Goal: Task Accomplishment & Management: Complete application form

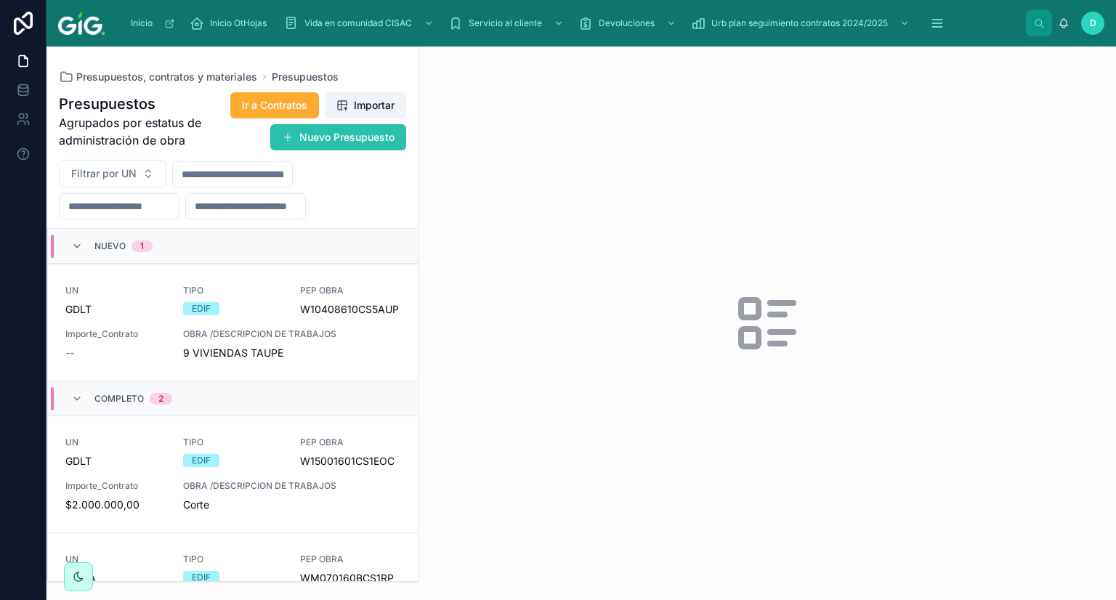
click at [339, 142] on button "Nuevo Presupuesto" at bounding box center [338, 137] width 136 height 26
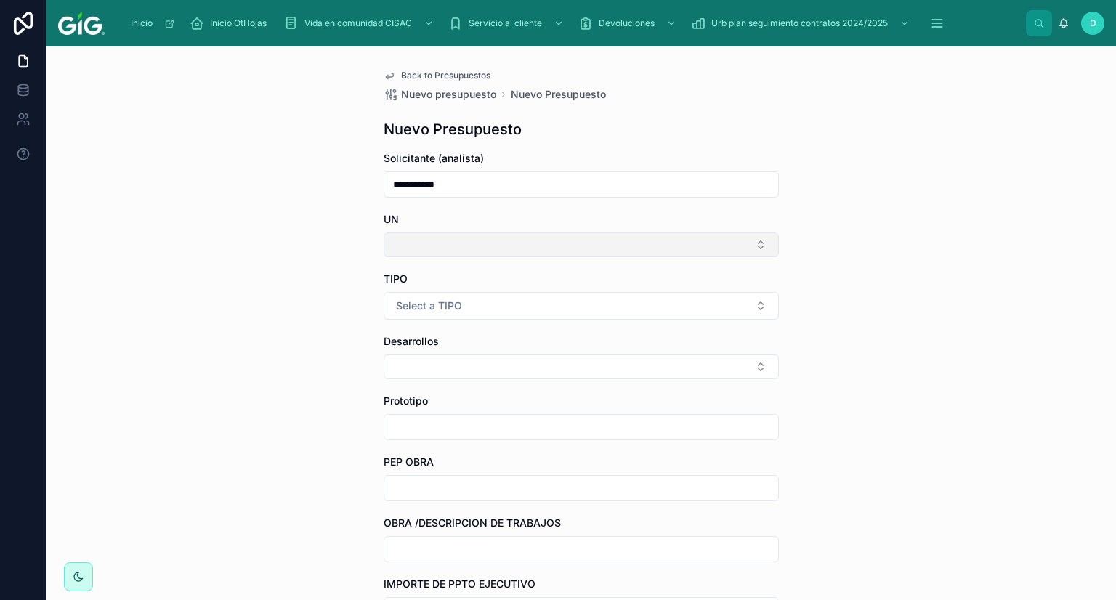
click at [437, 249] on button "Select Button" at bounding box center [581, 245] width 395 height 25
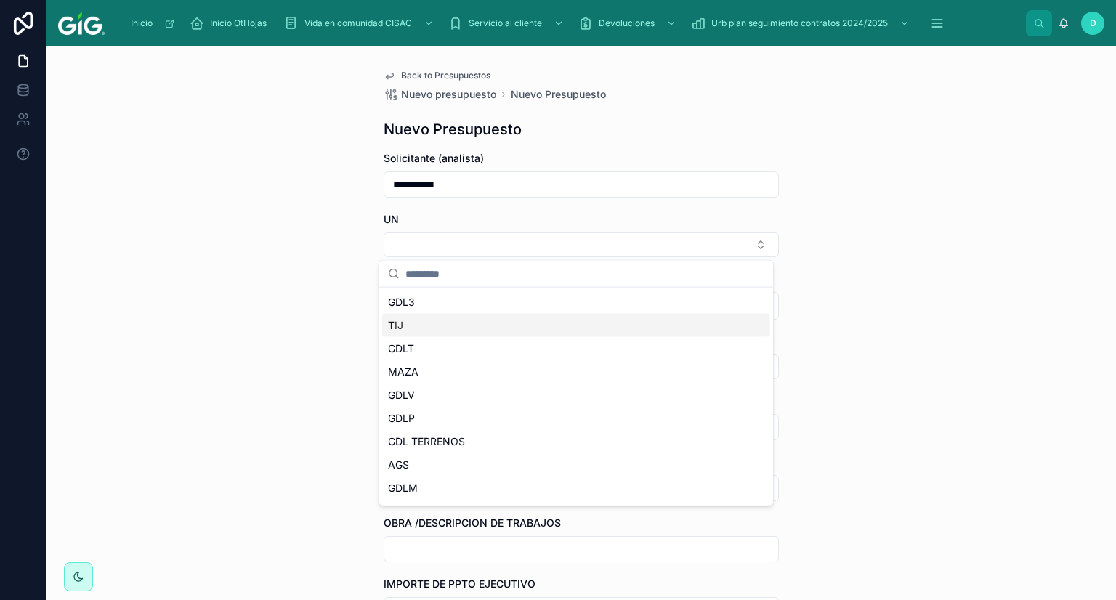
click at [413, 328] on div "TIJ" at bounding box center [576, 325] width 388 height 23
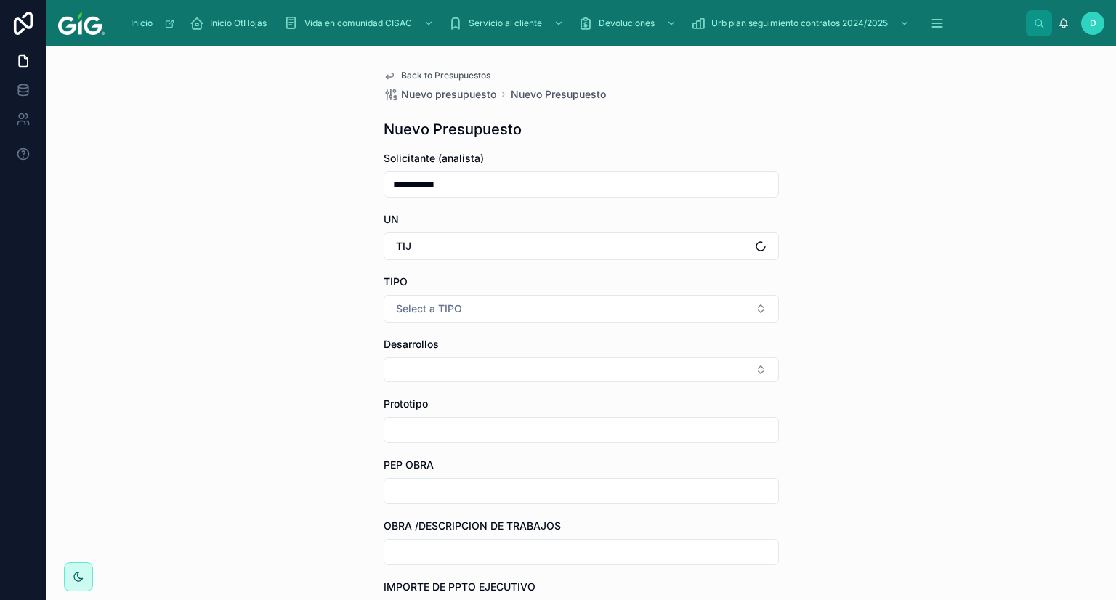
click at [426, 291] on div "TIPO Select a TIPO" at bounding box center [581, 299] width 395 height 48
click at [419, 302] on span "Select a TIPO" at bounding box center [429, 309] width 66 height 15
click at [419, 388] on span "EDIF" at bounding box center [406, 387] width 36 height 13
click at [395, 369] on button "Select Button" at bounding box center [581, 370] width 395 height 25
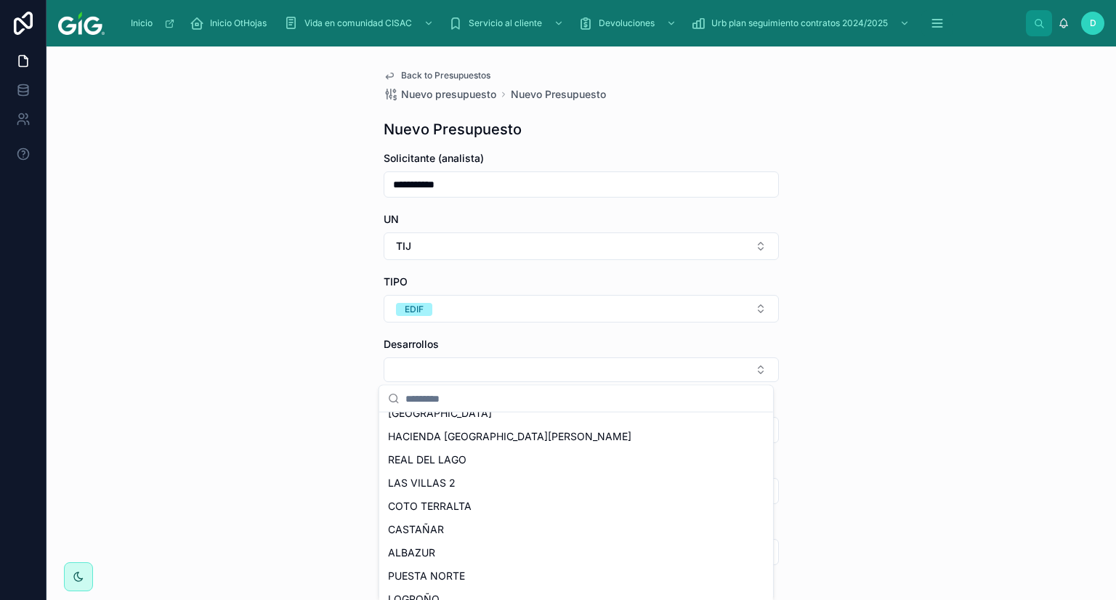
scroll to position [363, 0]
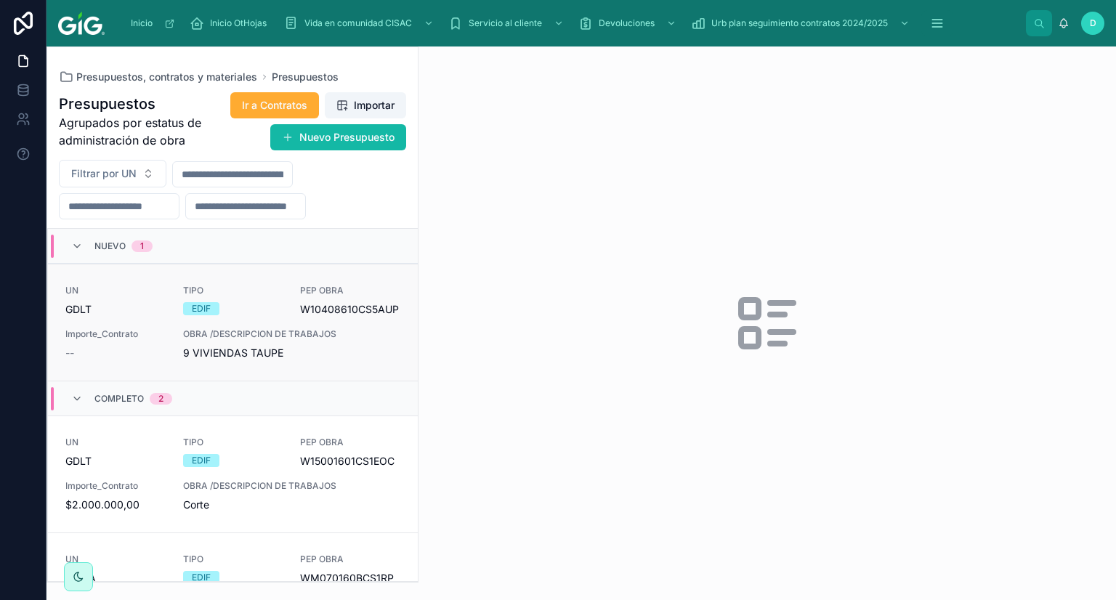
click at [192, 307] on div "EDIF" at bounding box center [201, 308] width 19 height 13
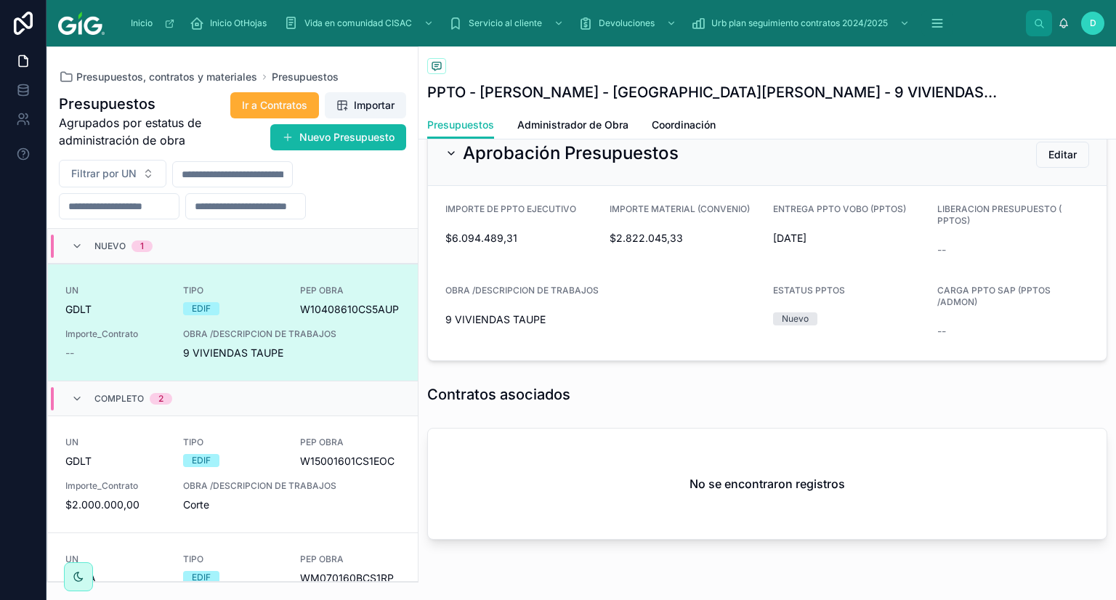
scroll to position [291, 0]
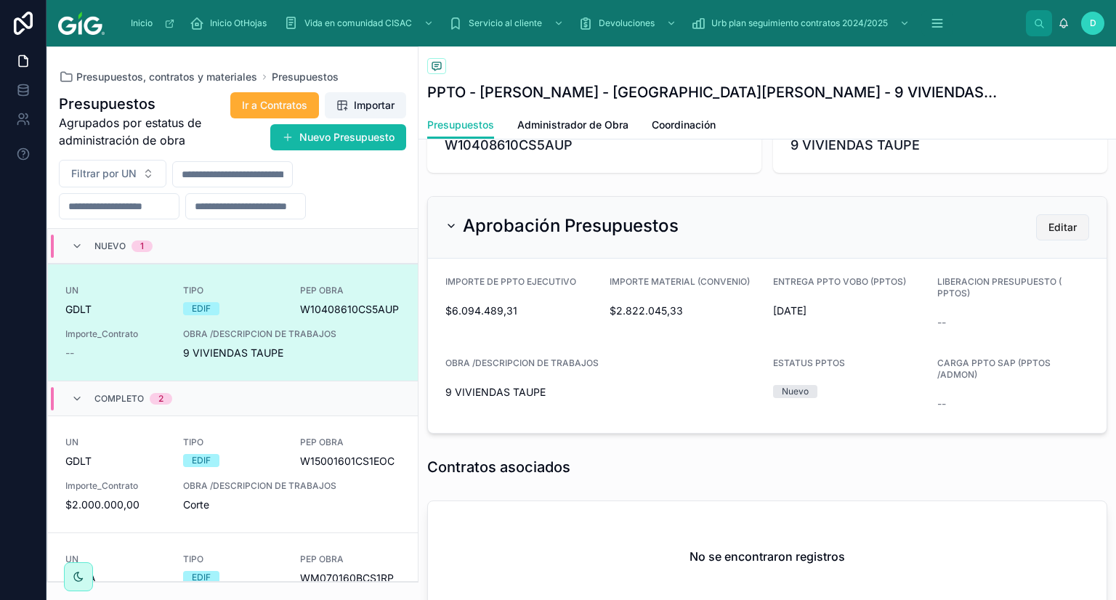
click at [1056, 233] on span "Editar" at bounding box center [1063, 227] width 28 height 15
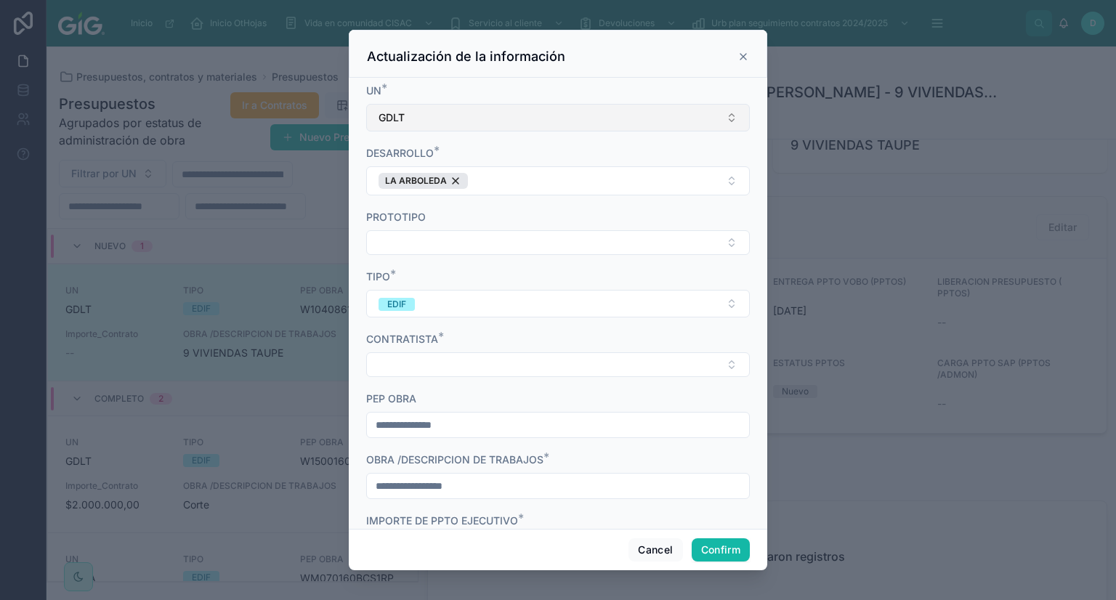
click at [427, 114] on button "GDLT" at bounding box center [558, 118] width 384 height 28
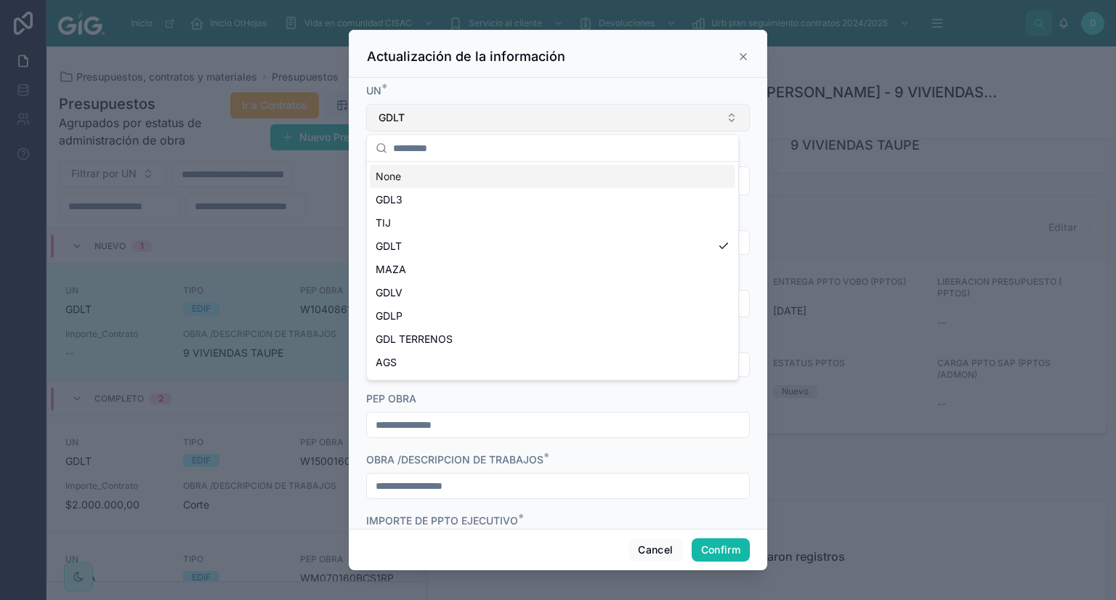
click at [427, 114] on button "GDLT" at bounding box center [558, 118] width 384 height 28
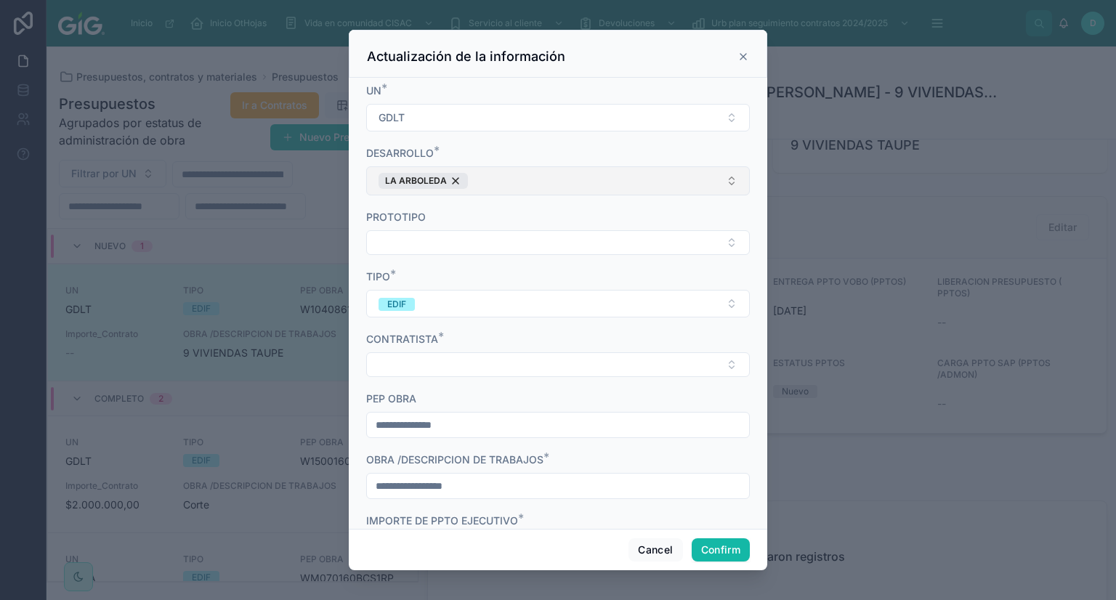
click at [530, 181] on button "LA ARBOLEDA" at bounding box center [558, 180] width 384 height 29
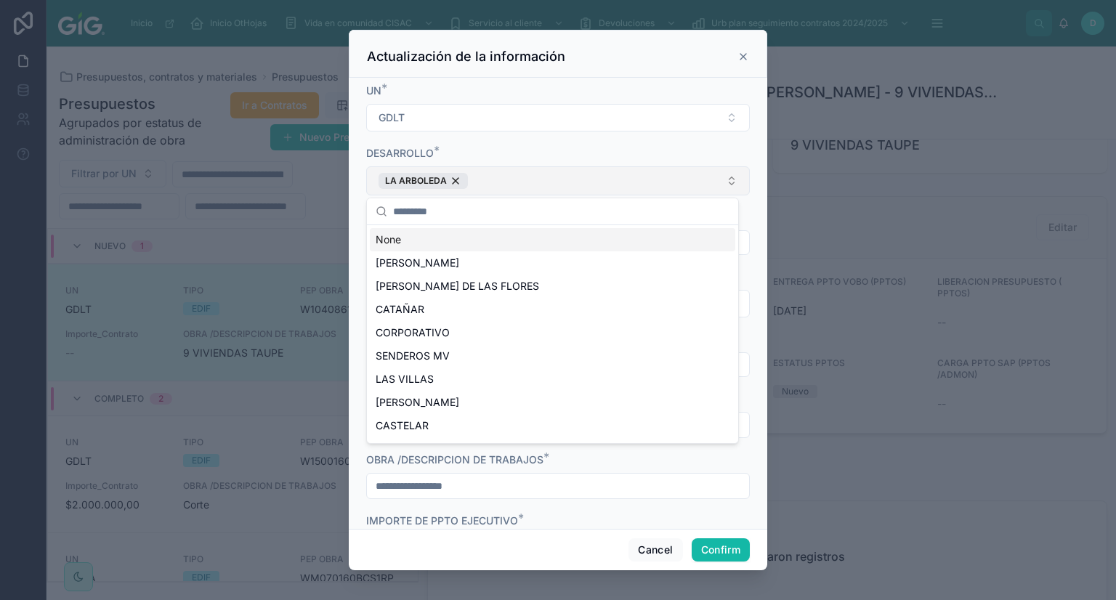
click at [531, 181] on button "LA ARBOLEDA" at bounding box center [558, 180] width 384 height 29
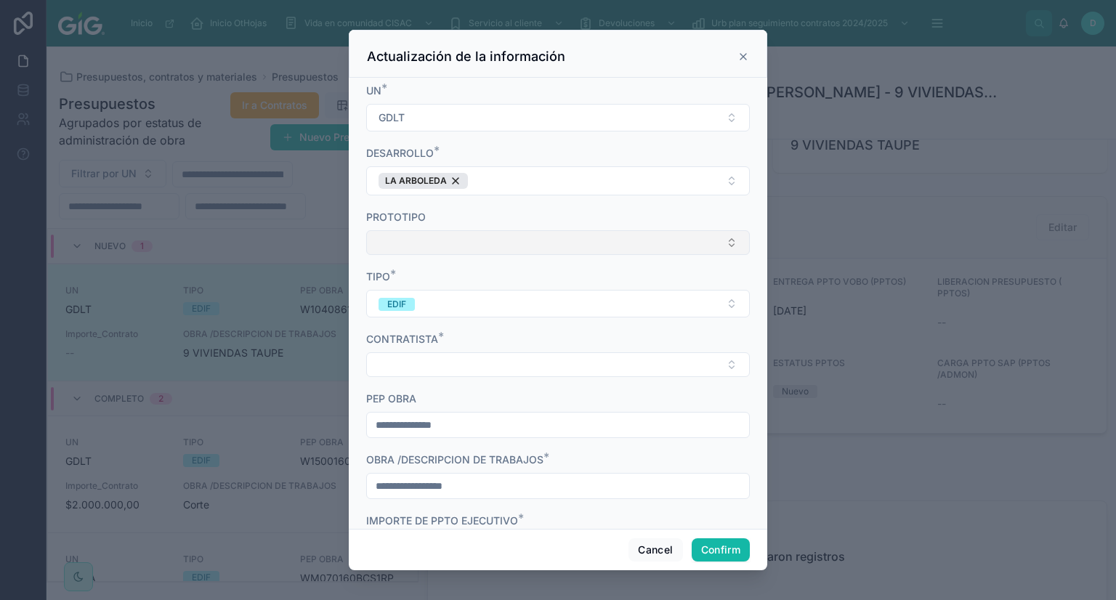
click at [452, 241] on button "Select Button" at bounding box center [558, 242] width 384 height 25
type input "*****"
click at [655, 335] on div "CONTRATISTA *" at bounding box center [558, 339] width 384 height 15
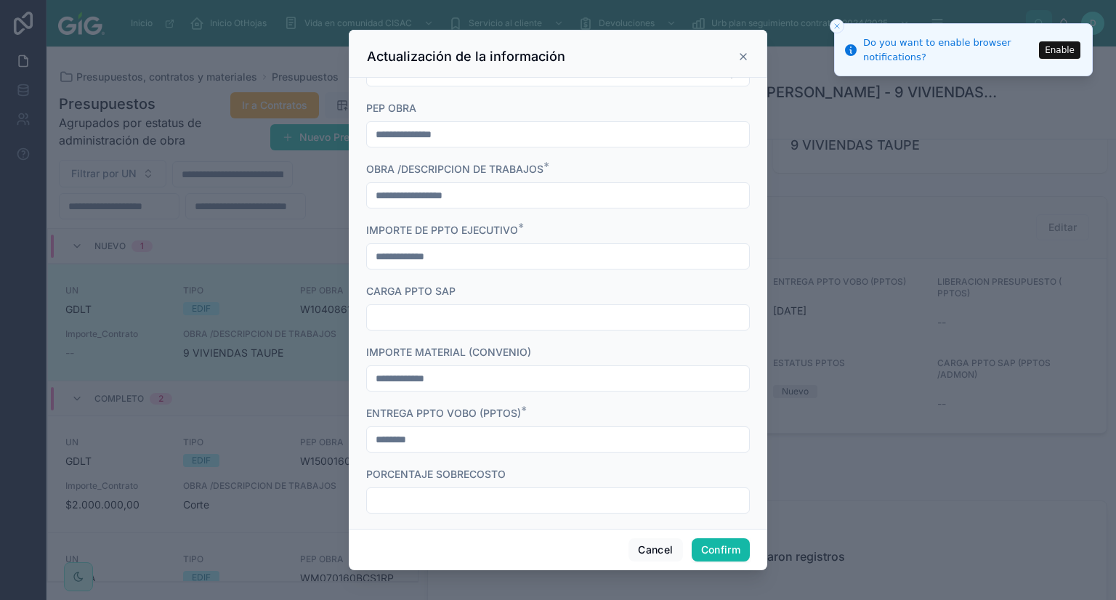
click at [418, 330] on form "**********" at bounding box center [558, 308] width 384 height 1030
click at [419, 318] on input "text" at bounding box center [558, 317] width 382 height 20
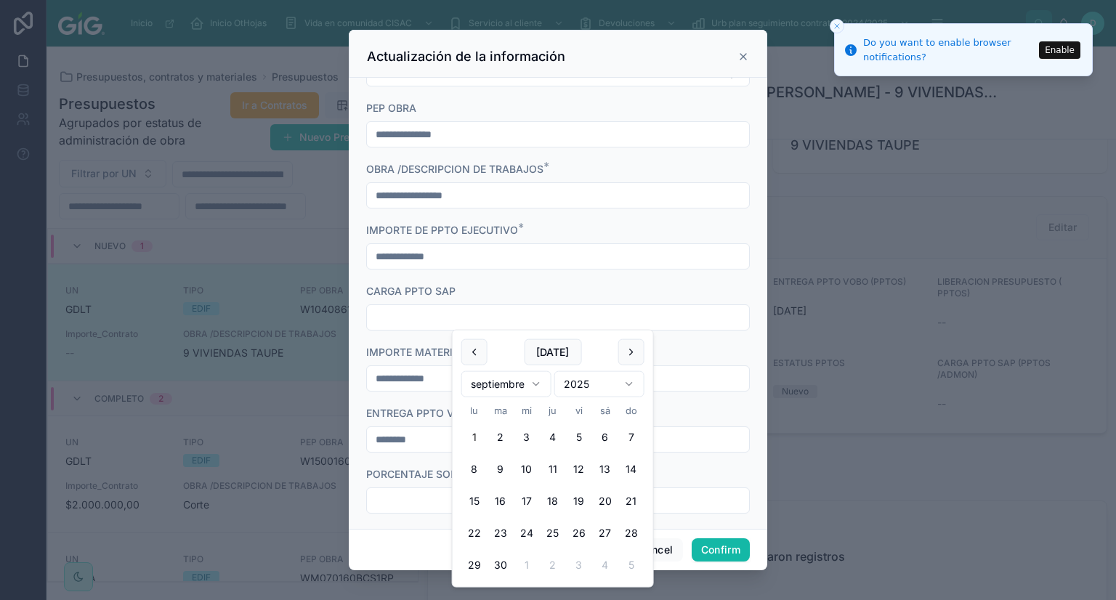
click at [473, 443] on button "1" at bounding box center [474, 437] width 26 height 26
type input "********"
click at [522, 286] on div "CARGA PPTO SAP" at bounding box center [558, 291] width 384 height 15
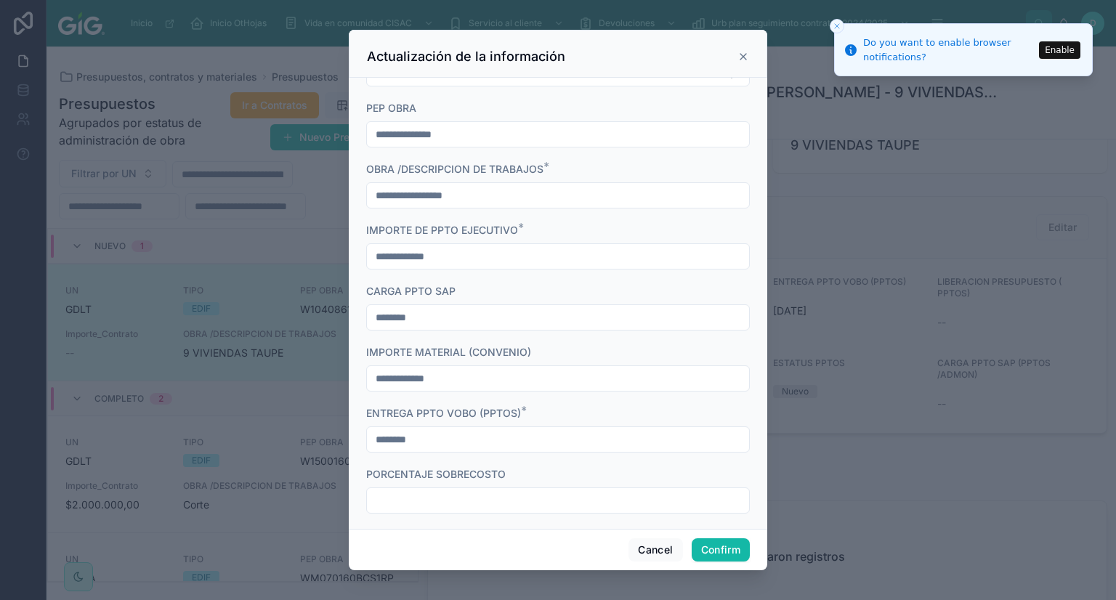
click at [445, 507] on input "text" at bounding box center [558, 500] width 382 height 20
type input "******"
click at [728, 547] on button "Confirm" at bounding box center [721, 549] width 58 height 23
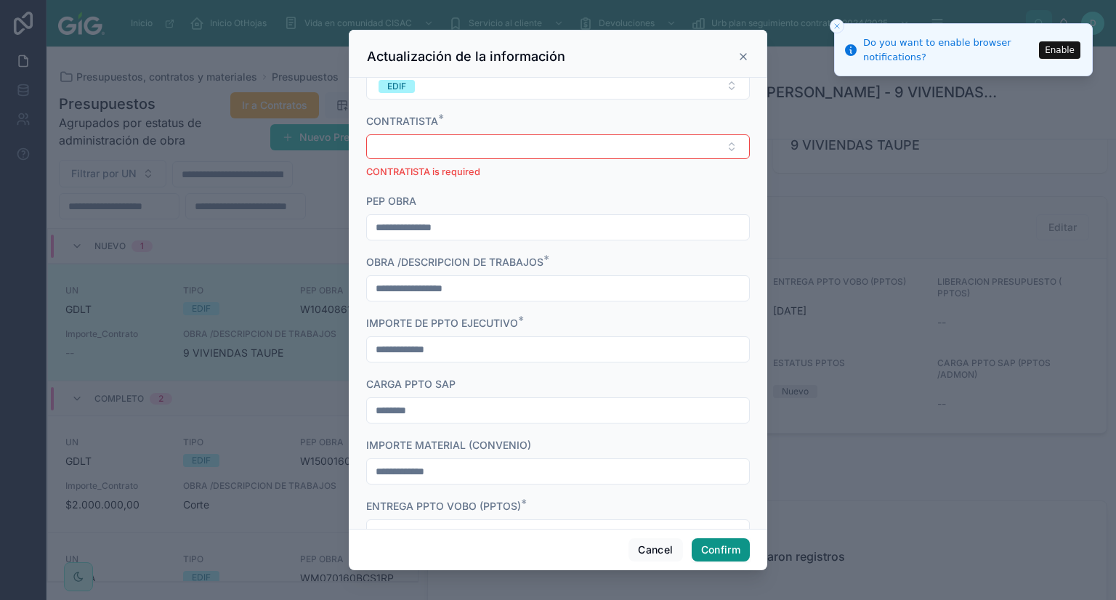
scroll to position [209, 0]
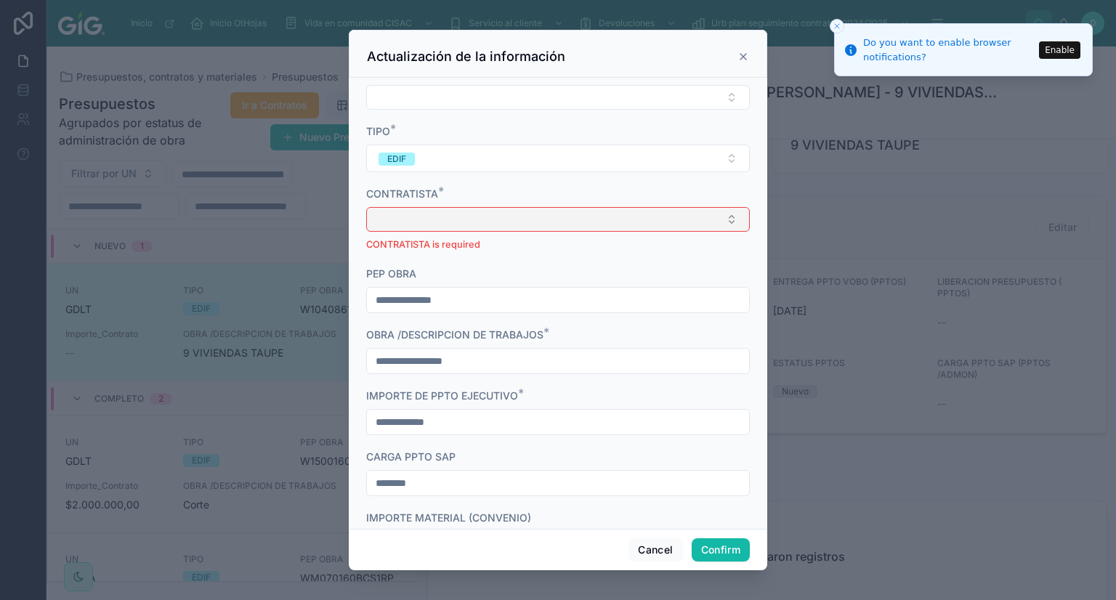
click at [488, 222] on button "Select Button" at bounding box center [558, 219] width 384 height 25
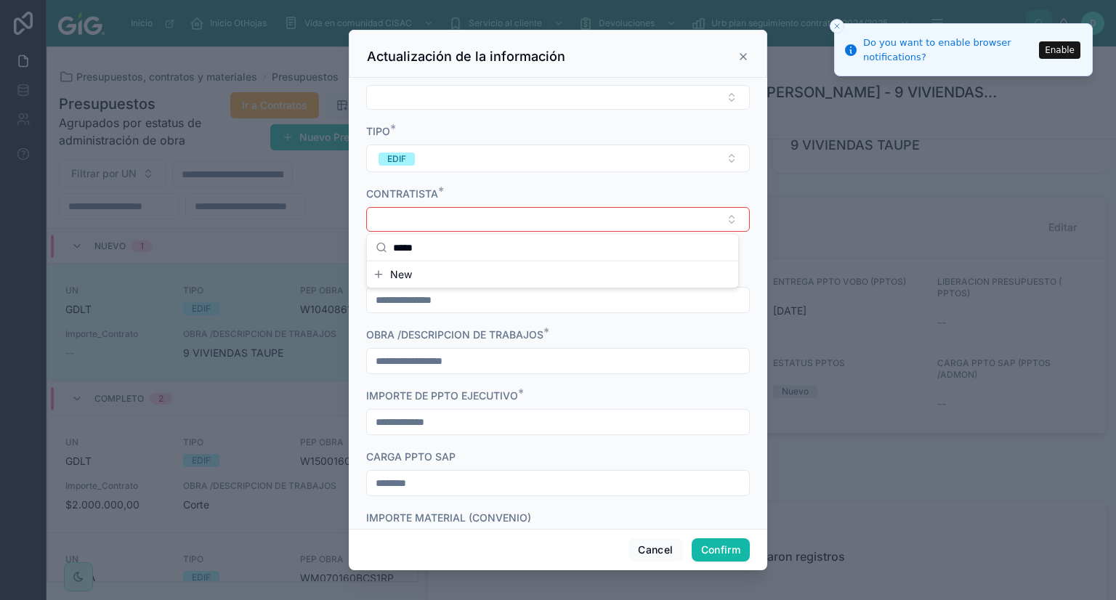
drag, startPoint x: 468, startPoint y: 243, endPoint x: 320, endPoint y: 254, distance: 147.9
click at [326, 254] on div "Inicio Inicio OtHojas Vida en comunidad CISAC Servicio al cliente Devoluciones …" at bounding box center [558, 300] width 1116 height 600
type input "*"
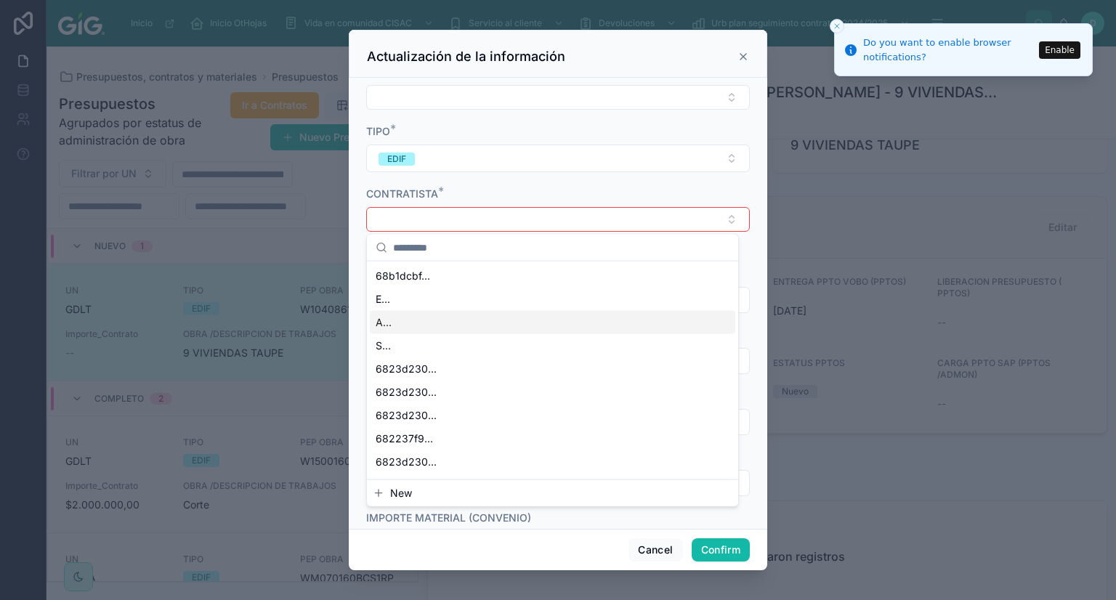
click at [399, 322] on div "A..." at bounding box center [553, 322] width 366 height 23
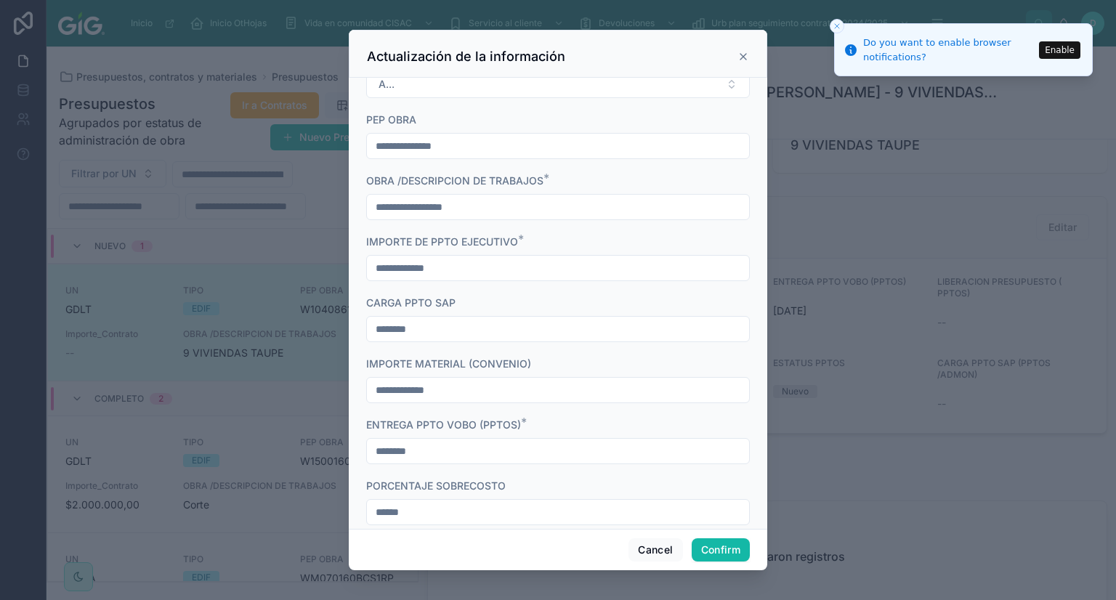
scroll to position [355, 0]
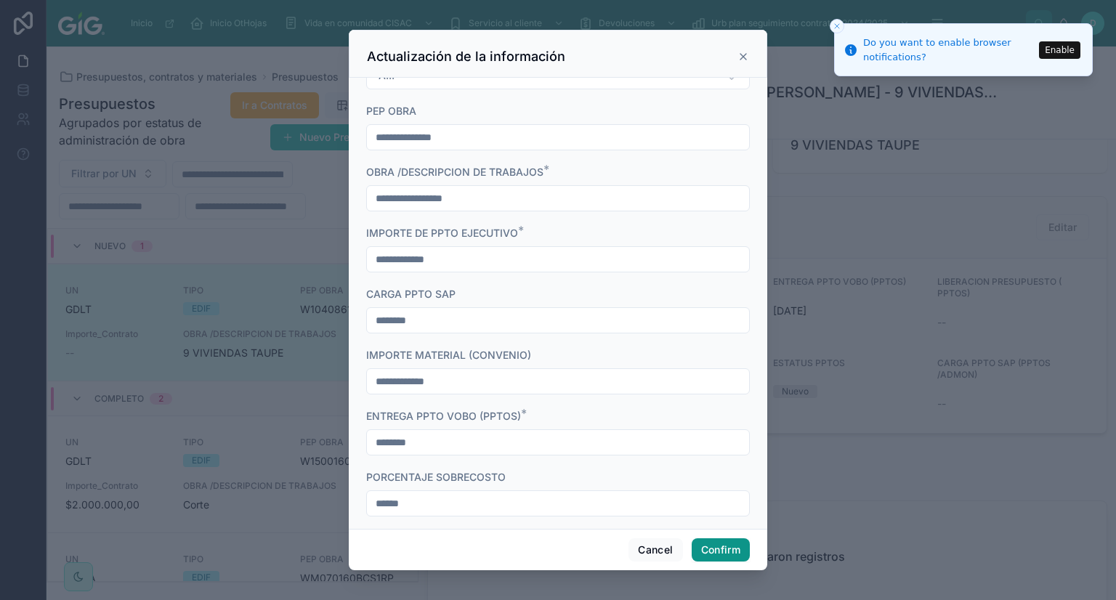
click at [715, 552] on button "Confirm" at bounding box center [721, 549] width 58 height 23
click at [727, 553] on button "Confirm" at bounding box center [721, 549] width 58 height 23
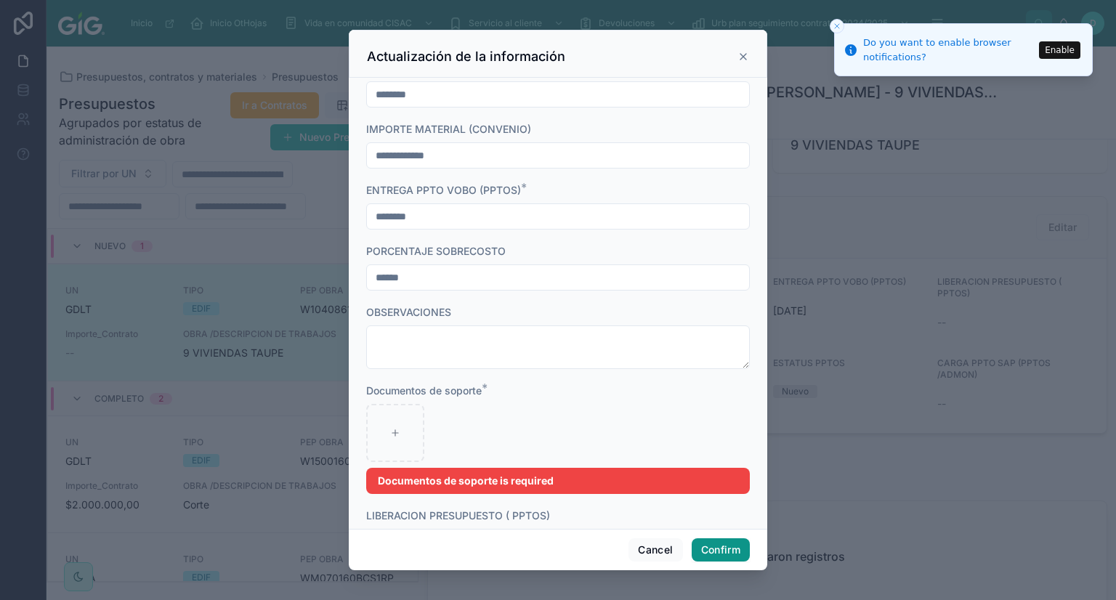
scroll to position [693, 0]
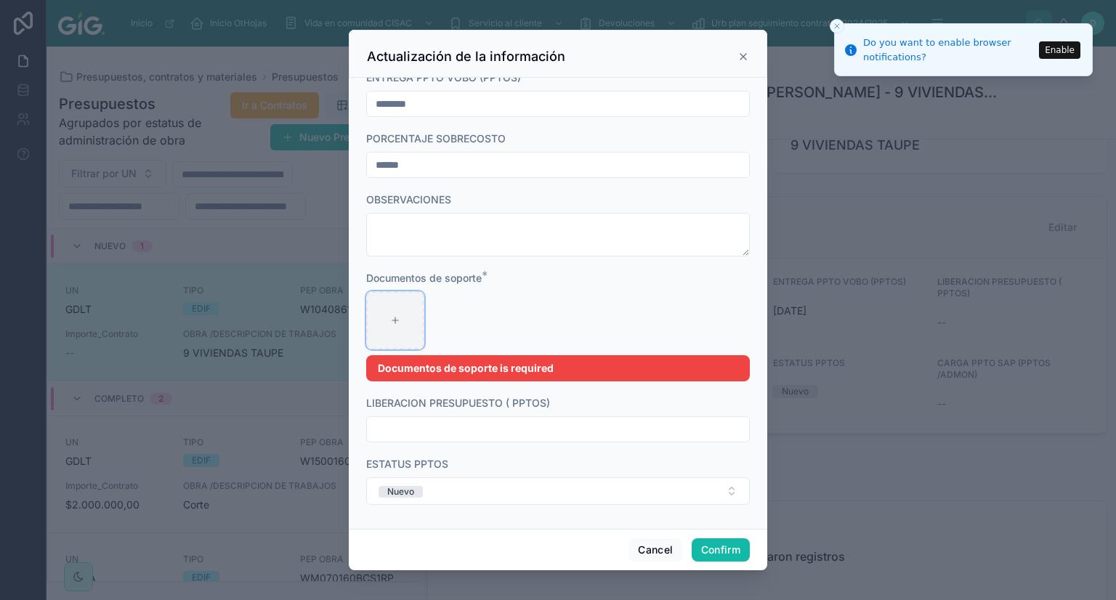
click at [395, 320] on icon at bounding box center [395, 320] width 10 height 10
type input "**********"
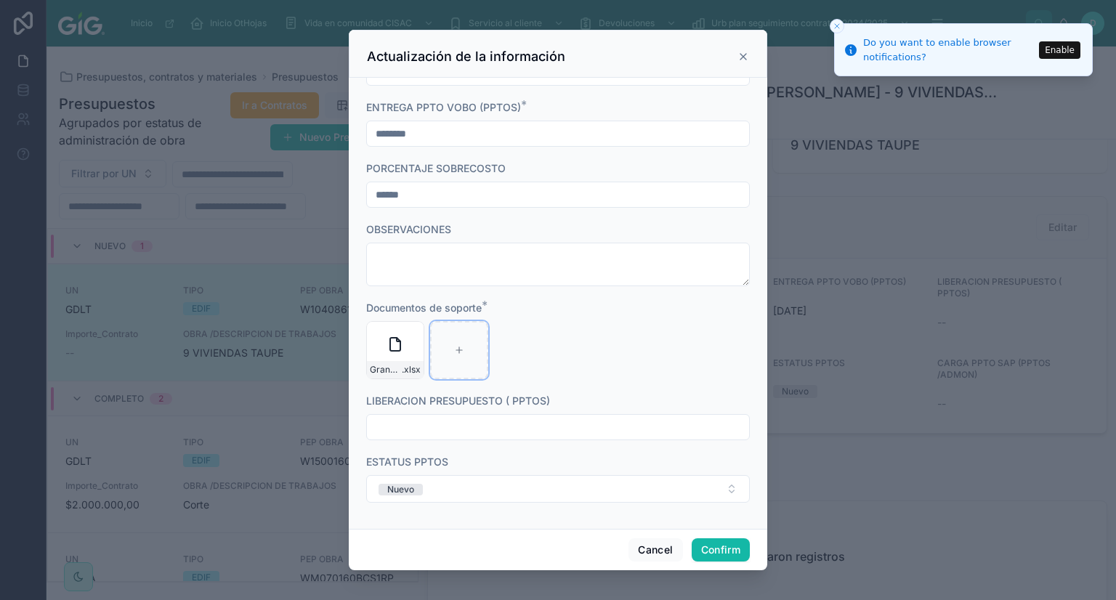
scroll to position [661, 0]
click at [480, 488] on button "Nuevo" at bounding box center [558, 491] width 384 height 28
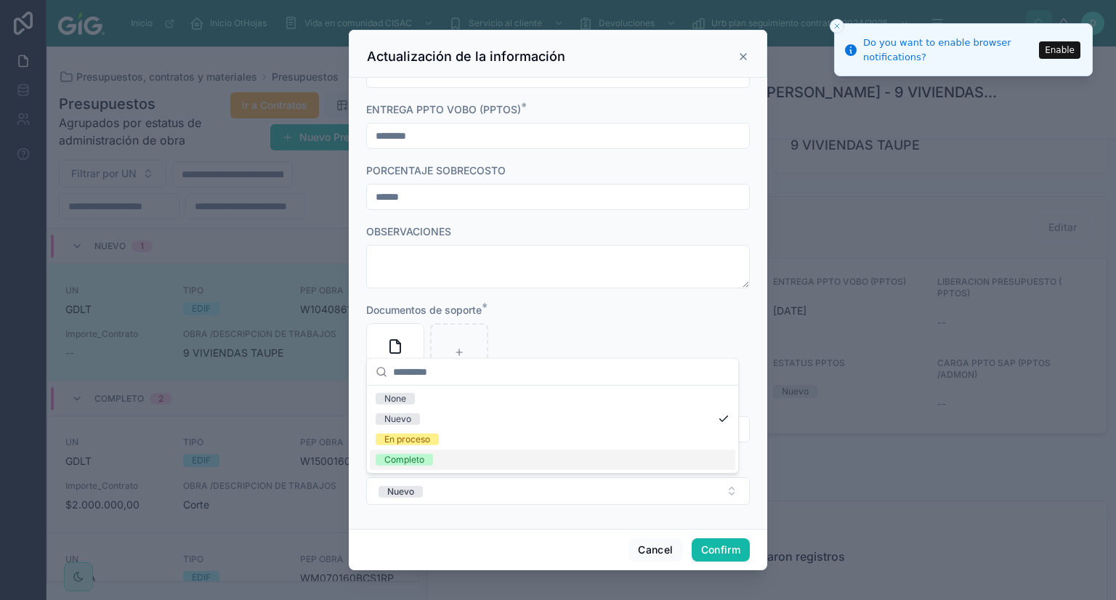
click at [406, 456] on div "Completo" at bounding box center [404, 460] width 40 height 12
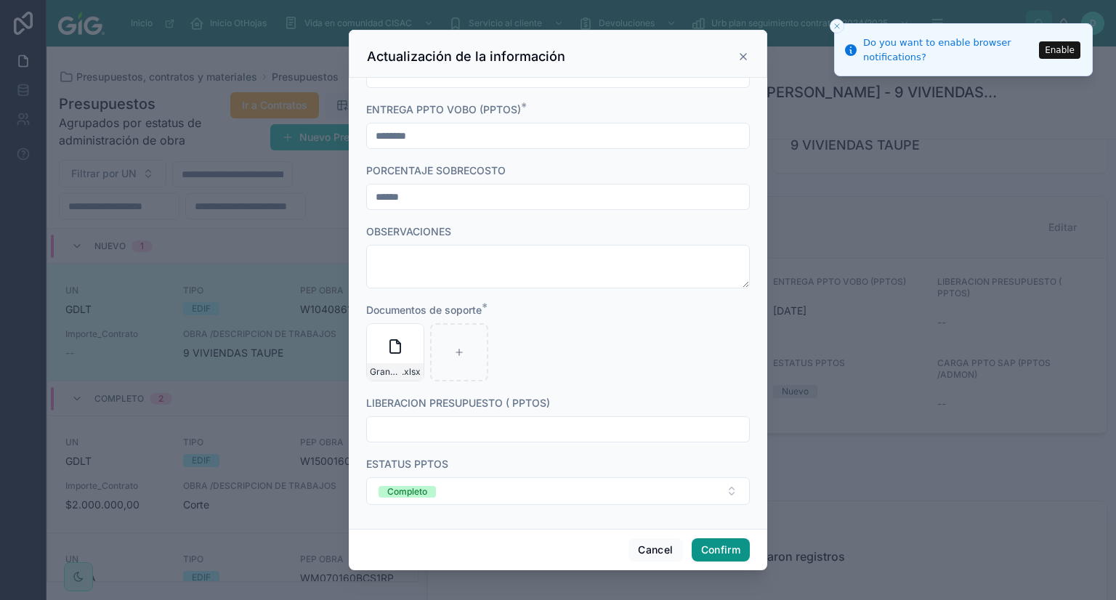
click at [703, 553] on button "Confirm" at bounding box center [721, 549] width 58 height 23
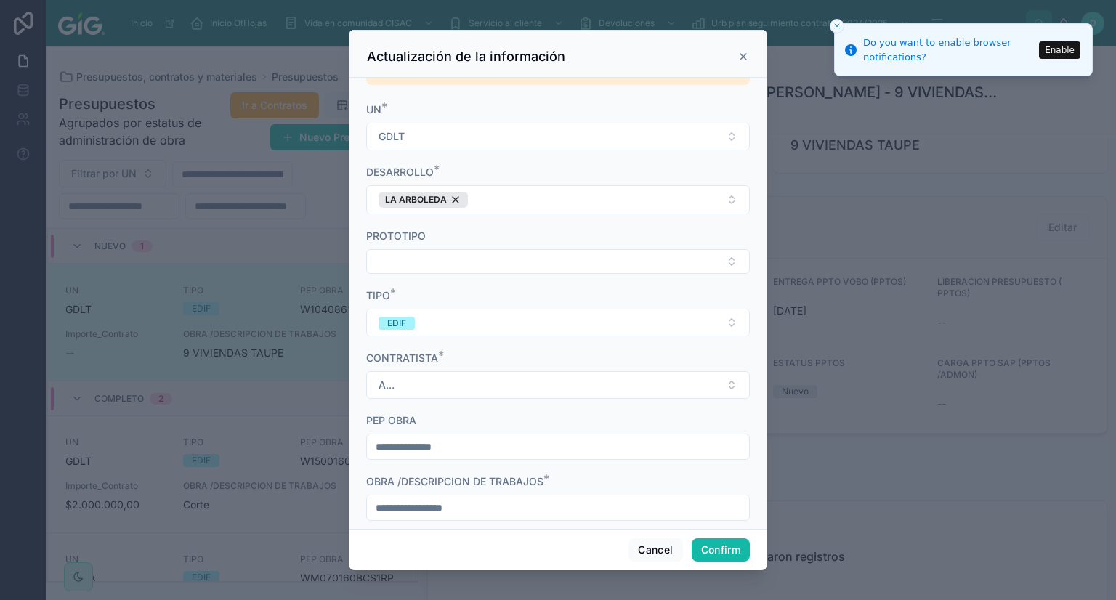
scroll to position [0, 0]
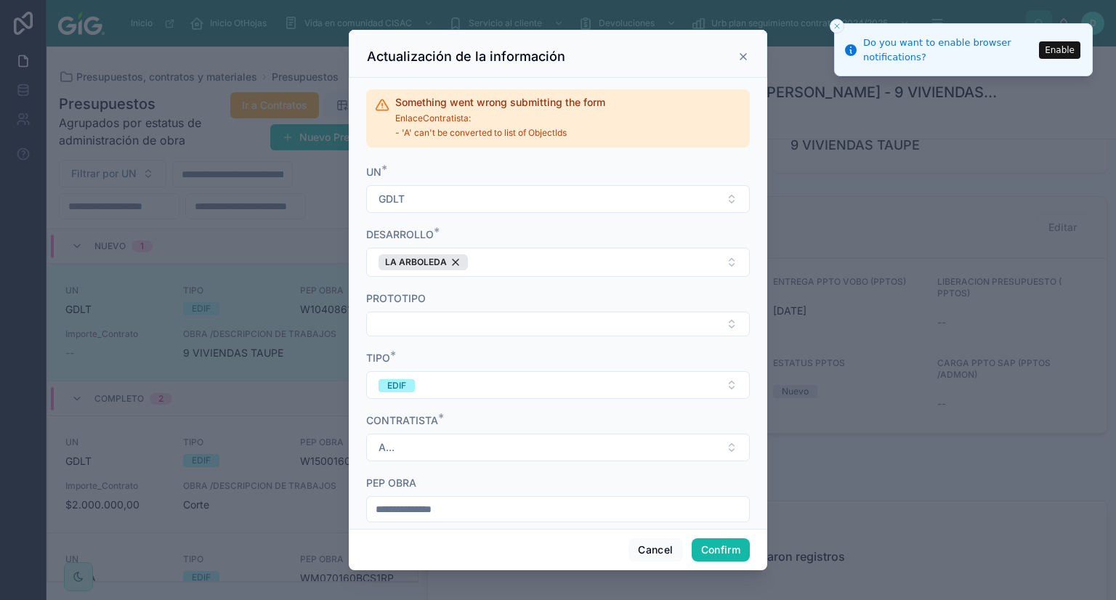
click at [746, 54] on icon at bounding box center [743, 57] width 6 height 6
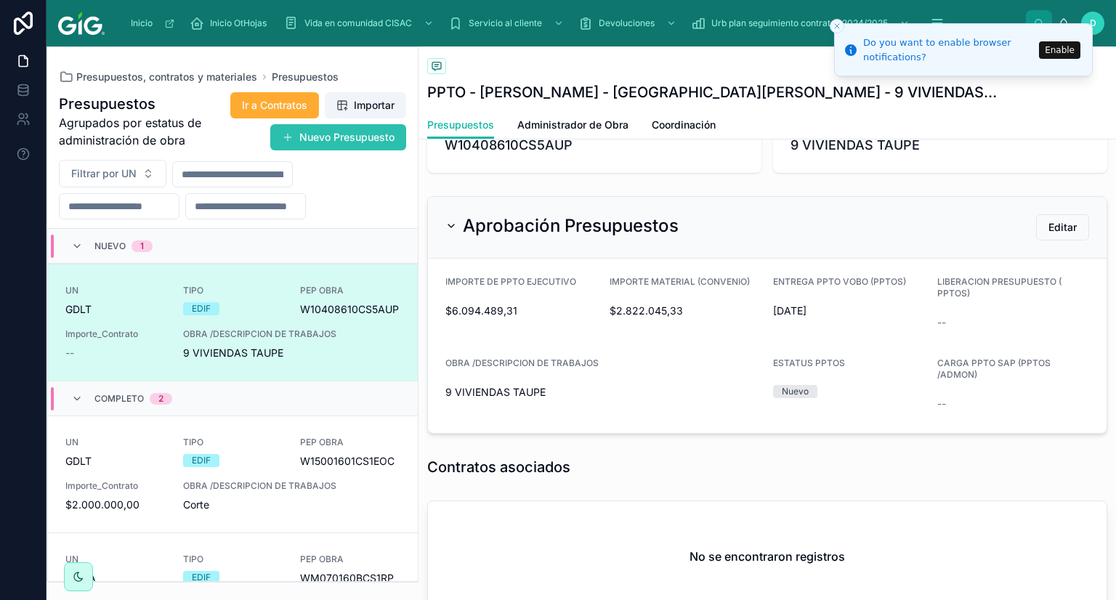
click at [338, 135] on button "Nuevo Presupuesto" at bounding box center [338, 137] width 136 height 26
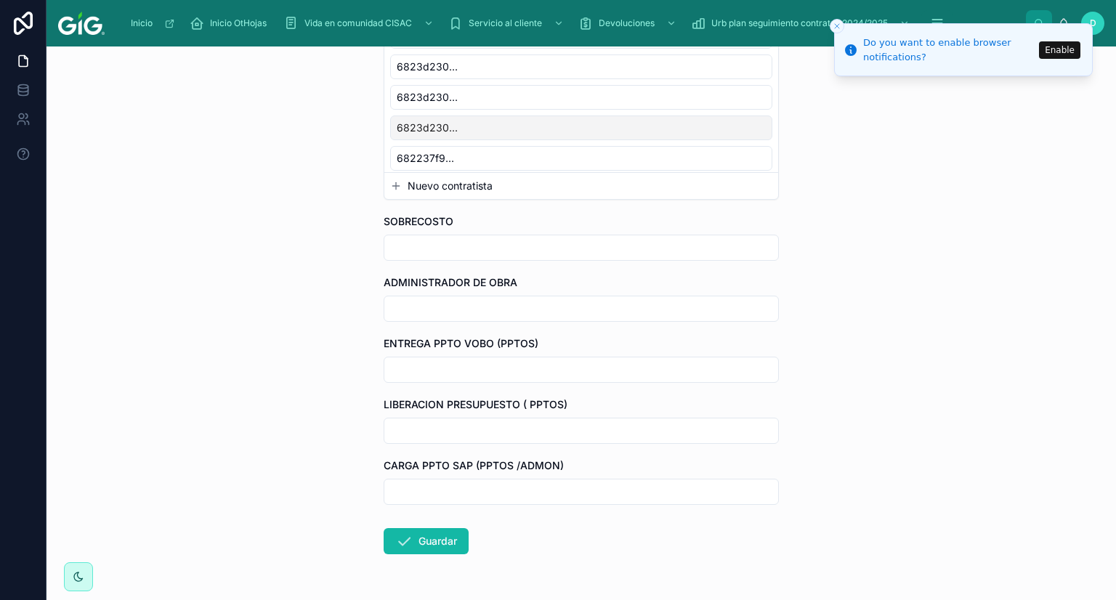
scroll to position [850, 0]
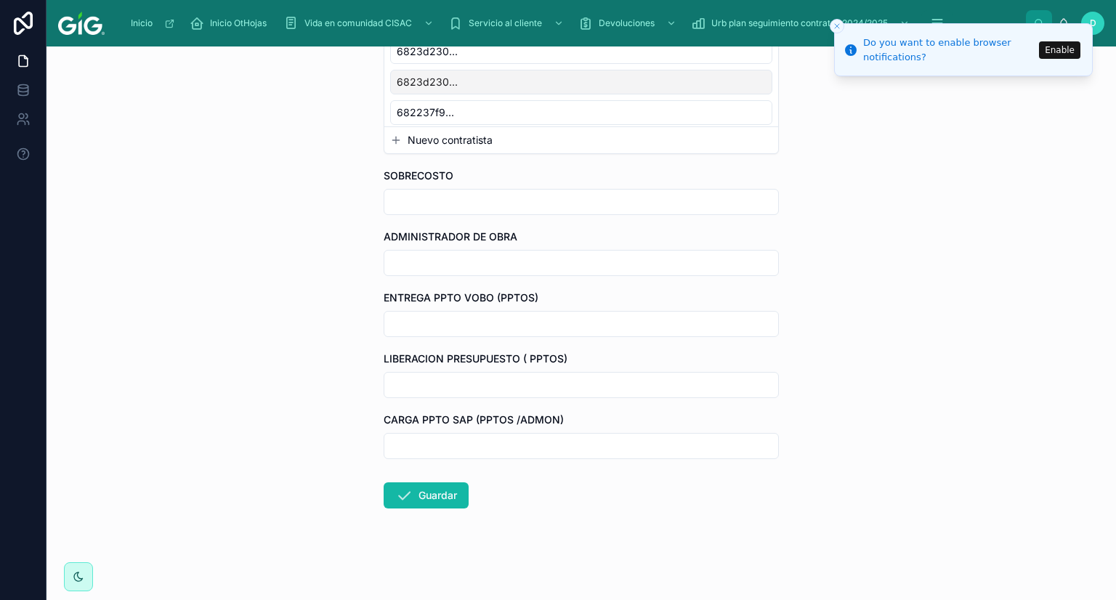
click at [448, 443] on input "text" at bounding box center [581, 446] width 394 height 20
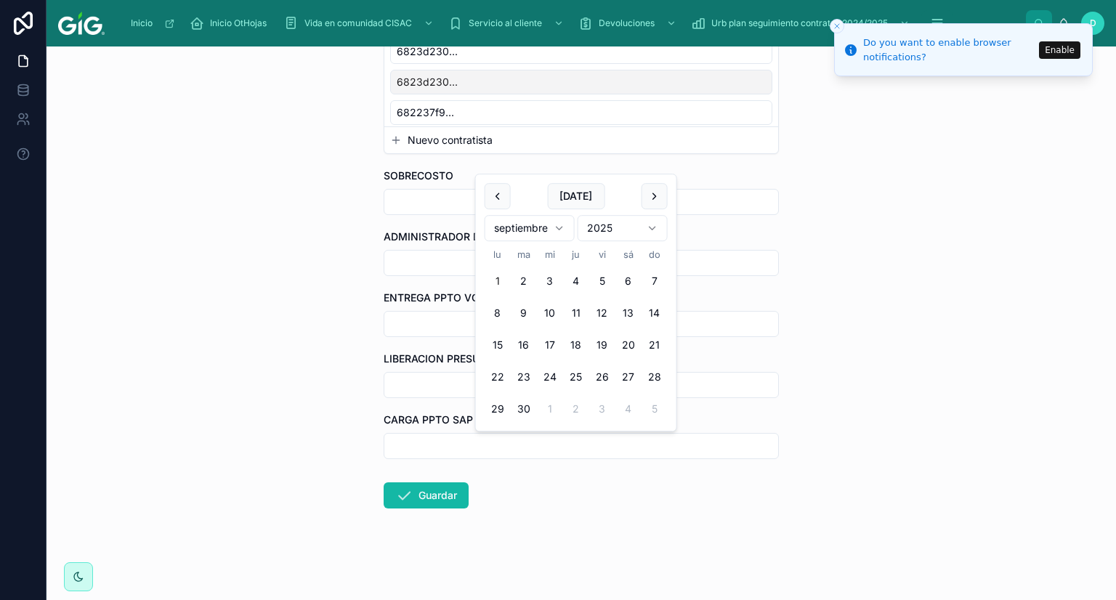
click at [411, 376] on input "text" at bounding box center [581, 385] width 394 height 20
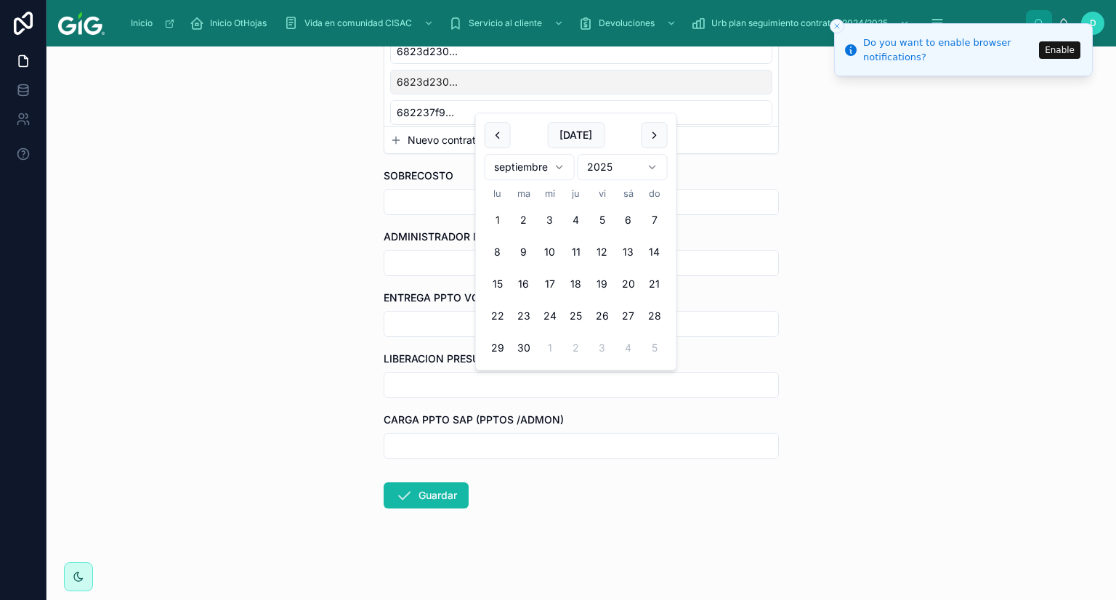
click at [411, 321] on input "text" at bounding box center [581, 324] width 394 height 20
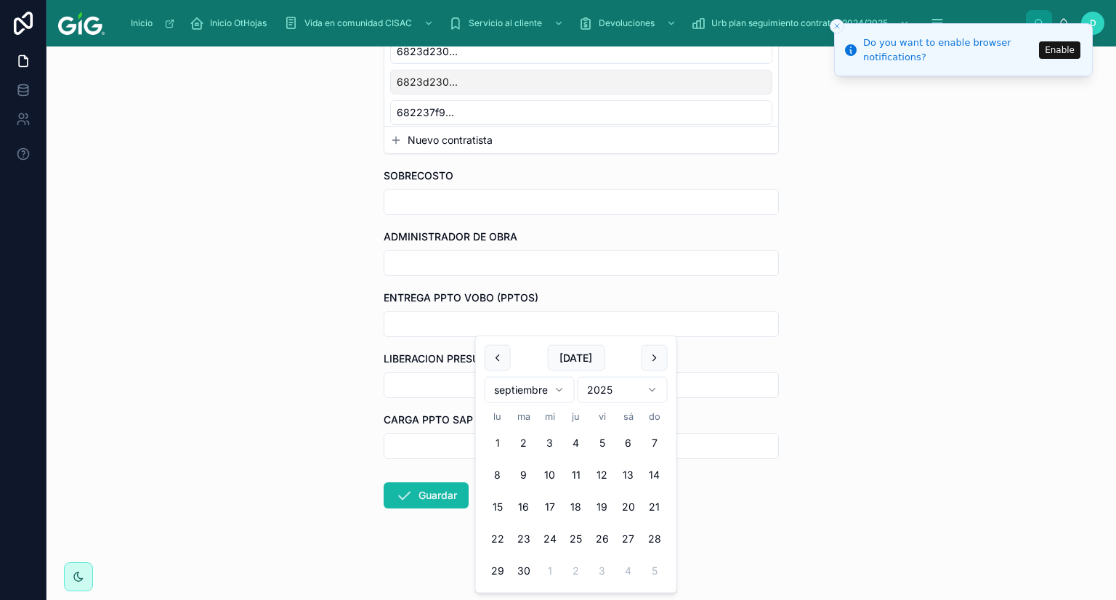
click at [411, 265] on input "text" at bounding box center [581, 263] width 394 height 20
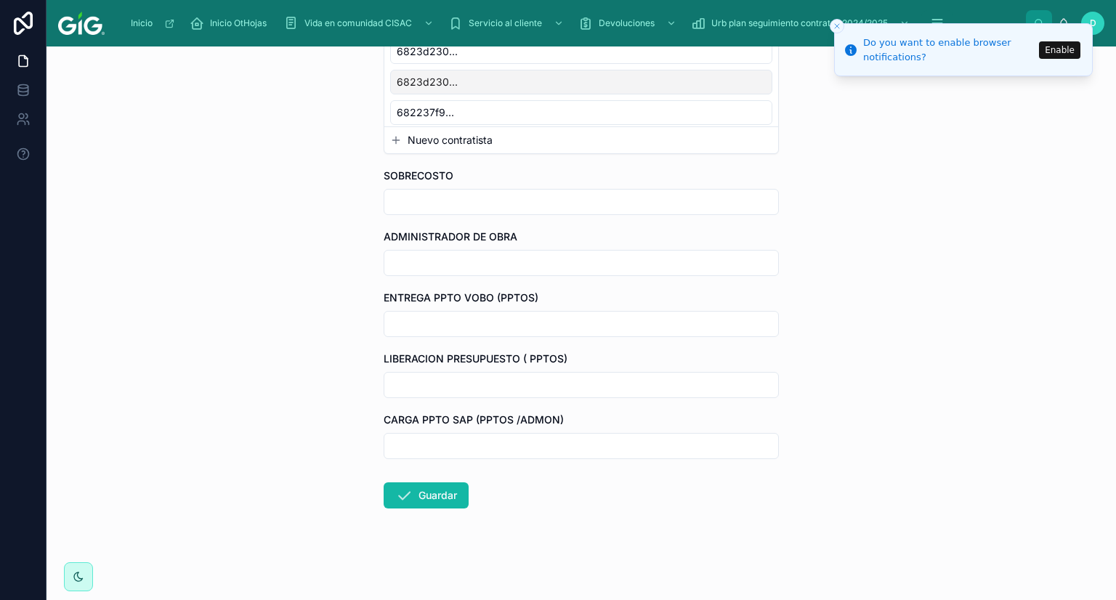
click at [411, 265] on input "text" at bounding box center [581, 263] width 394 height 20
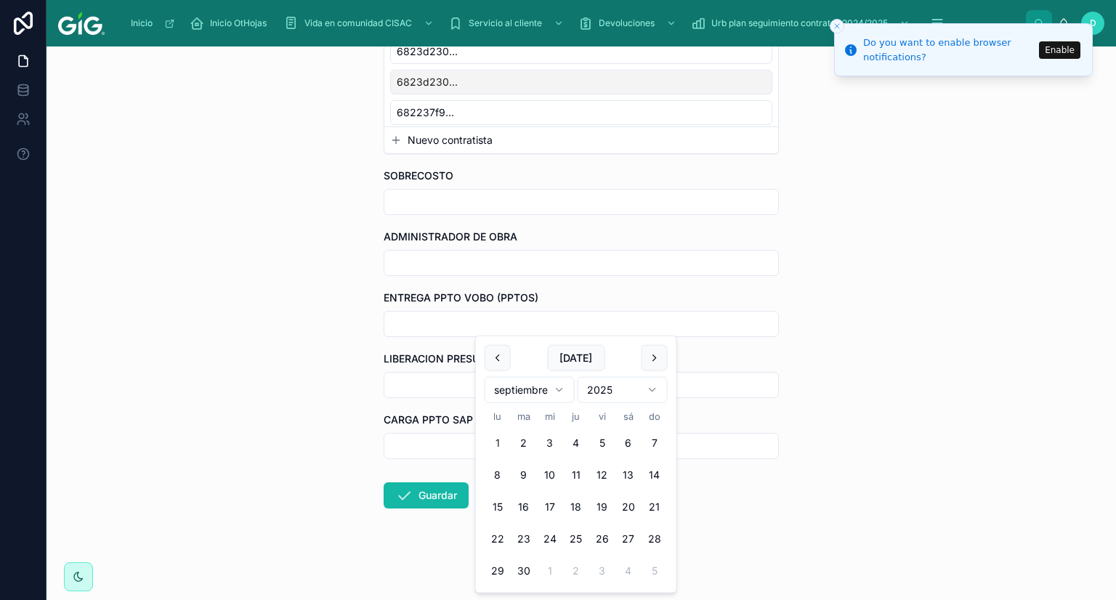
click at [413, 323] on input "text" at bounding box center [581, 324] width 394 height 20
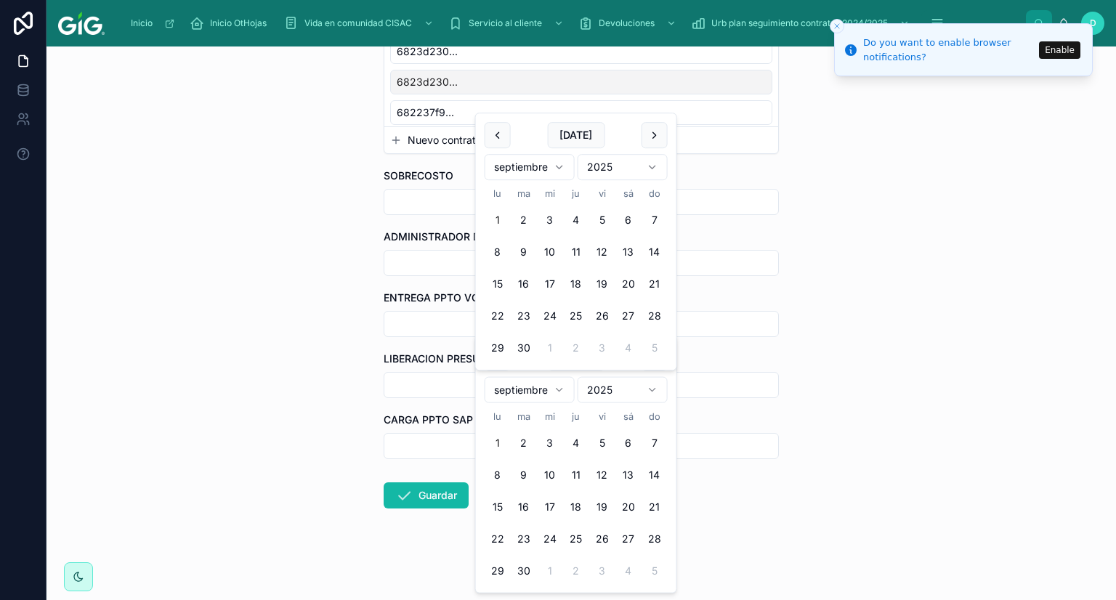
click at [407, 381] on input "text" at bounding box center [581, 385] width 394 height 20
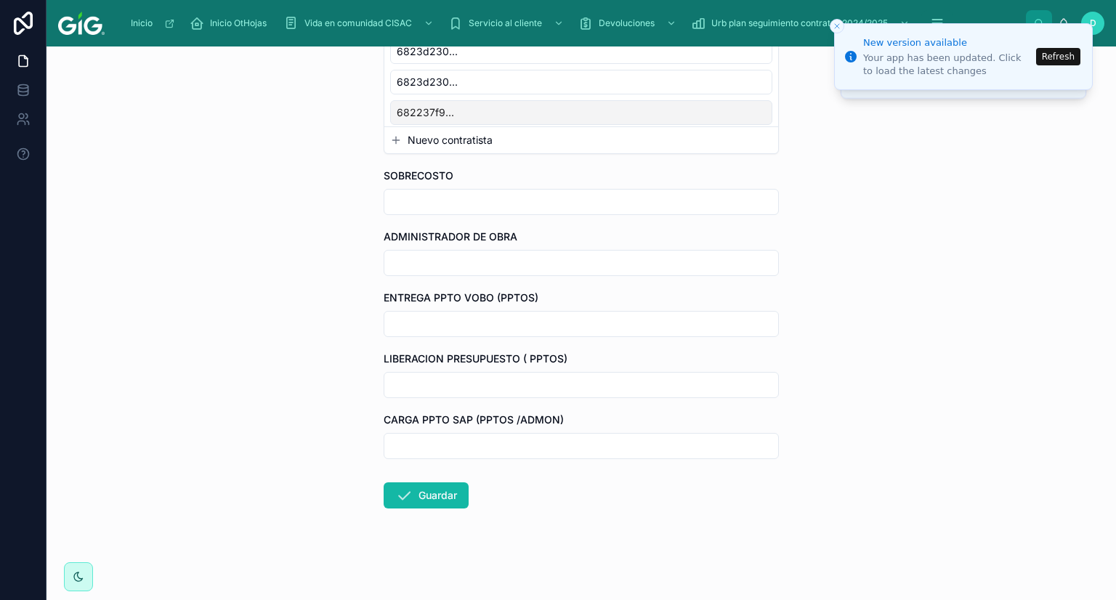
click at [448, 451] on input "text" at bounding box center [581, 446] width 394 height 20
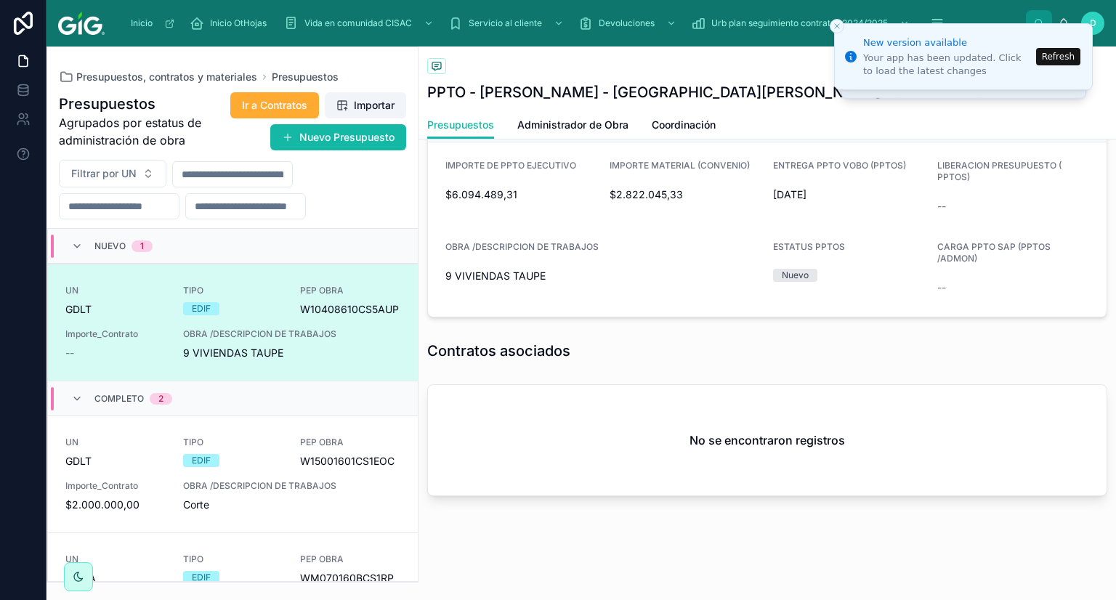
click at [265, 311] on div "EDIF" at bounding box center [233, 308] width 100 height 13
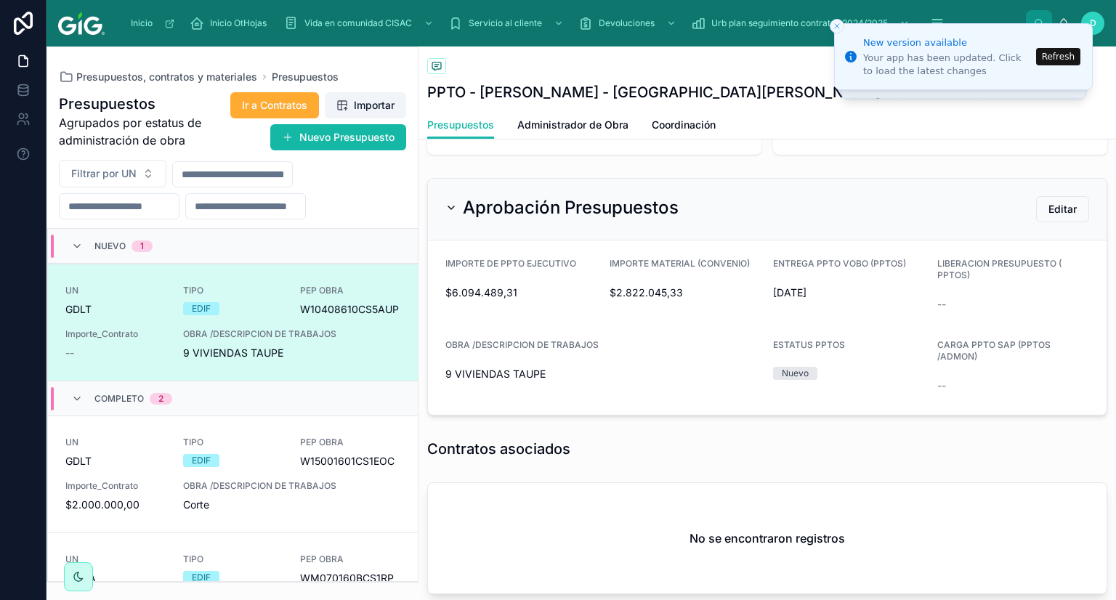
scroll to position [407, 0]
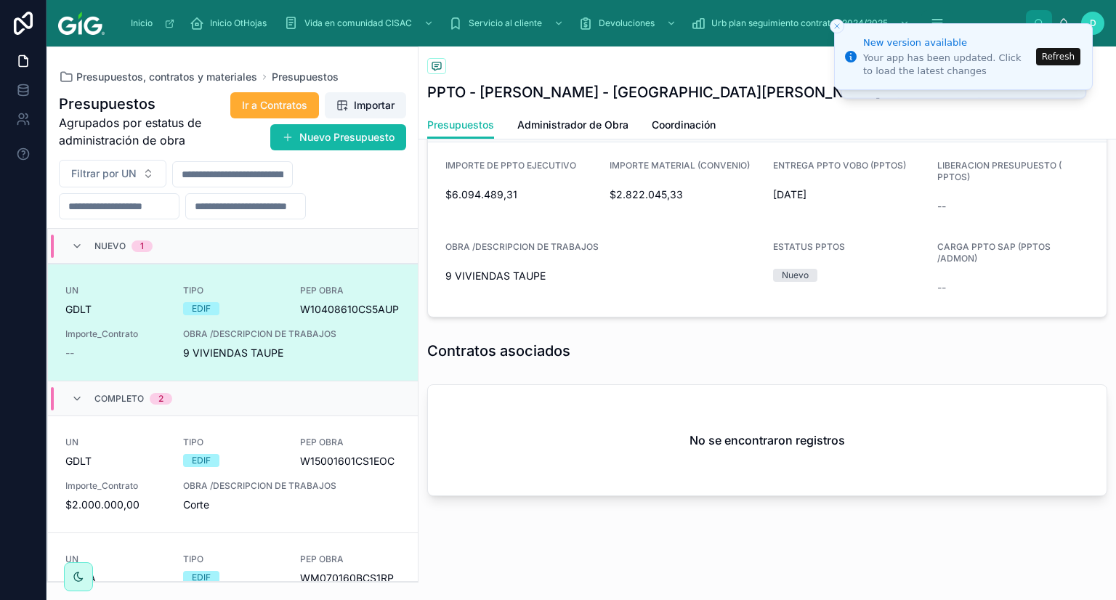
click at [735, 448] on h2 "No se encontraron registros" at bounding box center [768, 440] width 156 height 17
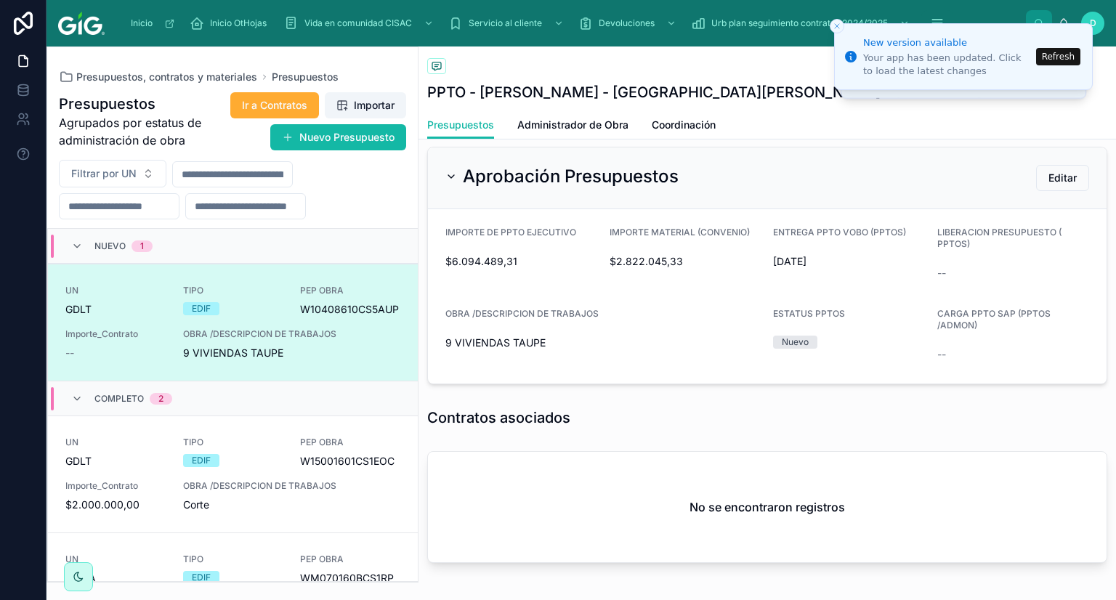
scroll to position [189, 0]
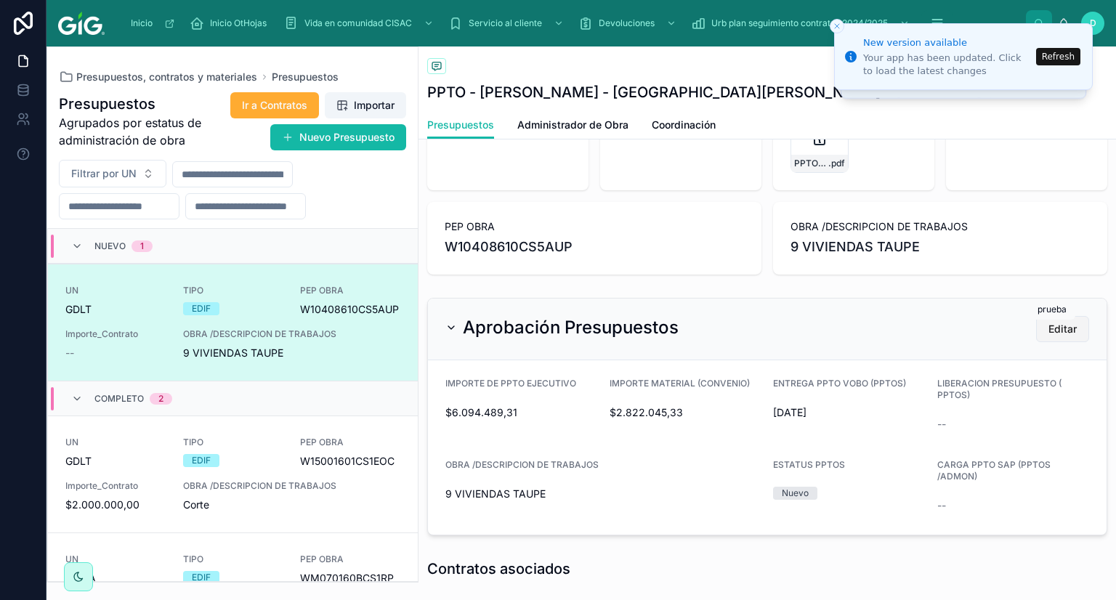
click at [1037, 334] on button "Editar" at bounding box center [1062, 329] width 53 height 26
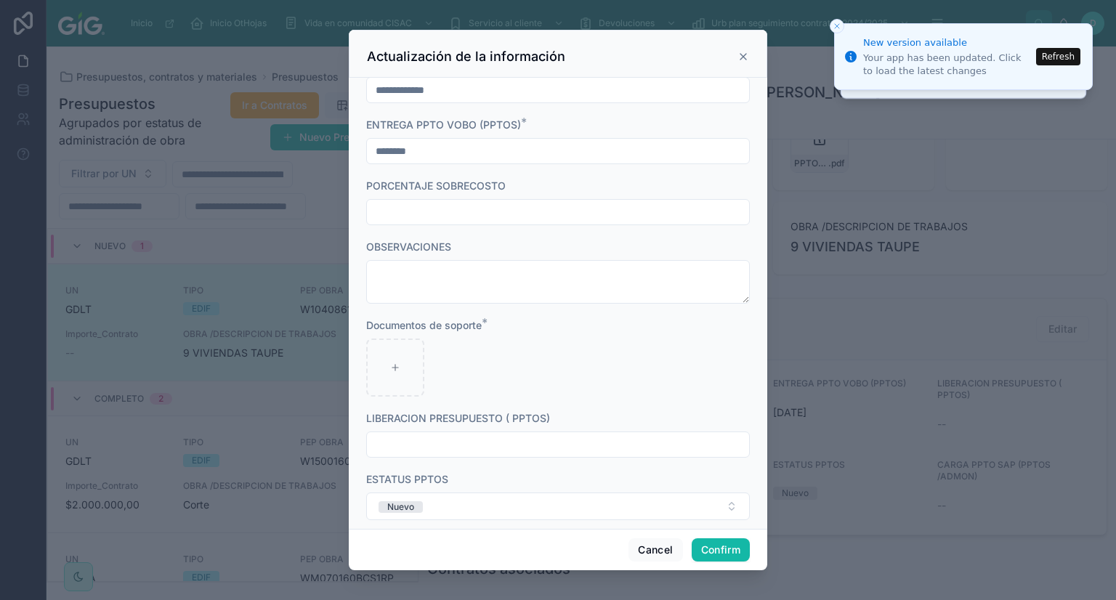
scroll to position [594, 0]
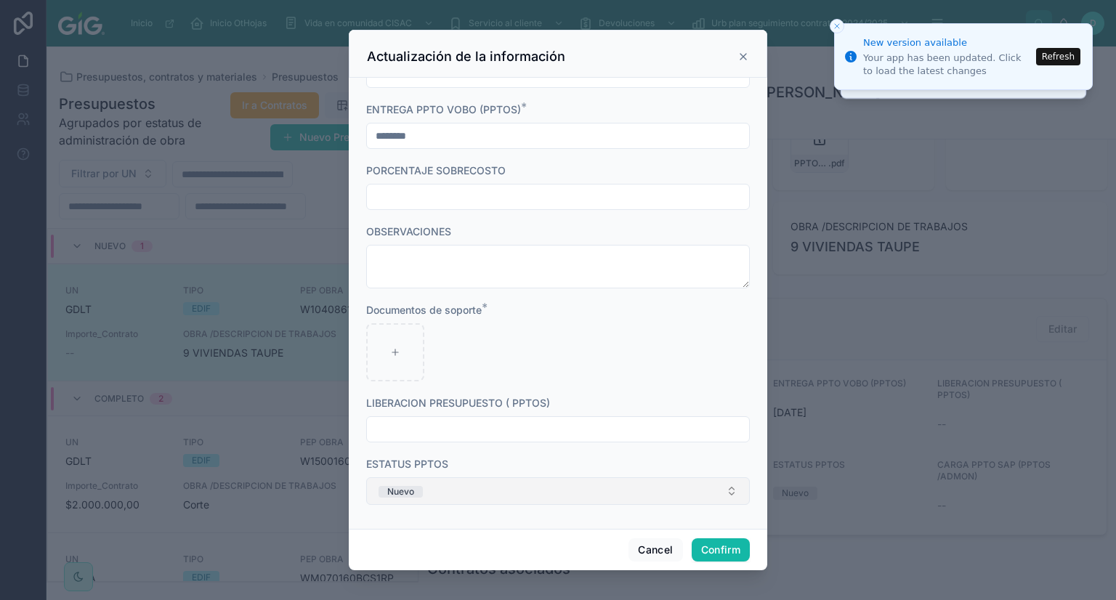
click at [585, 490] on button "Nuevo" at bounding box center [558, 491] width 384 height 28
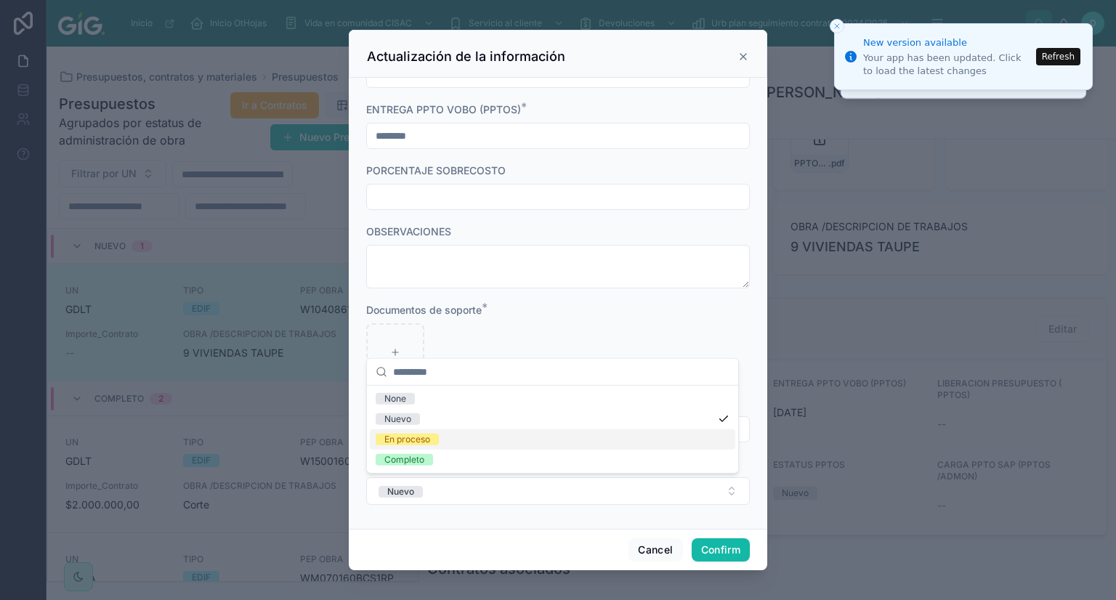
click at [427, 434] on div "En proceso" at bounding box center [407, 440] width 46 height 12
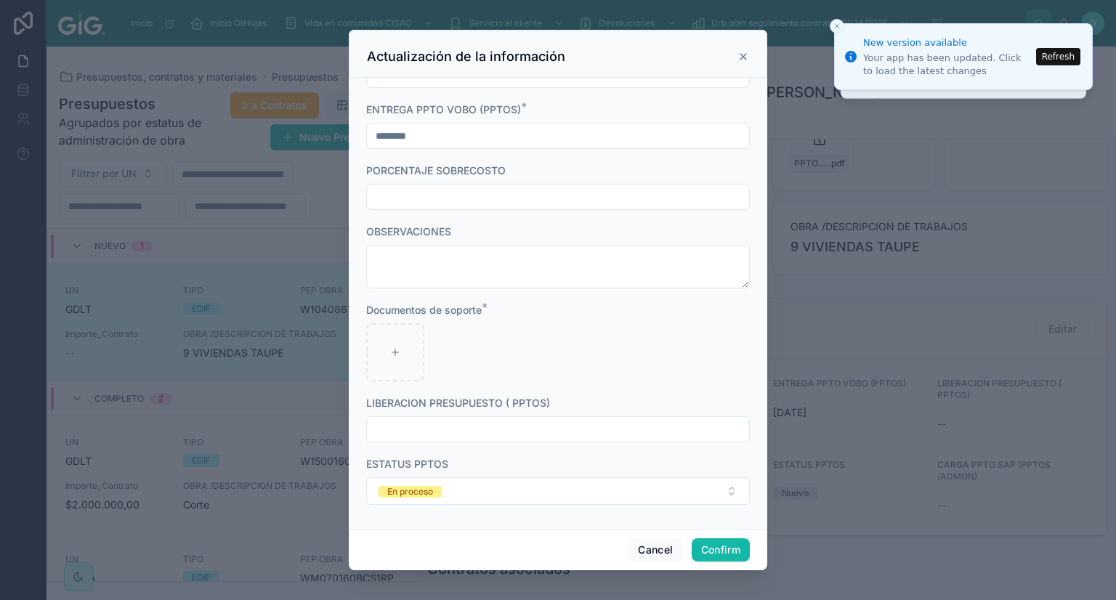
click at [739, 65] on div "Actualización de la información" at bounding box center [558, 54] width 419 height 48
click at [740, 51] on icon at bounding box center [744, 57] width 12 height 12
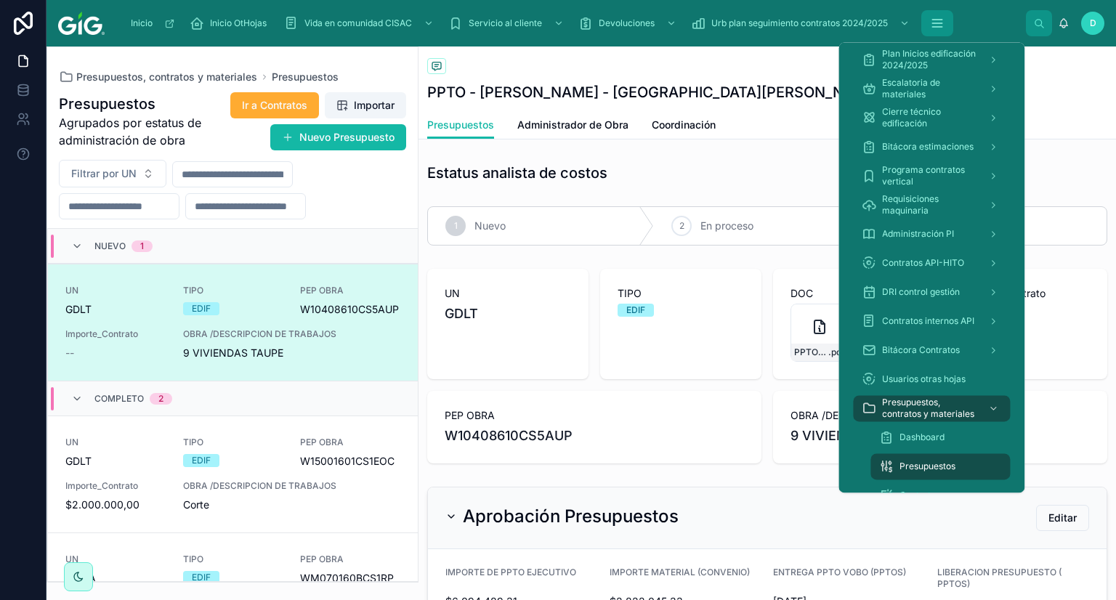
click at [929, 27] on button "scrollable content" at bounding box center [937, 23] width 32 height 26
click at [913, 432] on span "Dashboard" at bounding box center [922, 438] width 45 height 12
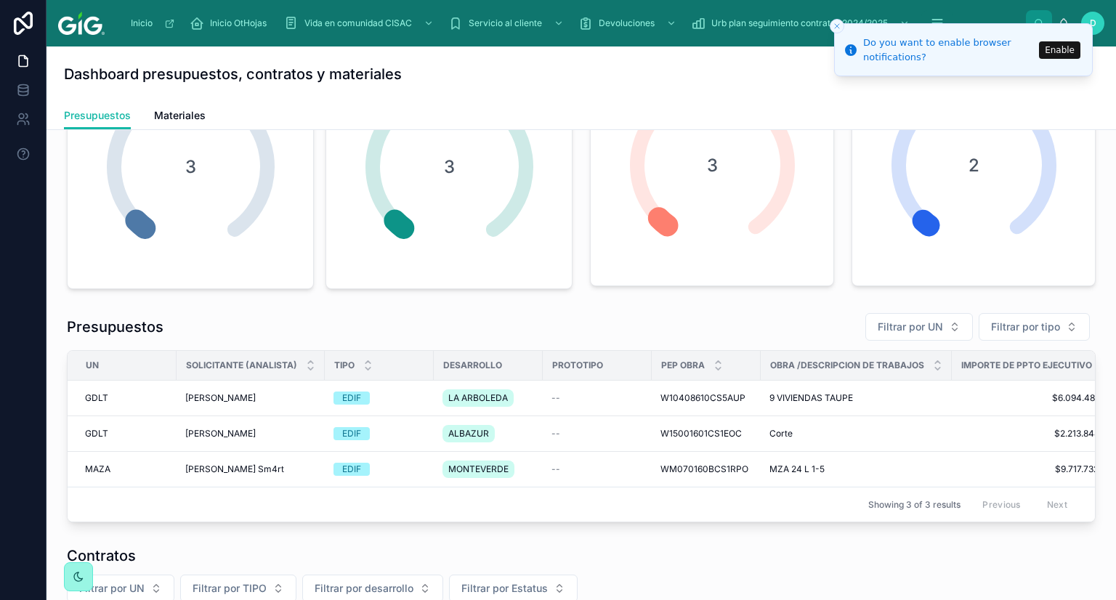
click at [81, 585] on div at bounding box center [78, 576] width 29 height 29
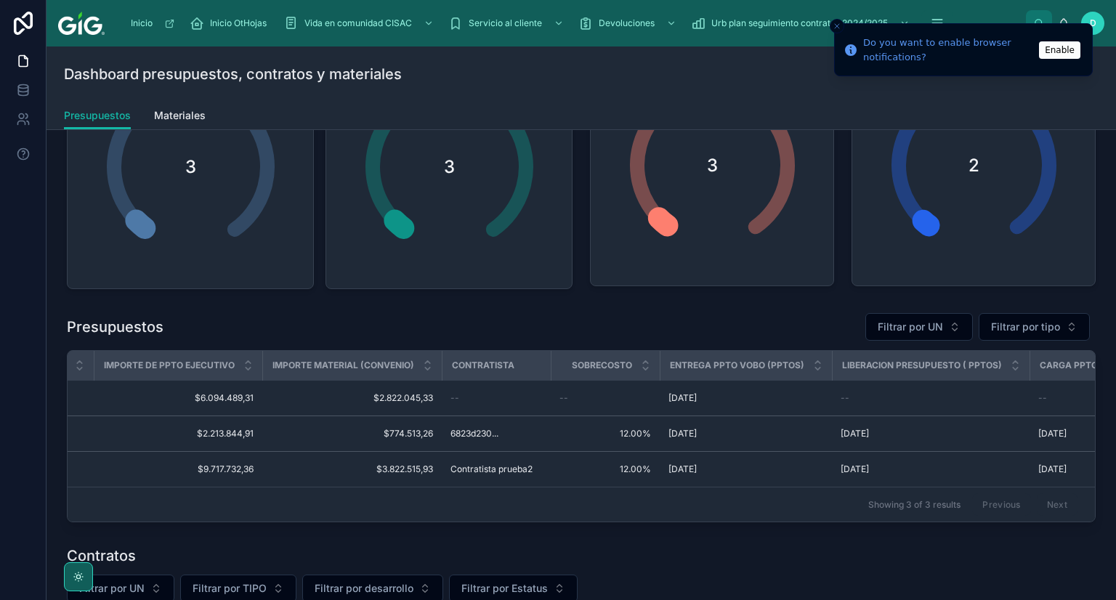
scroll to position [0, 863]
click at [589, 534] on div "PRESUPUESTOS CONTRATOS MATERIALES Presupuestos histórico 3 Presupuestos activos…" at bounding box center [582, 397] width 1070 height 970
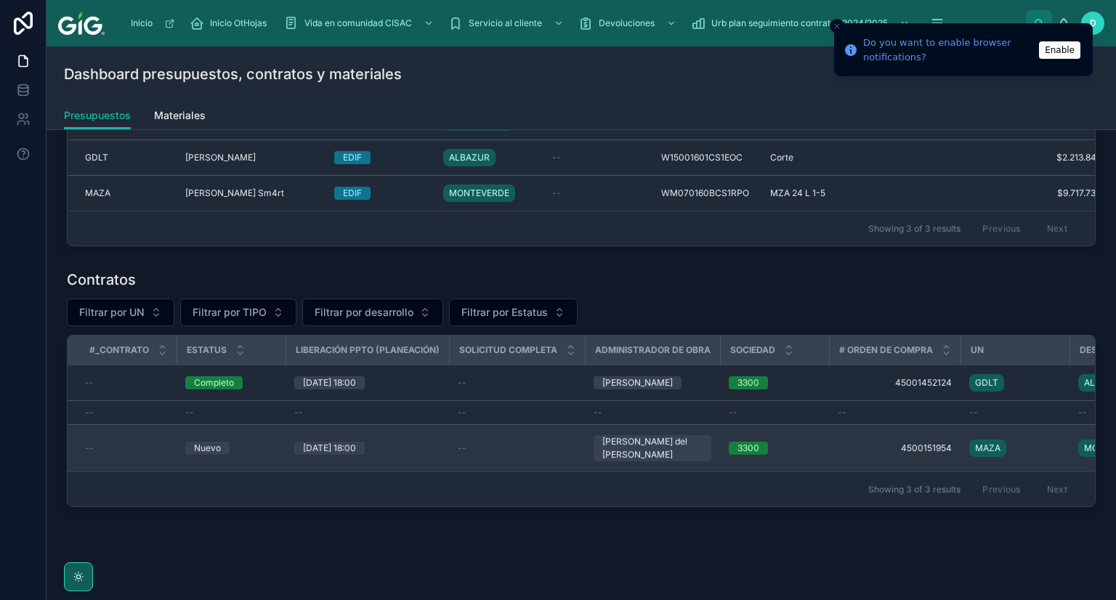
scroll to position [469, 0]
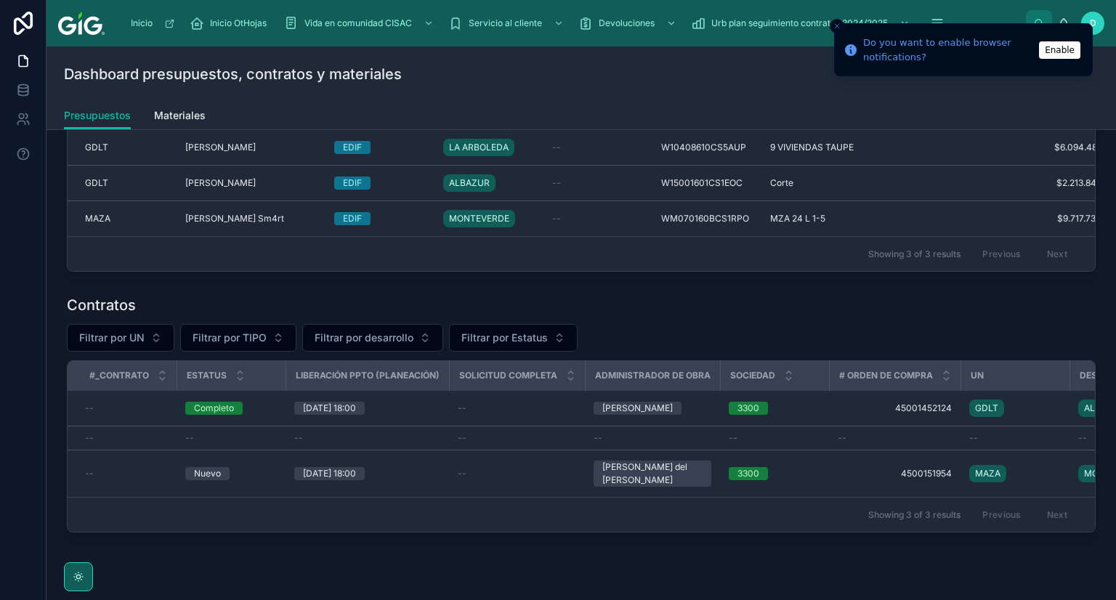
drag, startPoint x: 195, startPoint y: 542, endPoint x: 528, endPoint y: 542, distance: 333.5
click at [528, 533] on div "#_Contrato Estatus Liberación PPTO (Planeación) Solicitud completa Administrado…" at bounding box center [581, 446] width 1029 height 172
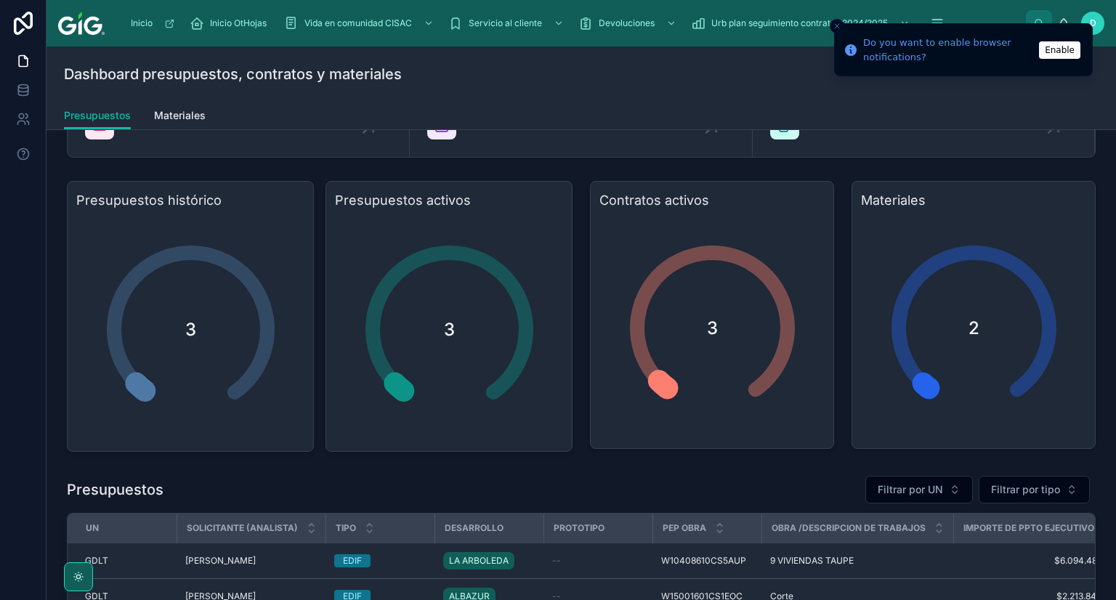
scroll to position [0, 0]
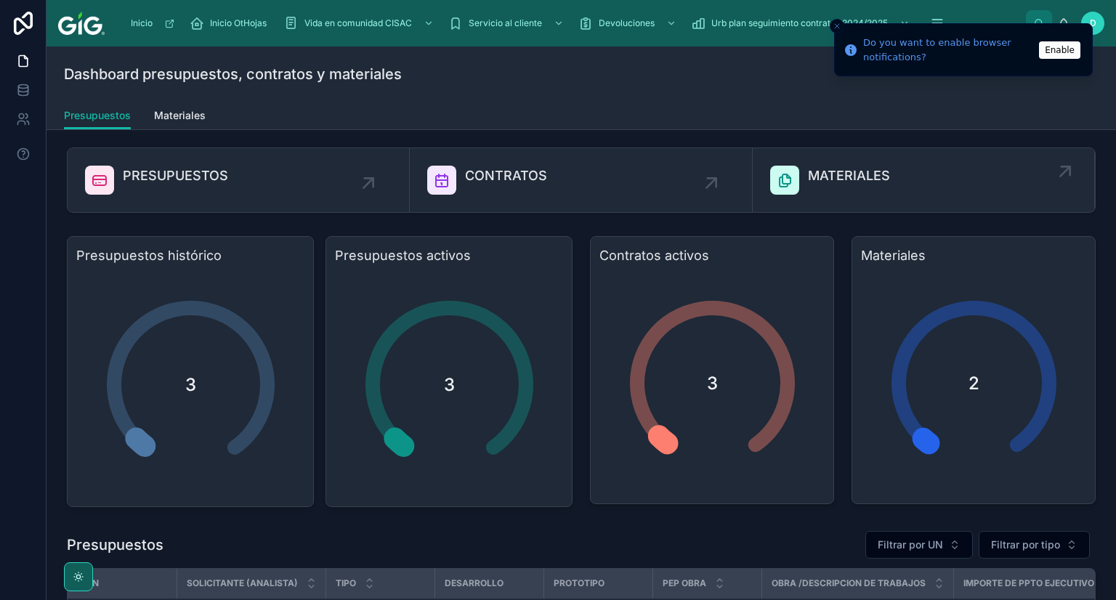
click at [814, 185] on span "MATERIALES" at bounding box center [849, 176] width 82 height 20
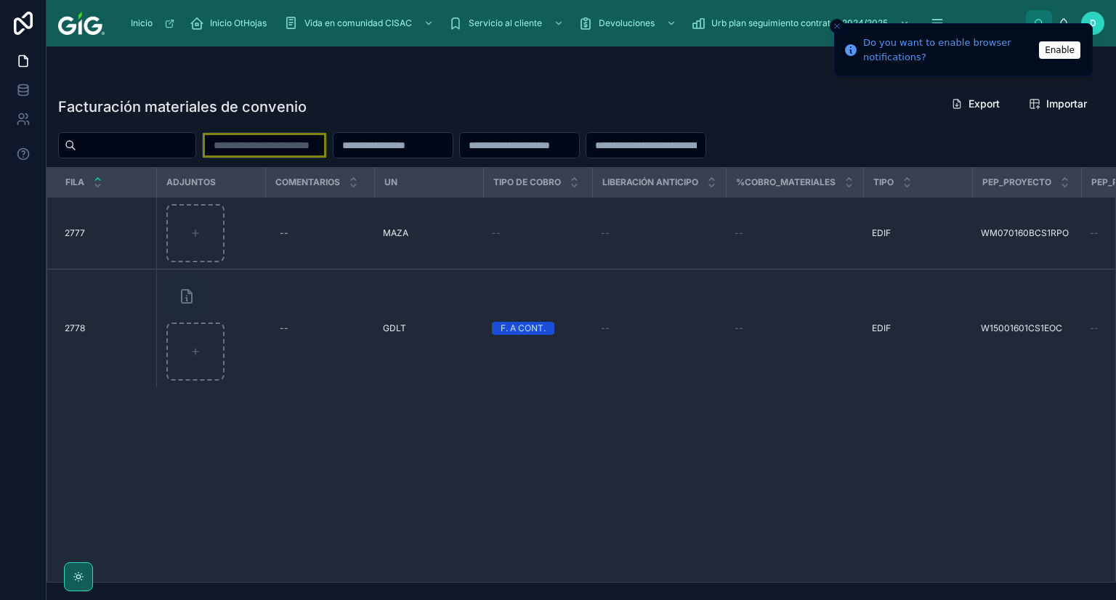
click at [446, 148] on input "text" at bounding box center [393, 145] width 119 height 20
click at [575, 143] on input "text" at bounding box center [515, 145] width 119 height 20
click at [701, 148] on input "number" at bounding box center [641, 145] width 119 height 20
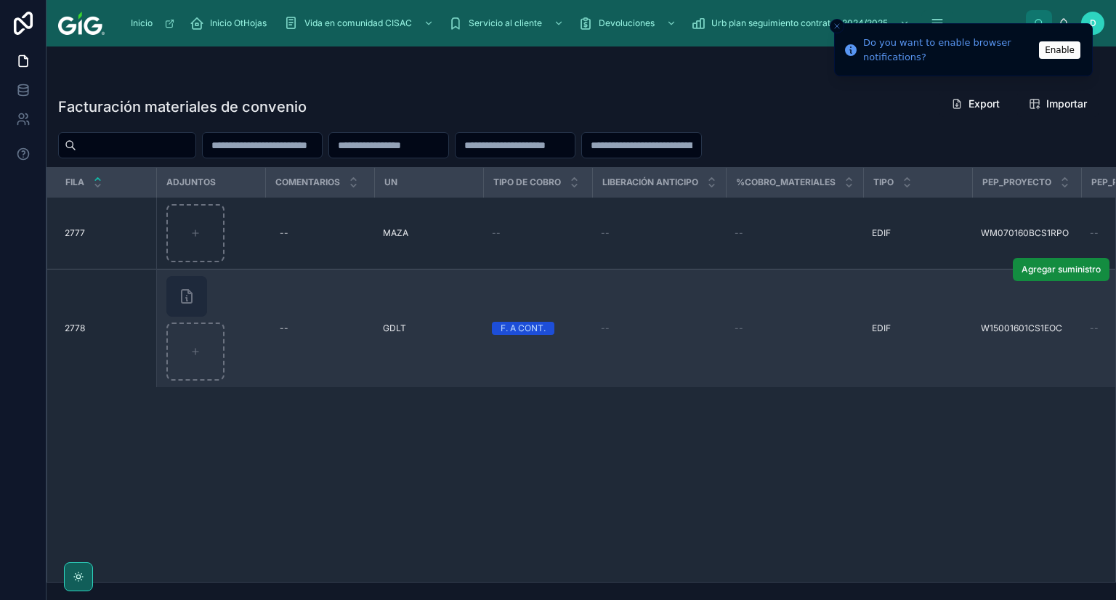
click at [429, 335] on td "GDLT" at bounding box center [428, 329] width 109 height 118
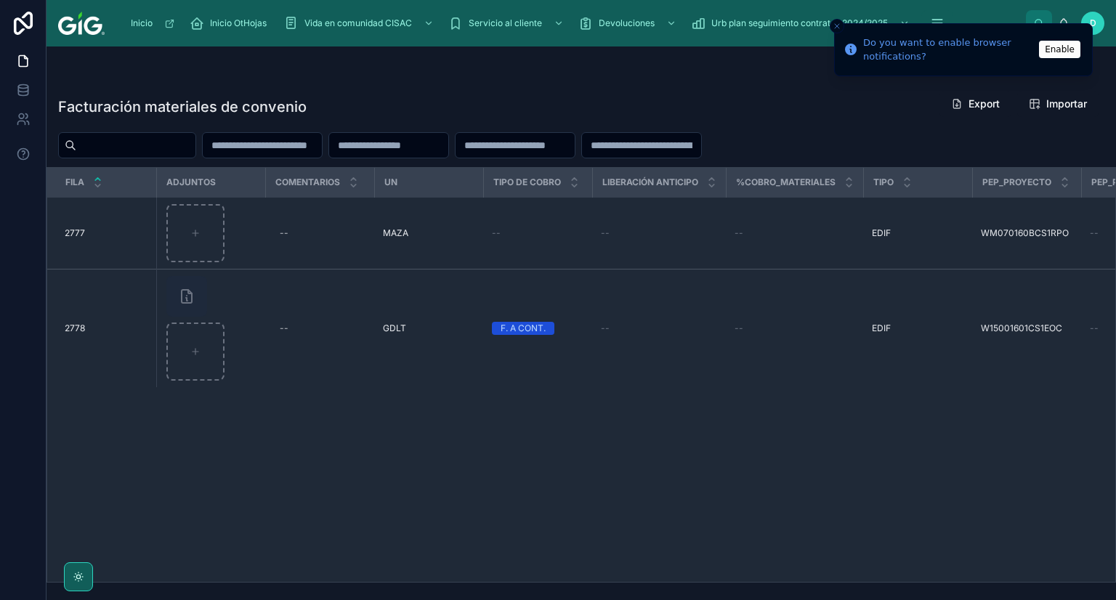
click at [833, 25] on icon "Close toast" at bounding box center [837, 26] width 9 height 9
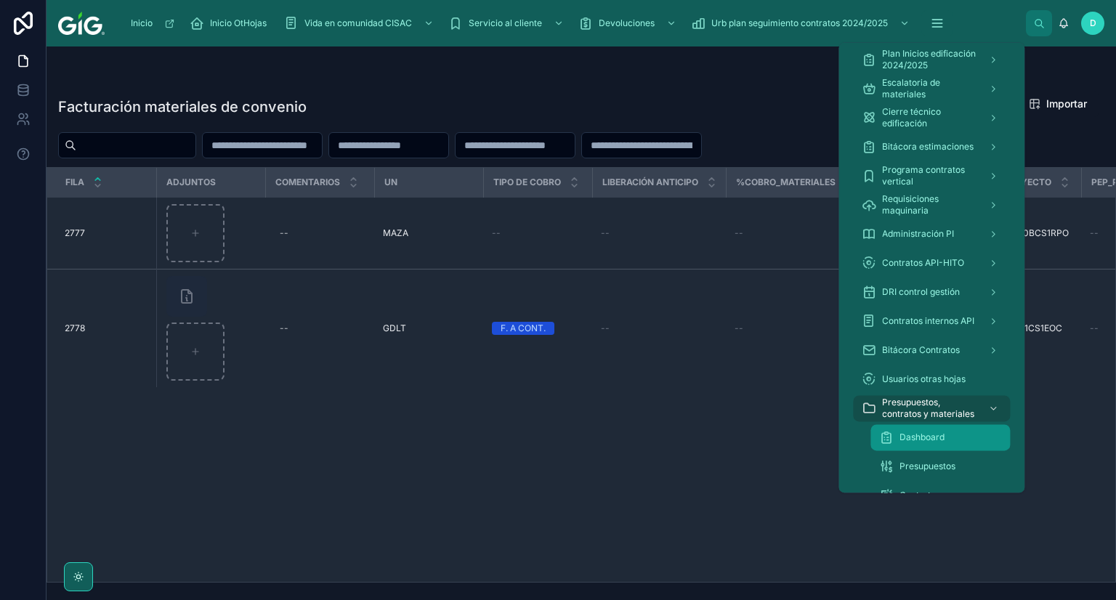
click at [920, 440] on span "Dashboard" at bounding box center [922, 438] width 45 height 12
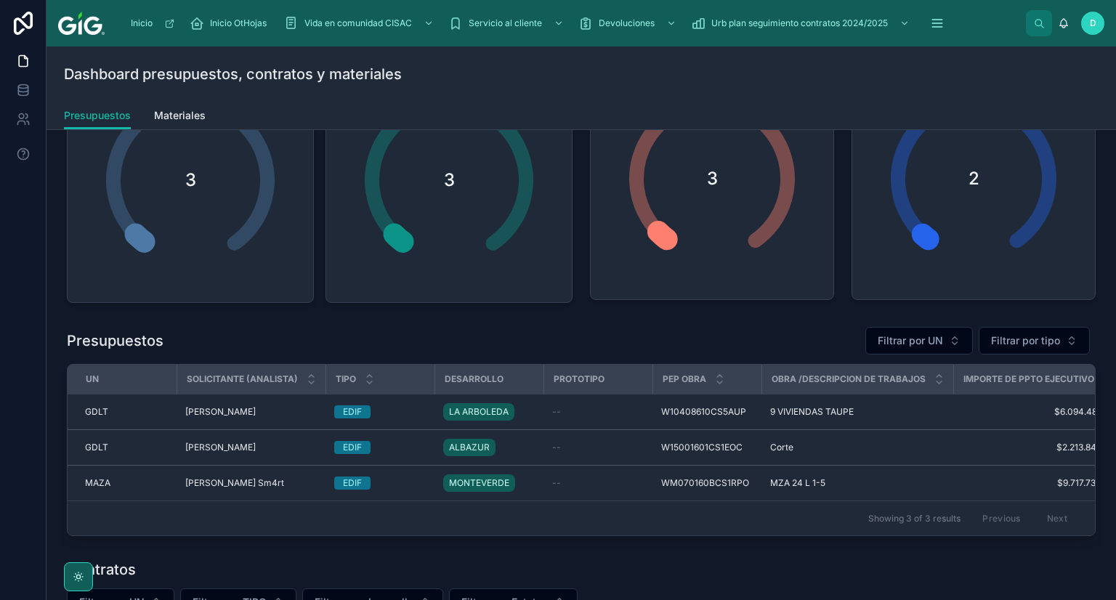
scroll to position [179, 0]
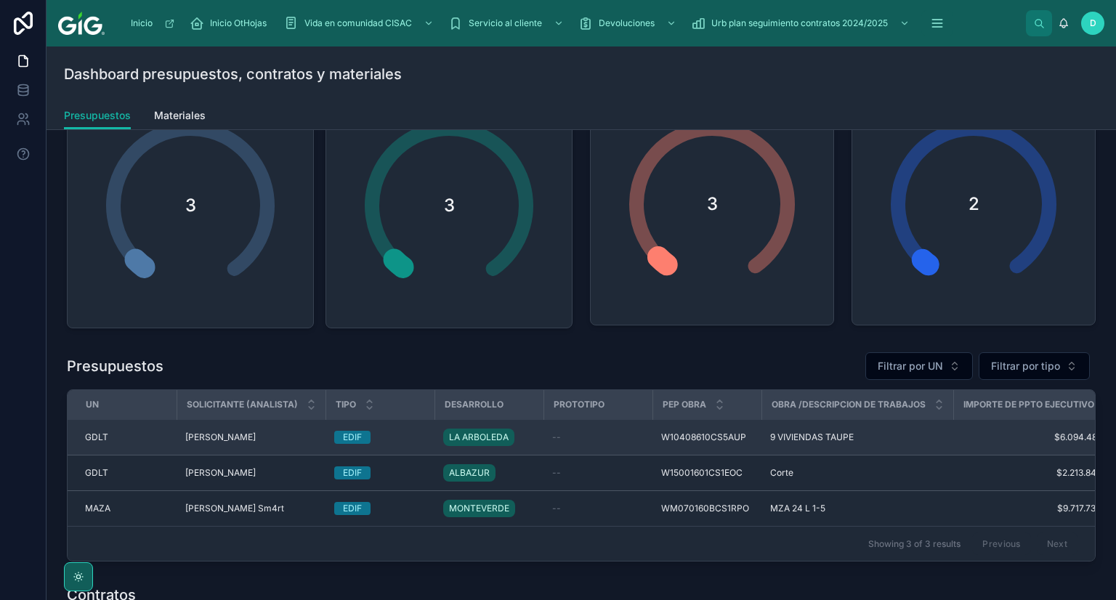
click at [480, 432] on span "LA ARBOLEDA" at bounding box center [479, 438] width 60 height 12
click at [217, 440] on span "[PERSON_NAME]" at bounding box center [220, 438] width 70 height 12
click at [350, 436] on div "EDIF" at bounding box center [352, 437] width 19 height 13
click at [468, 437] on span "LA ARBOLEDA" at bounding box center [479, 438] width 60 height 12
click at [671, 436] on span "W10408610CS5AUP" at bounding box center [703, 438] width 85 height 12
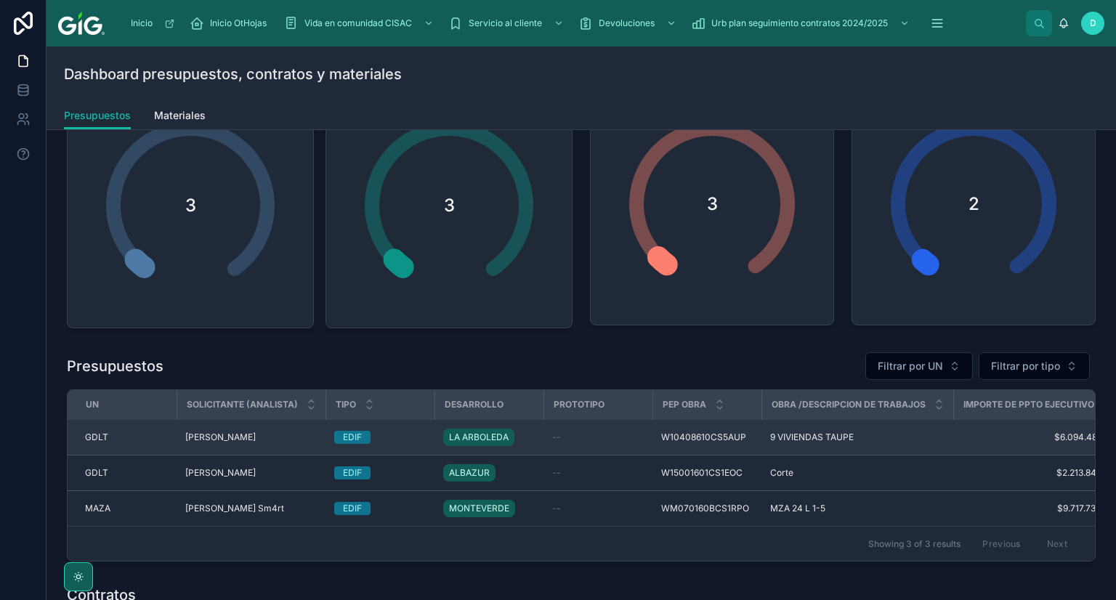
click at [799, 436] on span "9 VIVIENDAS TAUPE" at bounding box center [812, 438] width 84 height 12
click at [955, 436] on td "$6.094.489,31 $6.094.489,31" at bounding box center [1037, 438] width 169 height 36
drag, startPoint x: 592, startPoint y: 433, endPoint x: 518, endPoint y: 433, distance: 74.1
click at [552, 433] on div "--" at bounding box center [598, 438] width 92 height 12
click at [86, 433] on span "GDLT" at bounding box center [96, 438] width 23 height 12
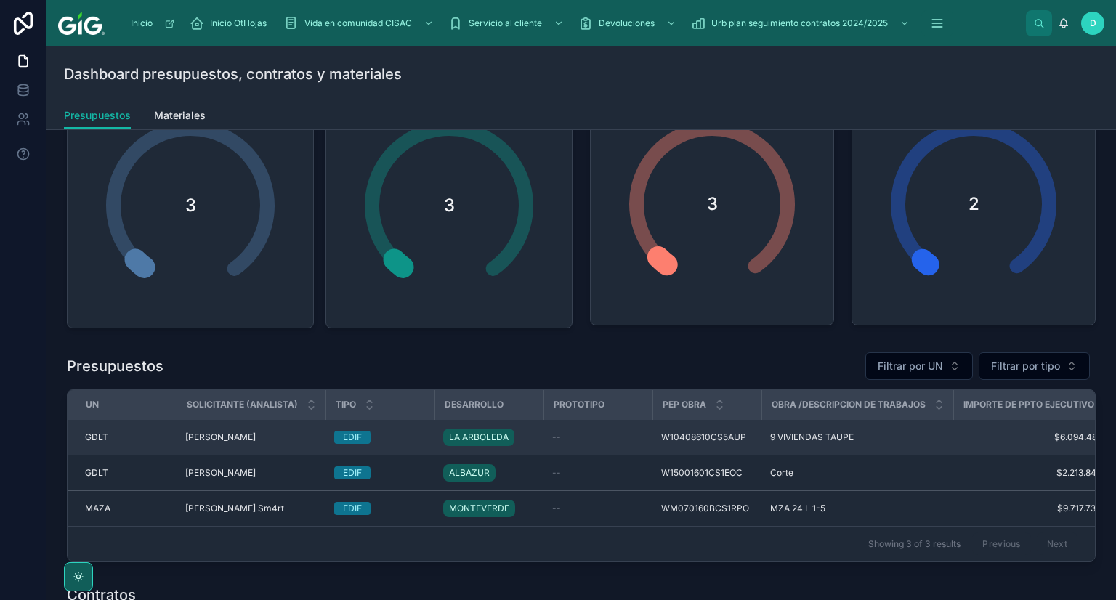
click at [116, 437] on div "GDLT" at bounding box center [126, 438] width 83 height 12
click at [259, 443] on td "[PERSON_NAME] [PERSON_NAME]" at bounding box center [251, 438] width 149 height 36
click at [337, 445] on td "EDIF" at bounding box center [380, 438] width 109 height 36
drag, startPoint x: 354, startPoint y: 443, endPoint x: 389, endPoint y: 445, distance: 35.0
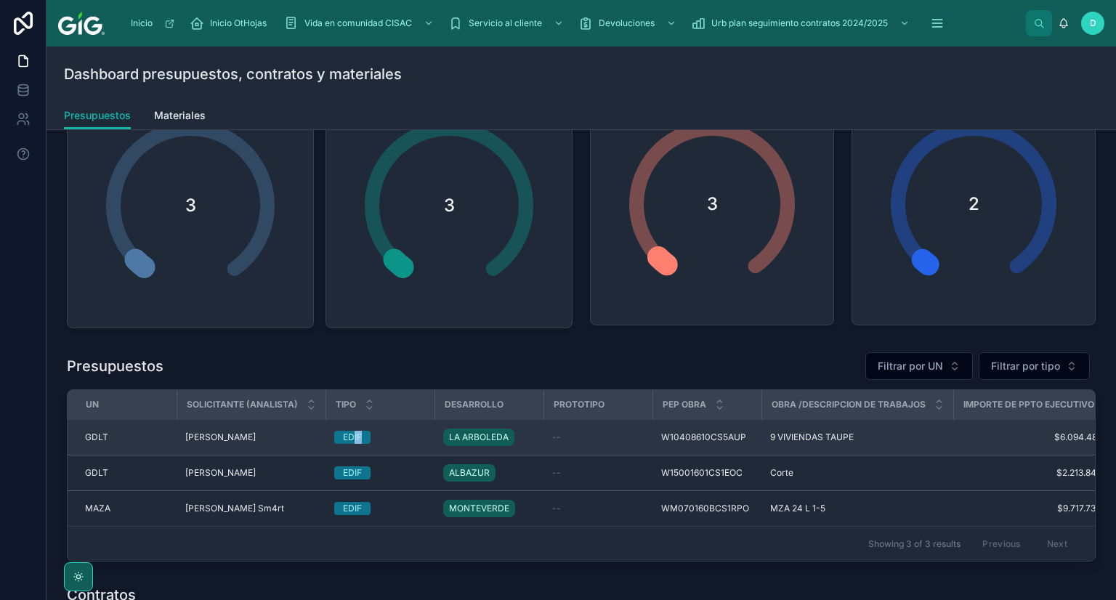
click at [360, 445] on td "EDIF" at bounding box center [380, 438] width 109 height 36
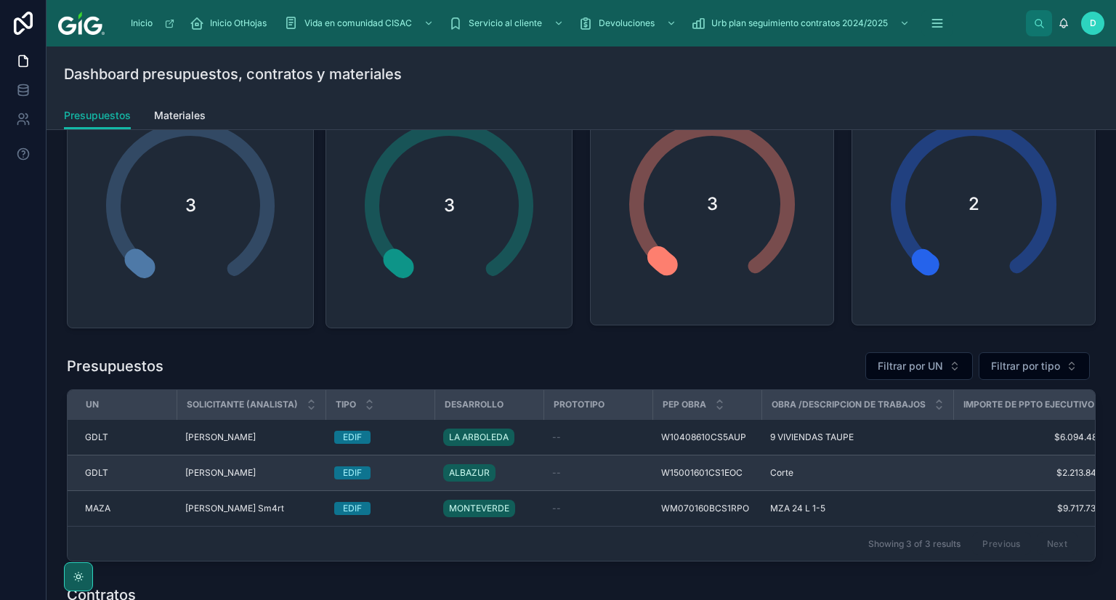
drag, startPoint x: 449, startPoint y: 462, endPoint x: 509, endPoint y: 458, distance: 59.7
click at [456, 466] on td "ALBAZUR" at bounding box center [489, 474] width 109 height 36
drag, startPoint x: 509, startPoint y: 459, endPoint x: 520, endPoint y: 459, distance: 10.2
click at [511, 464] on div "ALBAZUR" at bounding box center [489, 472] width 92 height 23
click at [529, 461] on td "ALBAZUR" at bounding box center [489, 474] width 109 height 36
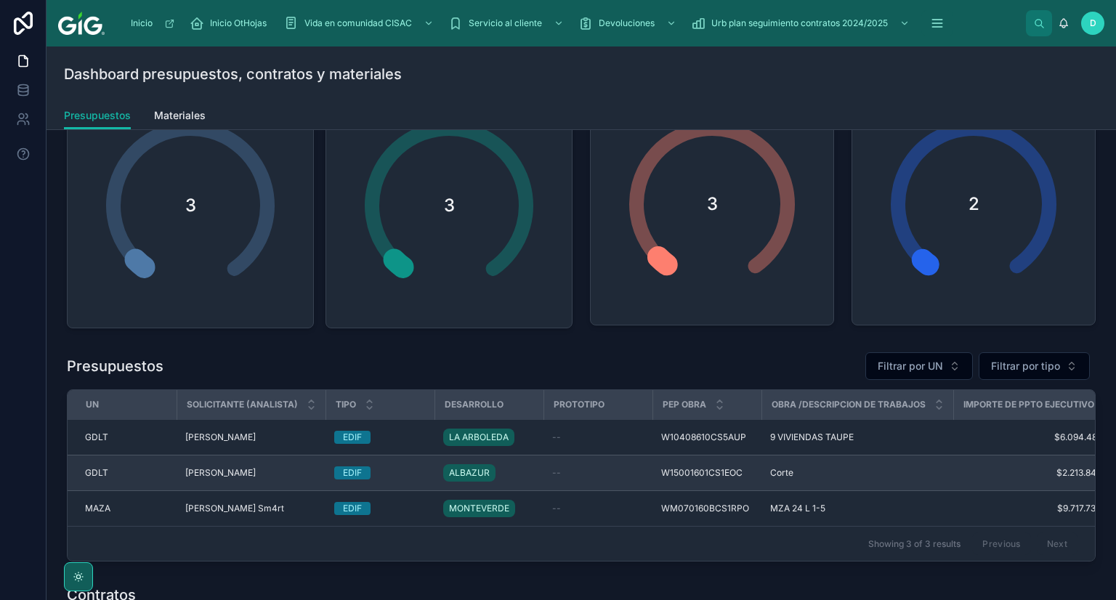
drag, startPoint x: 576, startPoint y: 464, endPoint x: 596, endPoint y: 463, distance: 20.4
click at [584, 464] on td "--" at bounding box center [598, 474] width 109 height 36
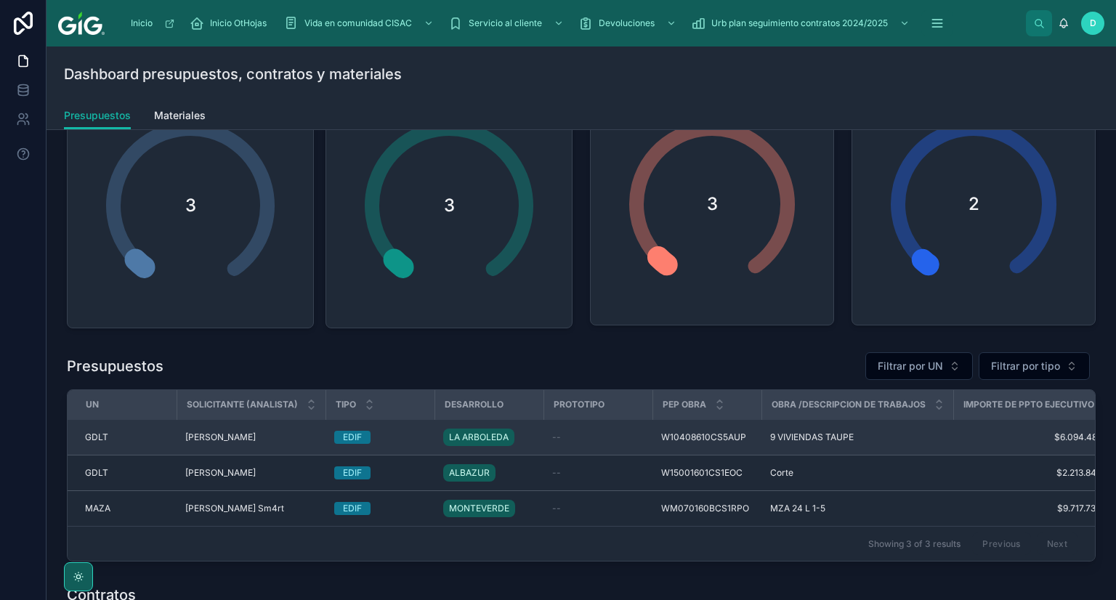
click at [663, 456] on td "W15001601CS1EOC W15001601CS1EOC" at bounding box center [707, 474] width 109 height 36
click at [859, 435] on div "9 VIVIENDAS TAUPE 9 VIVIENDAS TAUPE" at bounding box center [857, 438] width 174 height 12
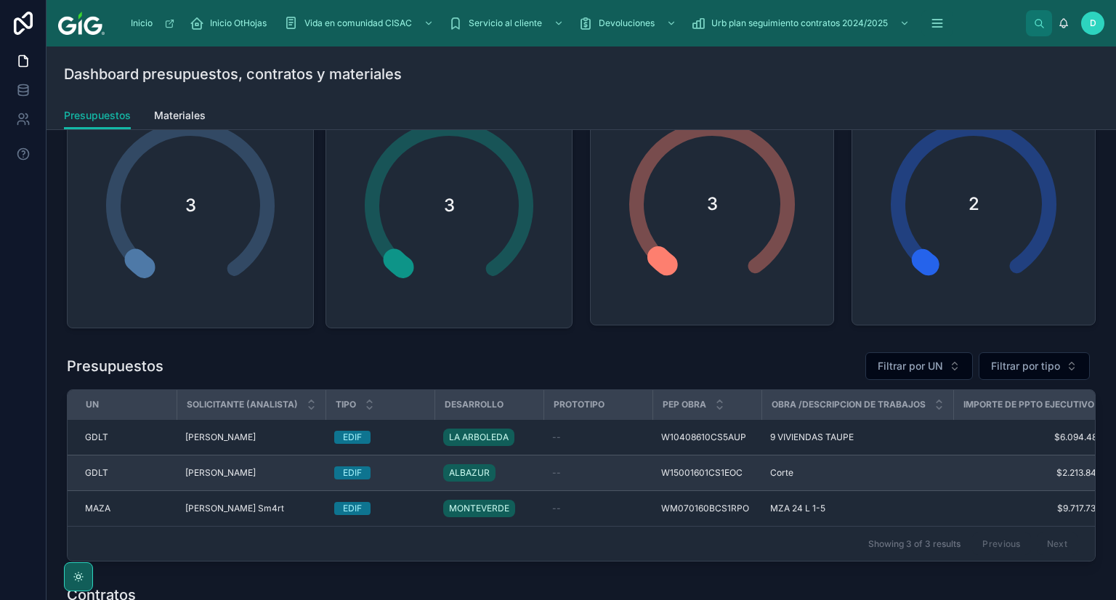
drag, startPoint x: 857, startPoint y: 446, endPoint x: 846, endPoint y: 453, distance: 13.7
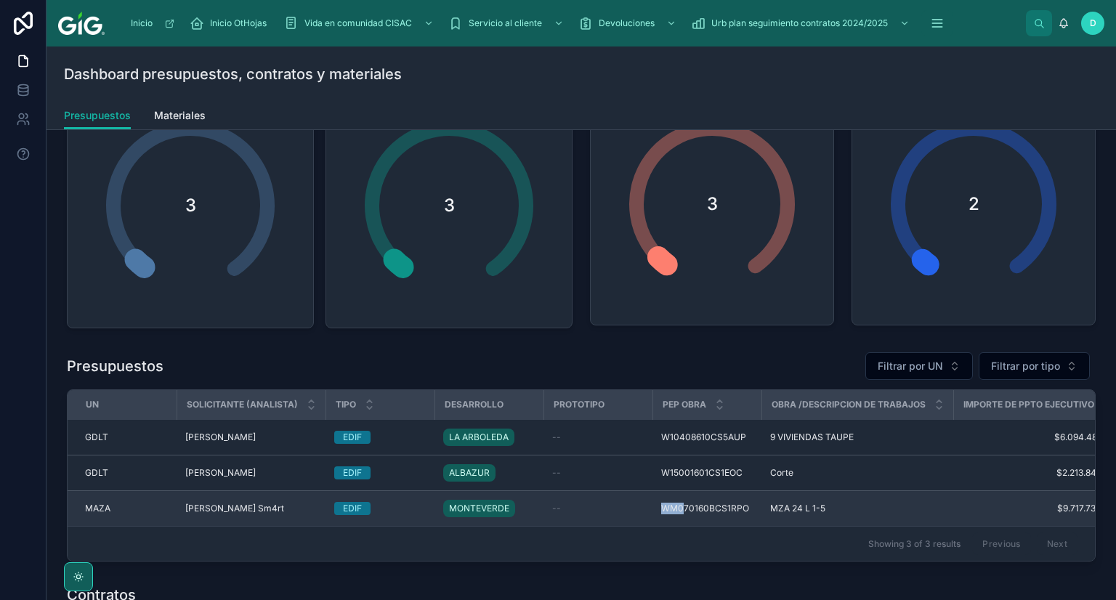
drag, startPoint x: 651, startPoint y: 507, endPoint x: 605, endPoint y: 507, distance: 45.8
drag, startPoint x: 494, startPoint y: 506, endPoint x: 480, endPoint y: 504, distance: 14.1
click at [484, 506] on div "MONTEVERDE" at bounding box center [482, 508] width 78 height 23
drag, startPoint x: 467, startPoint y: 504, endPoint x: 438, endPoint y: 498, distance: 28.9
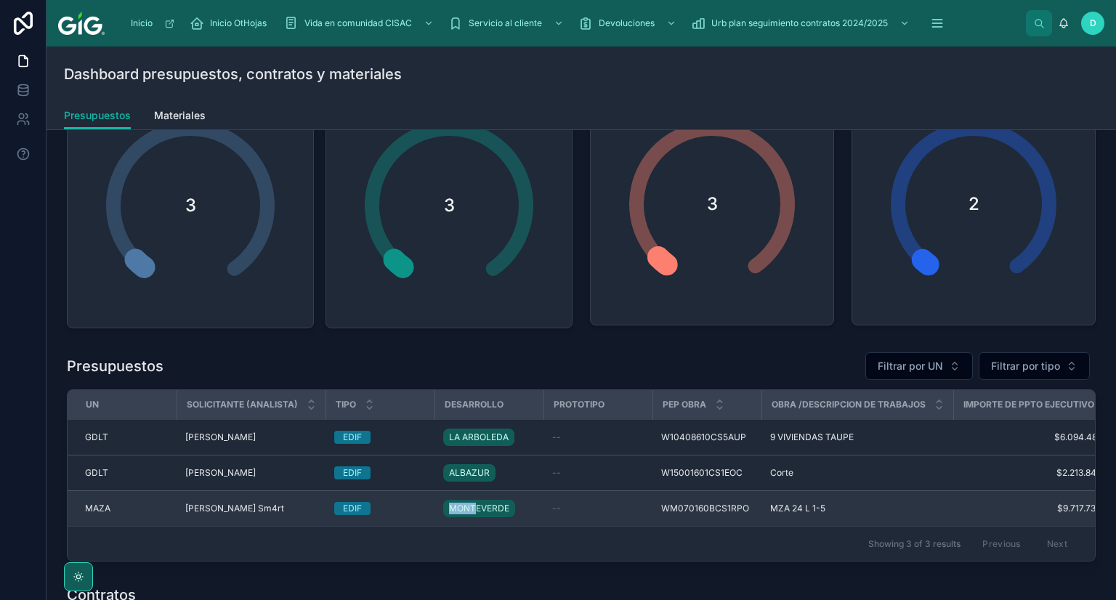
click at [448, 504] on div "MONTEVERDE" at bounding box center [479, 508] width 72 height 17
click at [401, 504] on td "EDIF" at bounding box center [380, 509] width 109 height 36
drag, startPoint x: 365, startPoint y: 500, endPoint x: 354, endPoint y: 499, distance: 10.9
click at [358, 502] on div "EDIF" at bounding box center [380, 508] width 92 height 13
click at [339, 502] on span "EDIF" at bounding box center [352, 508] width 36 height 13
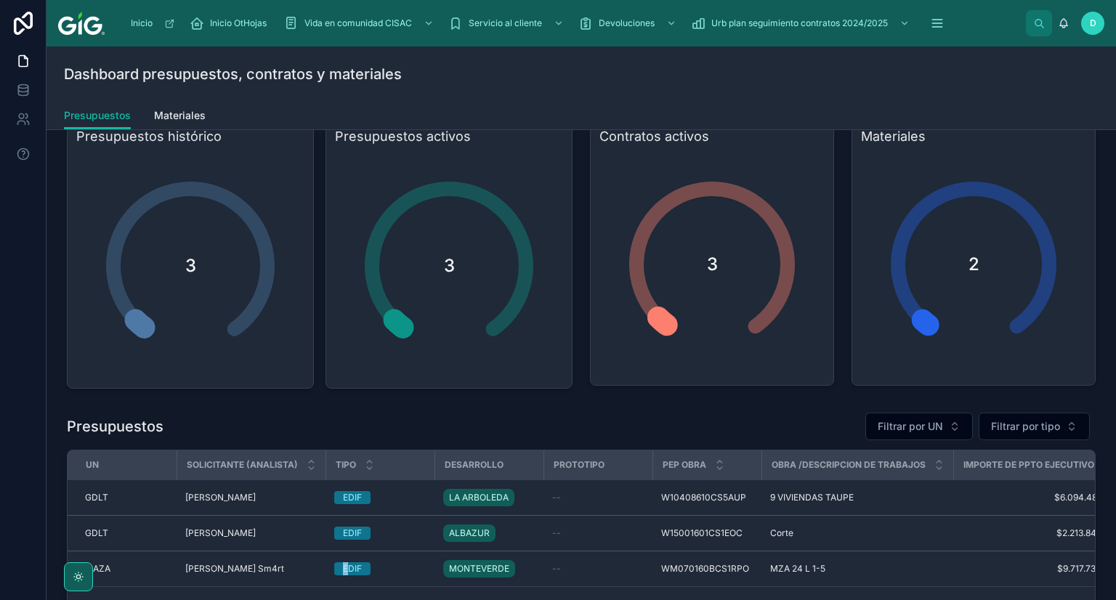
scroll to position [34, 0]
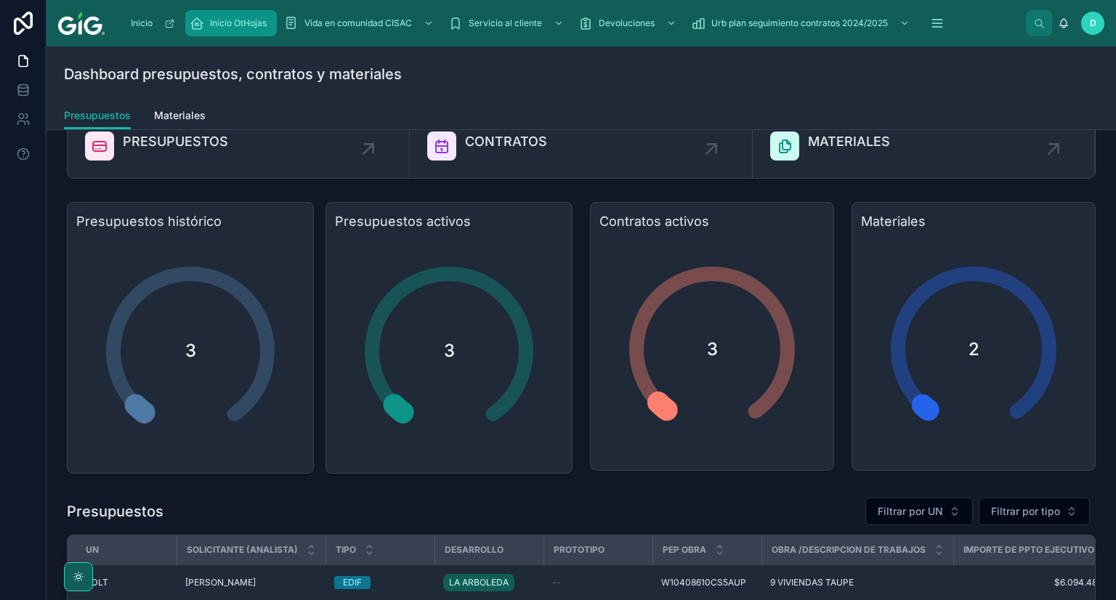
click at [249, 23] on span "Inicio OtHojas" at bounding box center [238, 23] width 57 height 12
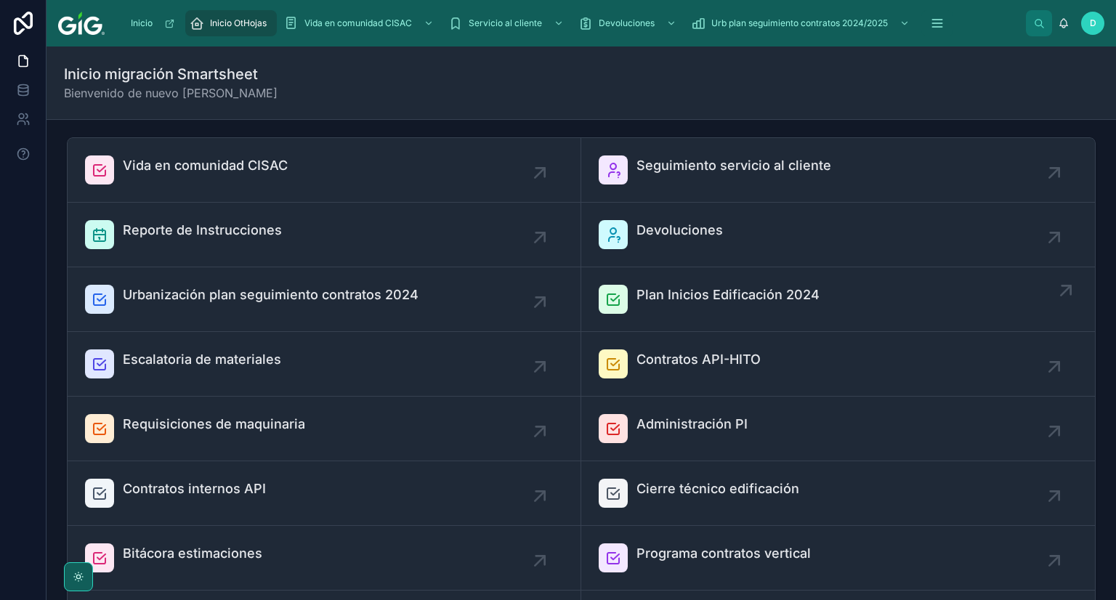
click at [719, 296] on span "Plan Inicios Edificación 2024" at bounding box center [728, 295] width 183 height 20
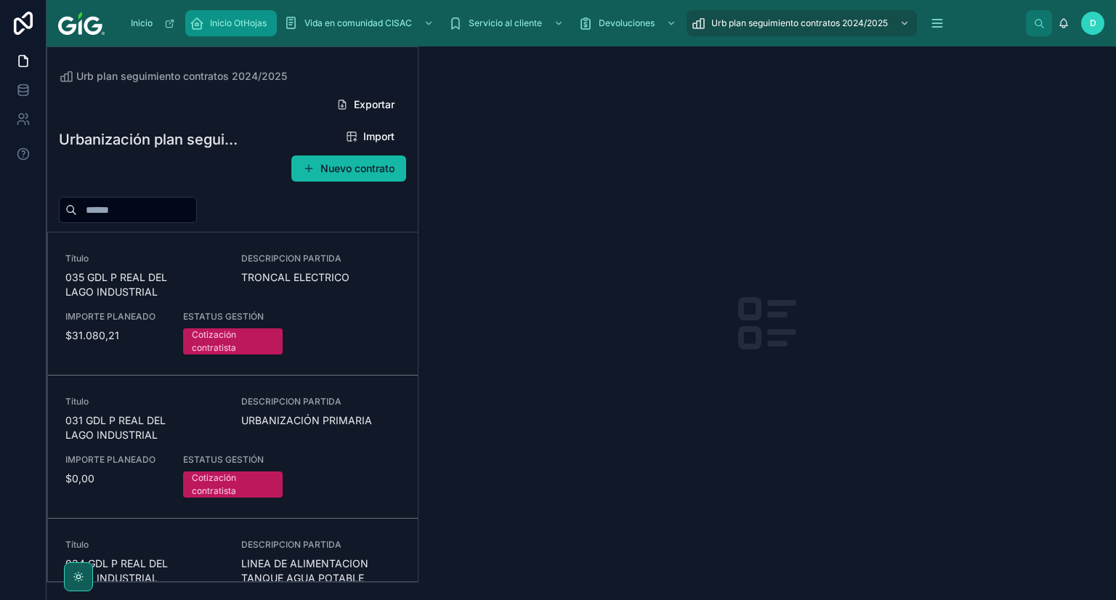
click at [245, 27] on span "Inicio OtHojas" at bounding box center [238, 23] width 57 height 12
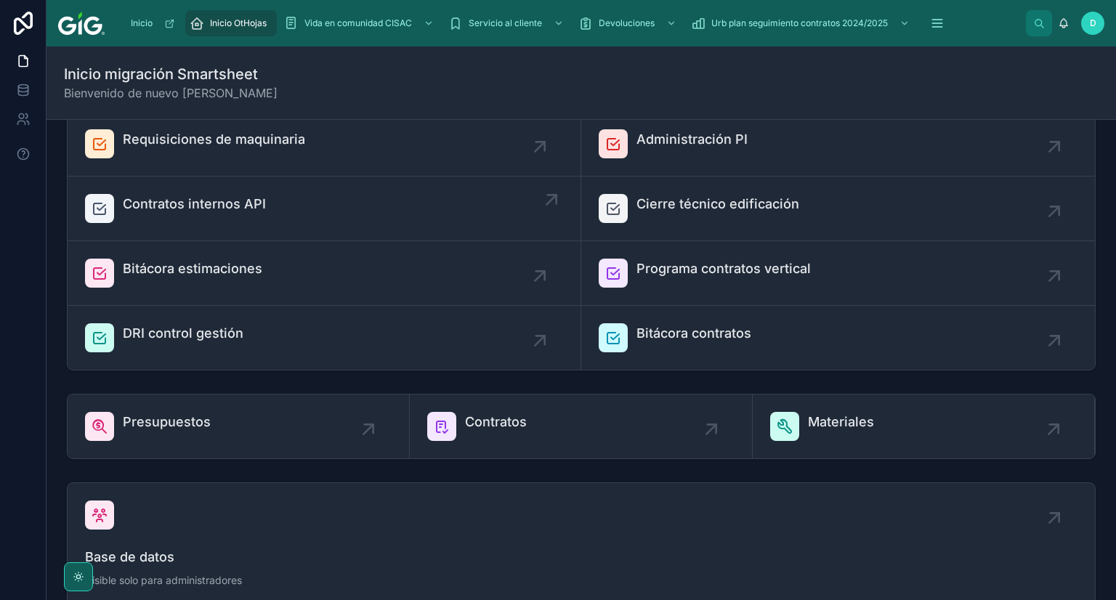
scroll to position [291, 0]
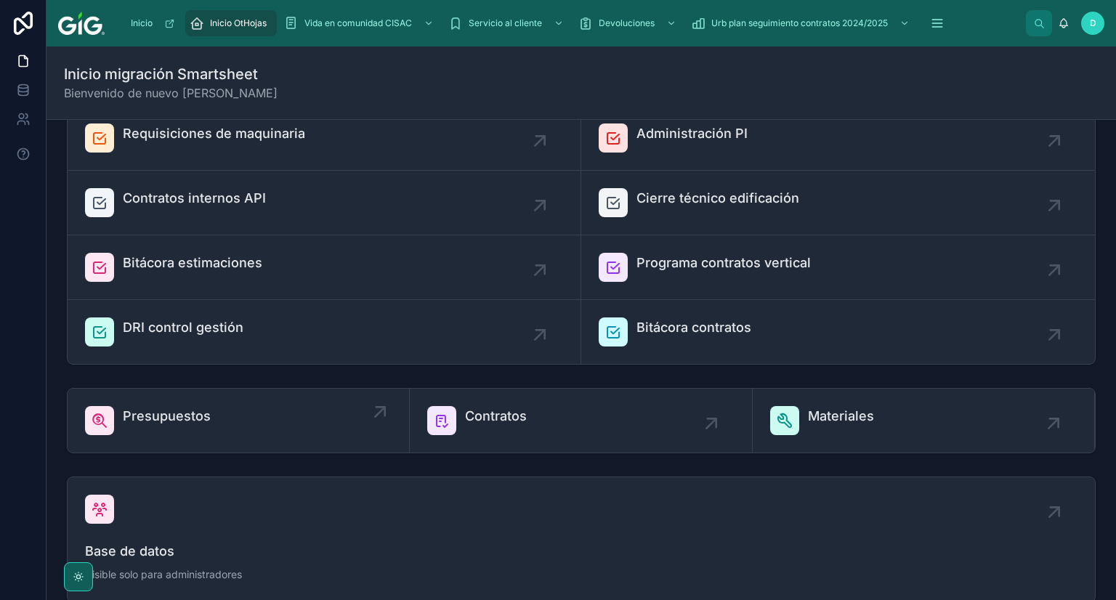
click at [160, 428] on div "Presupuestos" at bounding box center [167, 420] width 88 height 29
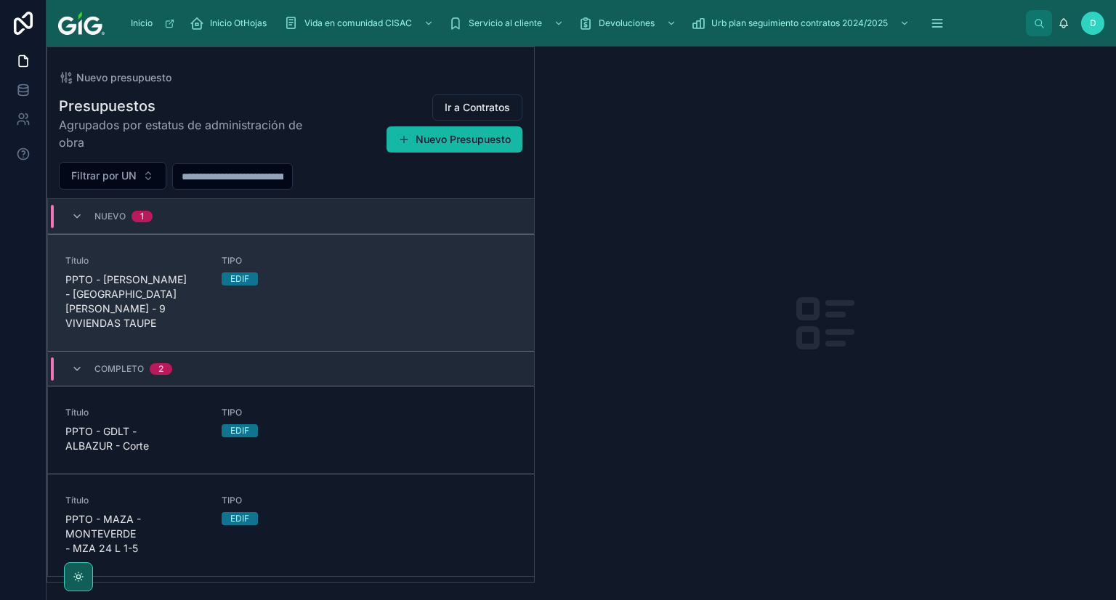
click at [134, 302] on span "PPTO - [PERSON_NAME] - [GEOGRAPHIC_DATA][PERSON_NAME] - 9 VIVIENDAS TAUPE" at bounding box center [134, 301] width 139 height 58
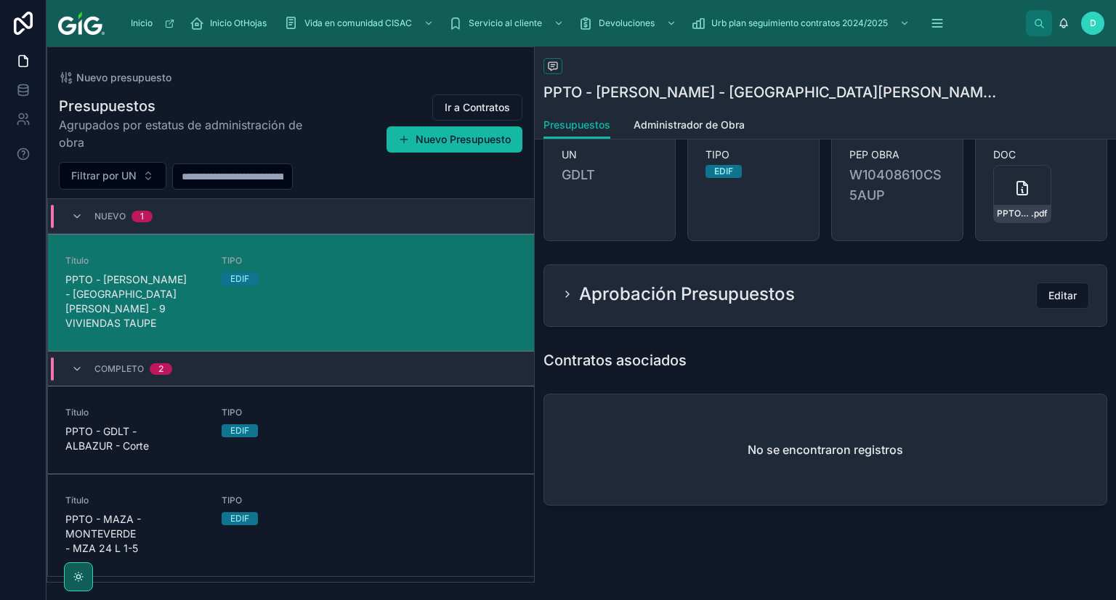
scroll to position [145, 0]
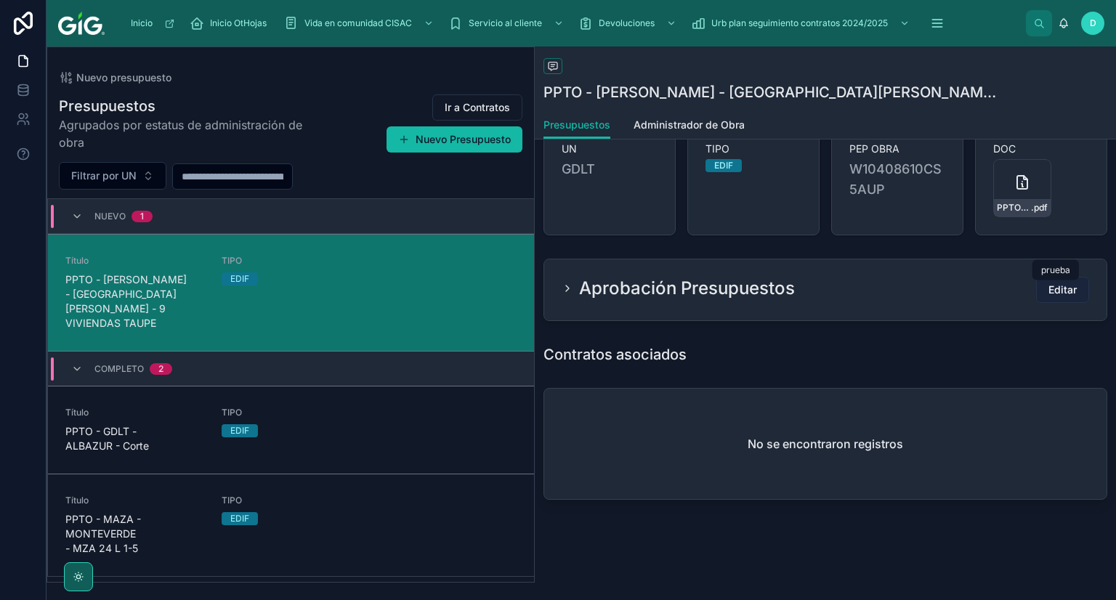
click at [1059, 290] on span "Editar" at bounding box center [1063, 290] width 28 height 15
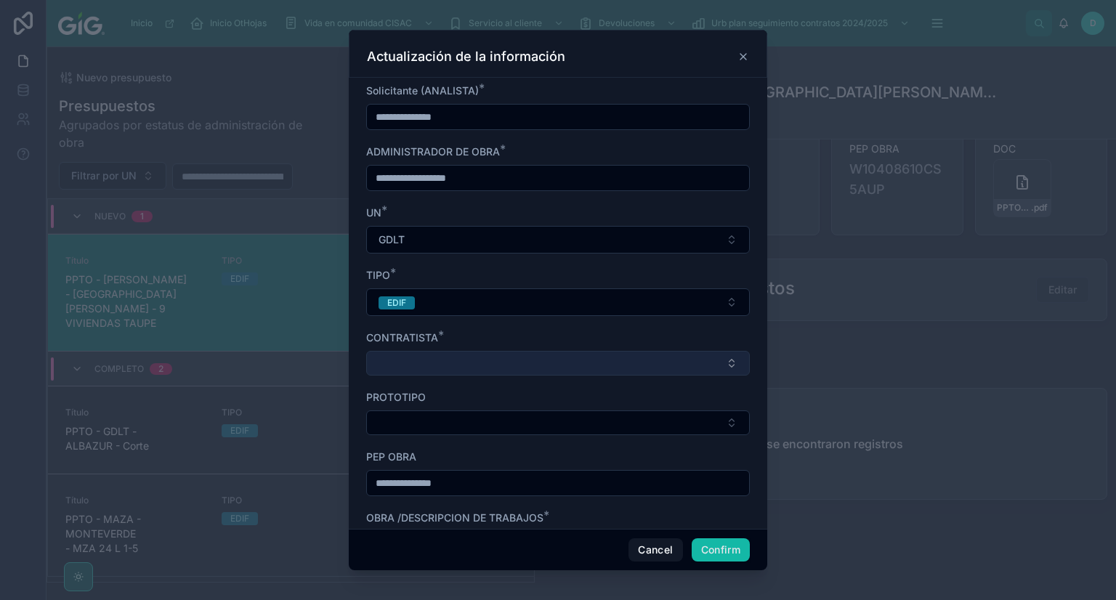
click at [559, 370] on button "Select Button" at bounding box center [558, 363] width 384 height 25
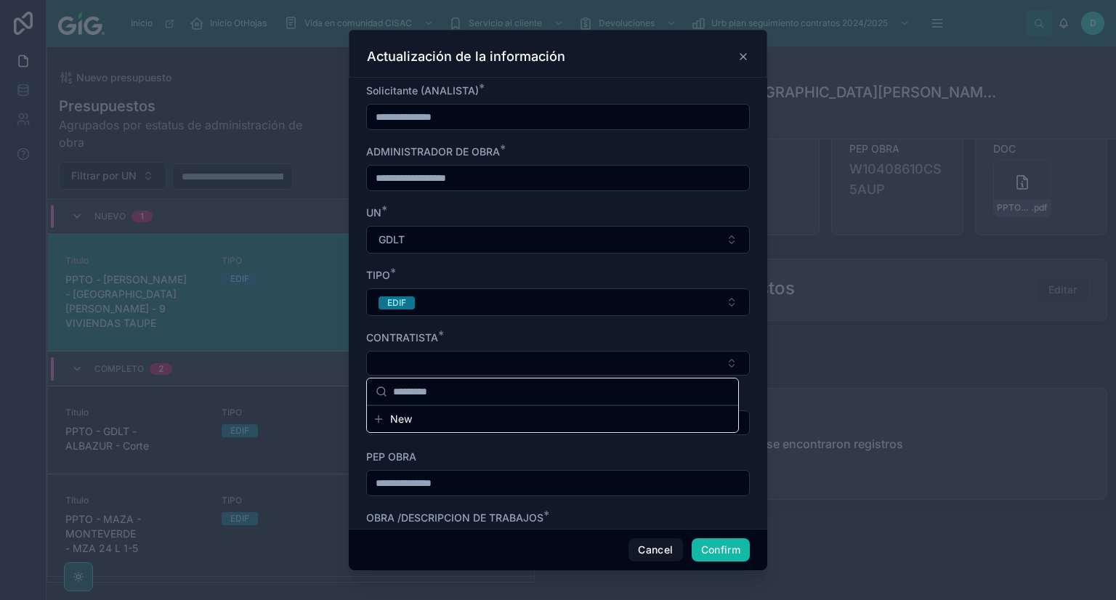
click at [520, 338] on div "CONTRATISTA *" at bounding box center [558, 338] width 384 height 15
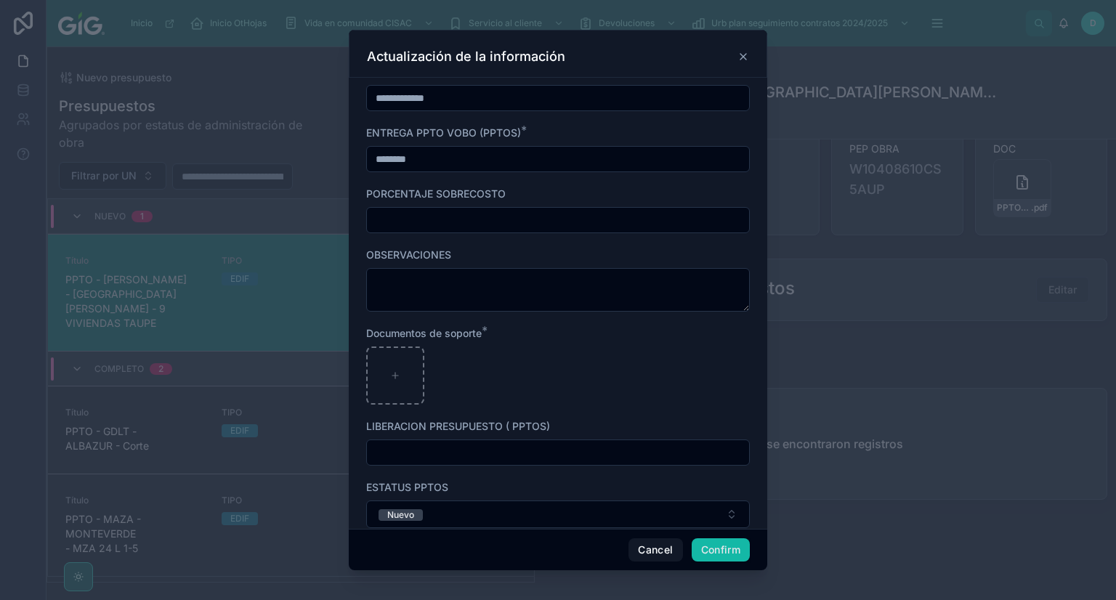
scroll to position [653, 0]
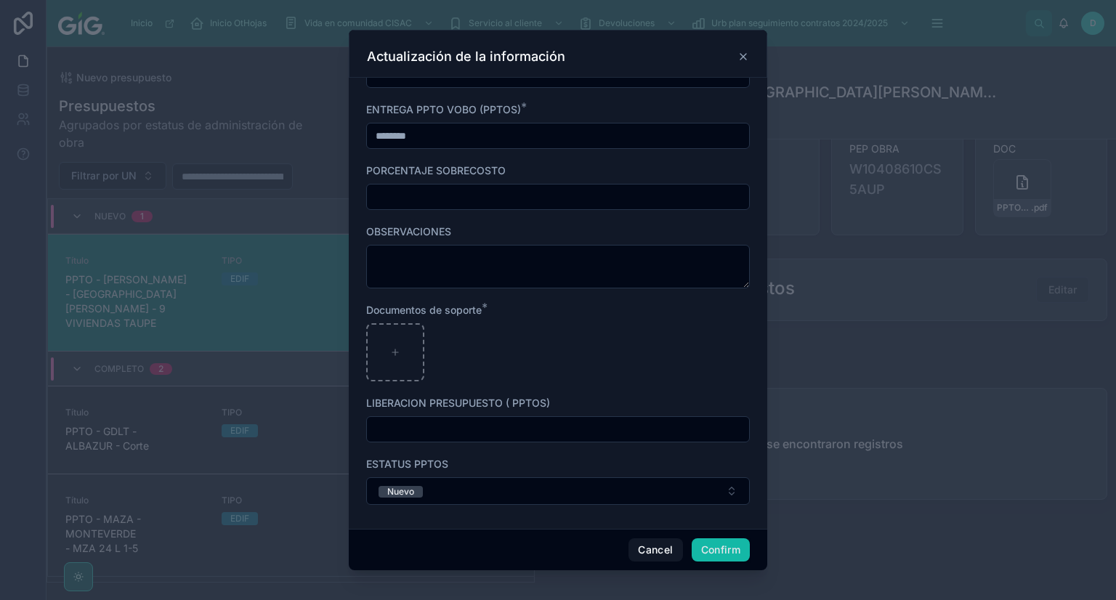
click at [440, 437] on input "text" at bounding box center [558, 429] width 382 height 20
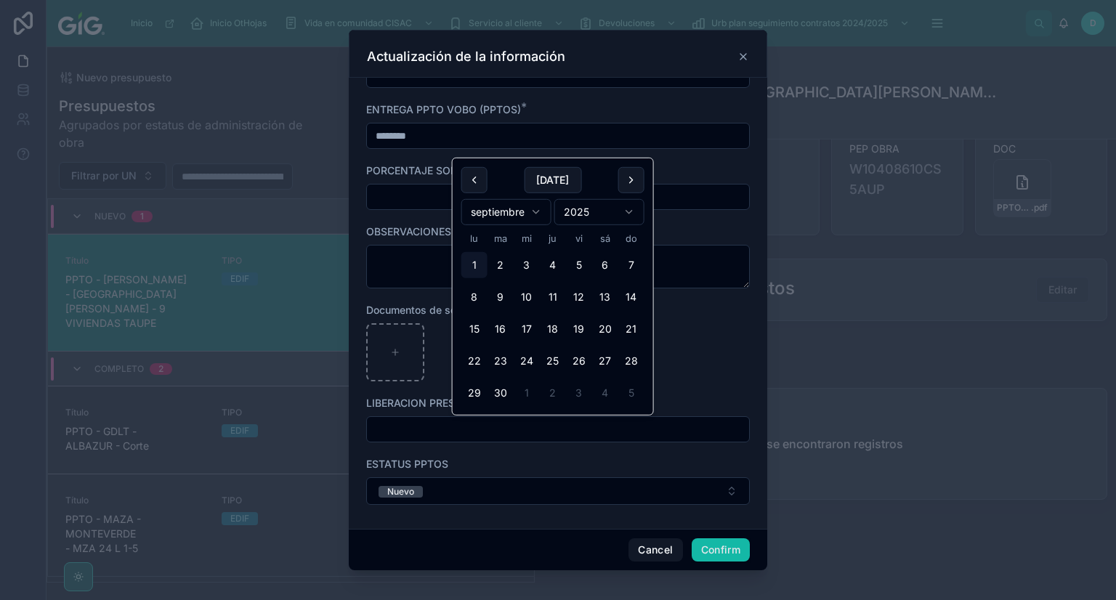
click at [424, 358] on div at bounding box center [558, 352] width 384 height 58
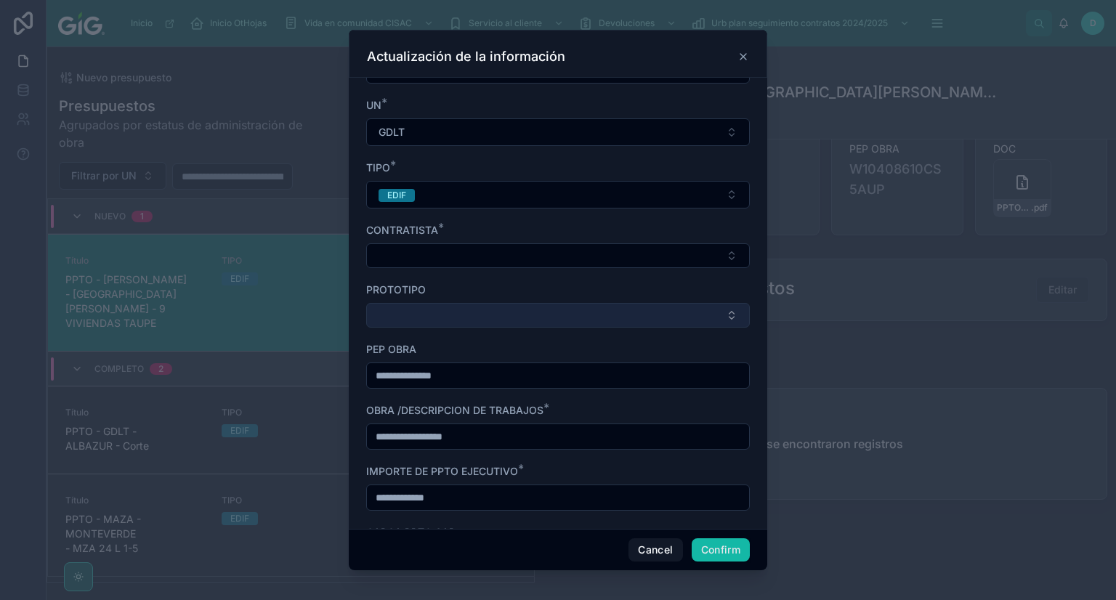
scroll to position [71, 0]
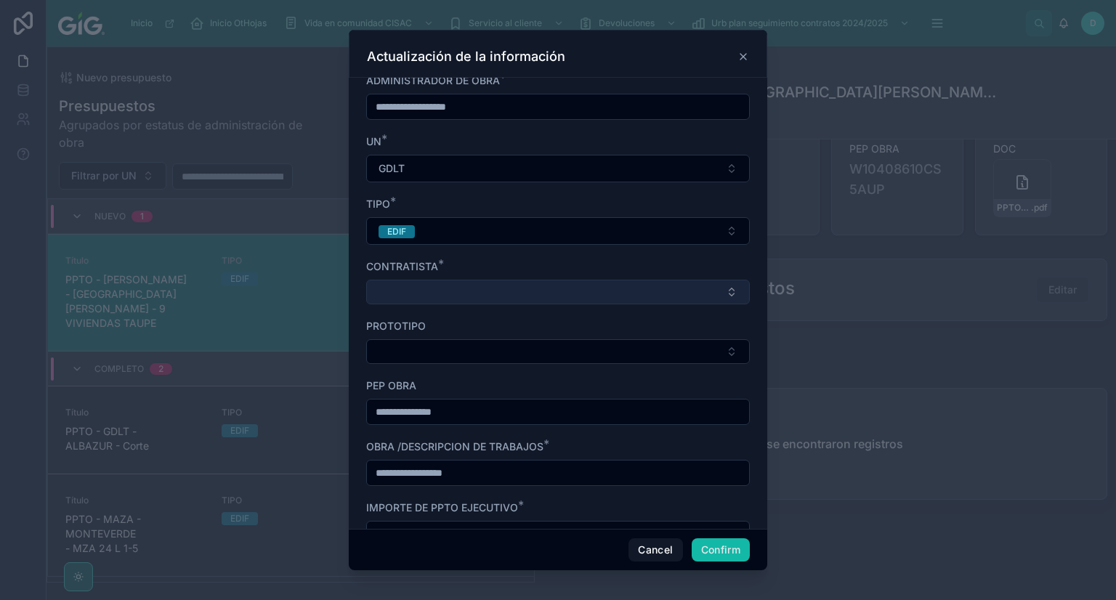
click at [453, 289] on button "Select Button" at bounding box center [558, 292] width 384 height 25
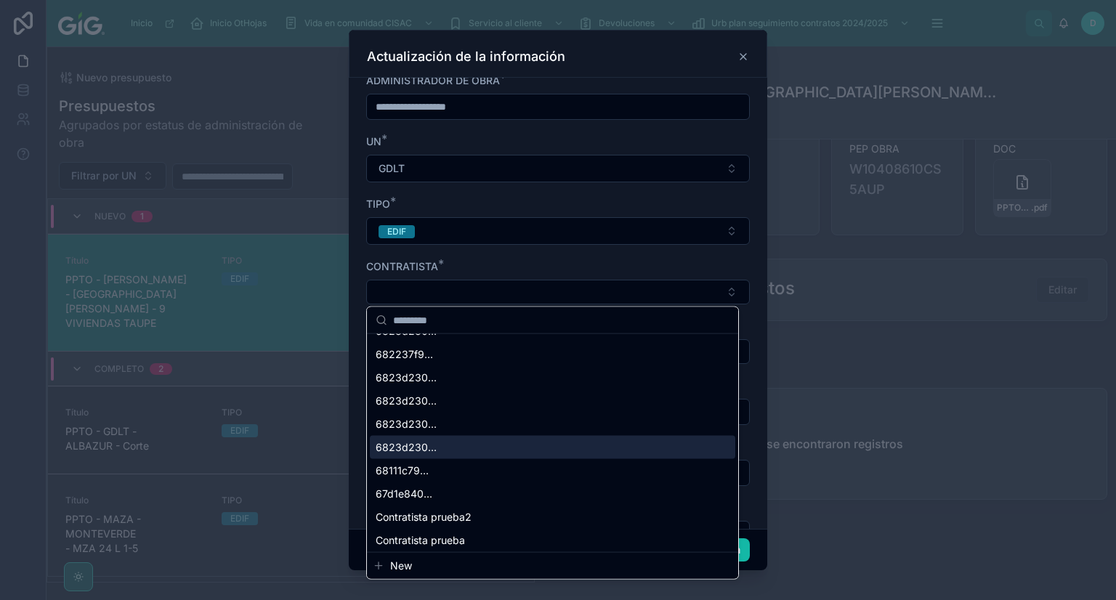
scroll to position [160, 0]
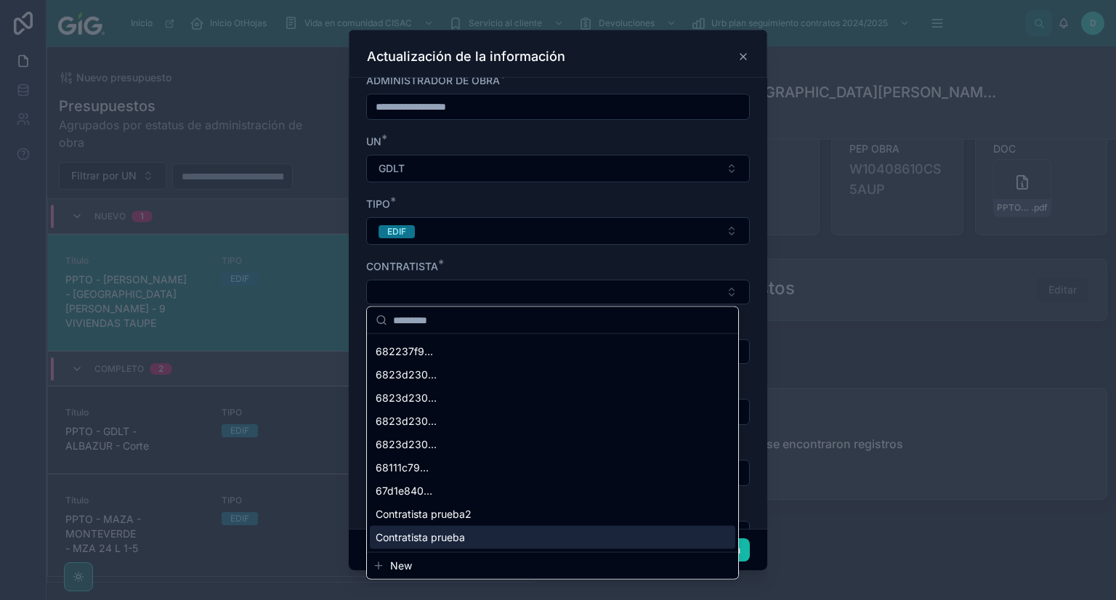
click at [446, 528] on div "Contratista prueba" at bounding box center [553, 537] width 366 height 23
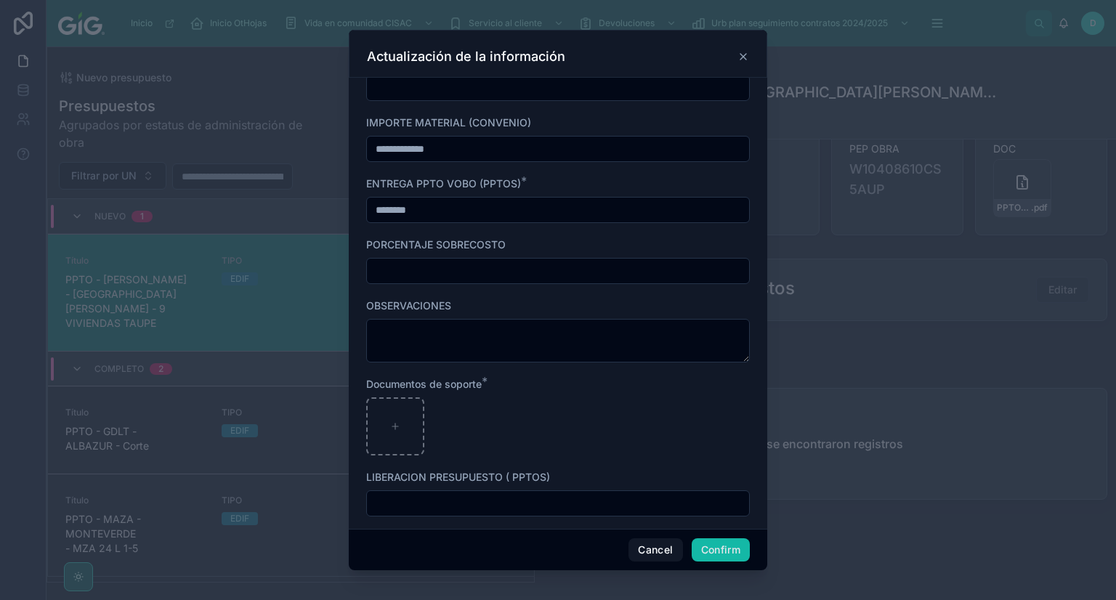
scroll to position [655, 0]
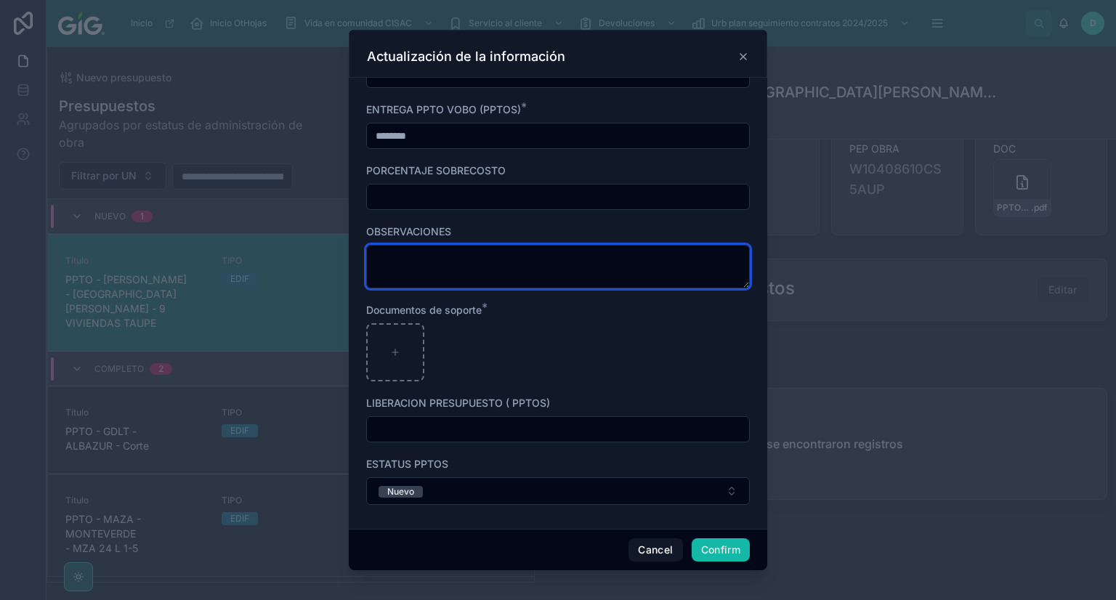
click at [433, 257] on textarea at bounding box center [558, 267] width 384 height 44
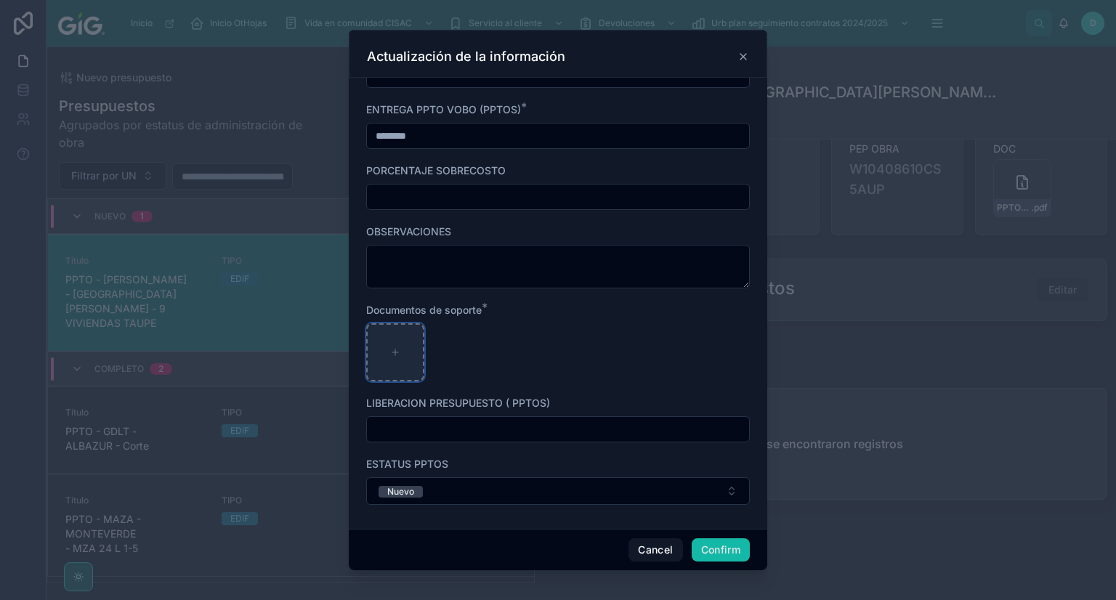
click at [418, 347] on div at bounding box center [395, 352] width 58 height 58
type input "**********"
click at [495, 424] on input "text" at bounding box center [558, 429] width 382 height 20
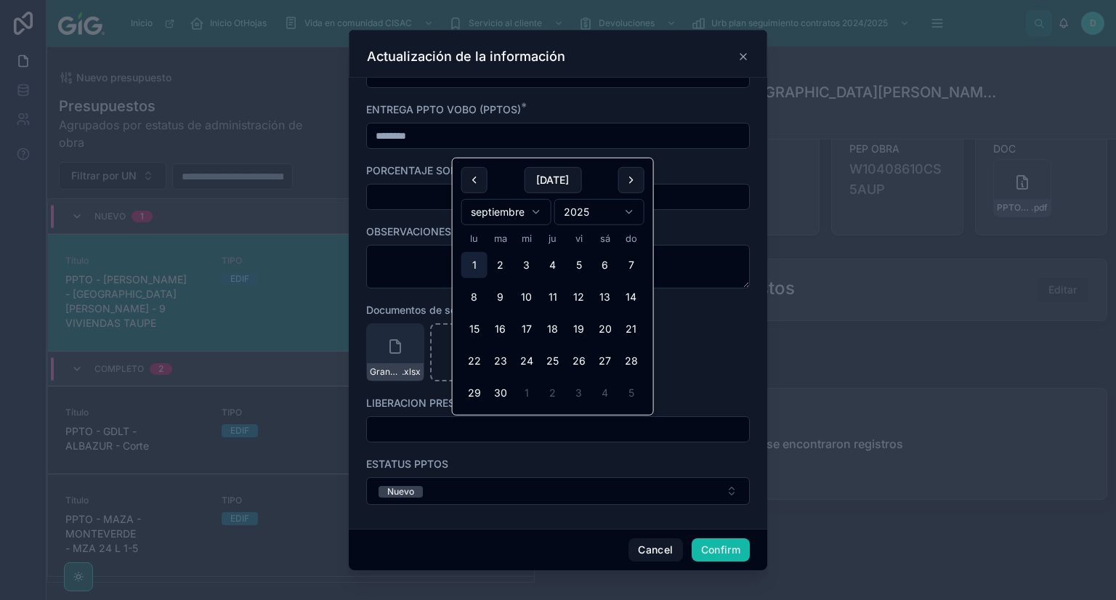
click at [478, 258] on button "1" at bounding box center [474, 265] width 26 height 26
type input "********"
click at [712, 369] on div "Granate 6v 2AGR Corte .xlsx" at bounding box center [558, 352] width 384 height 58
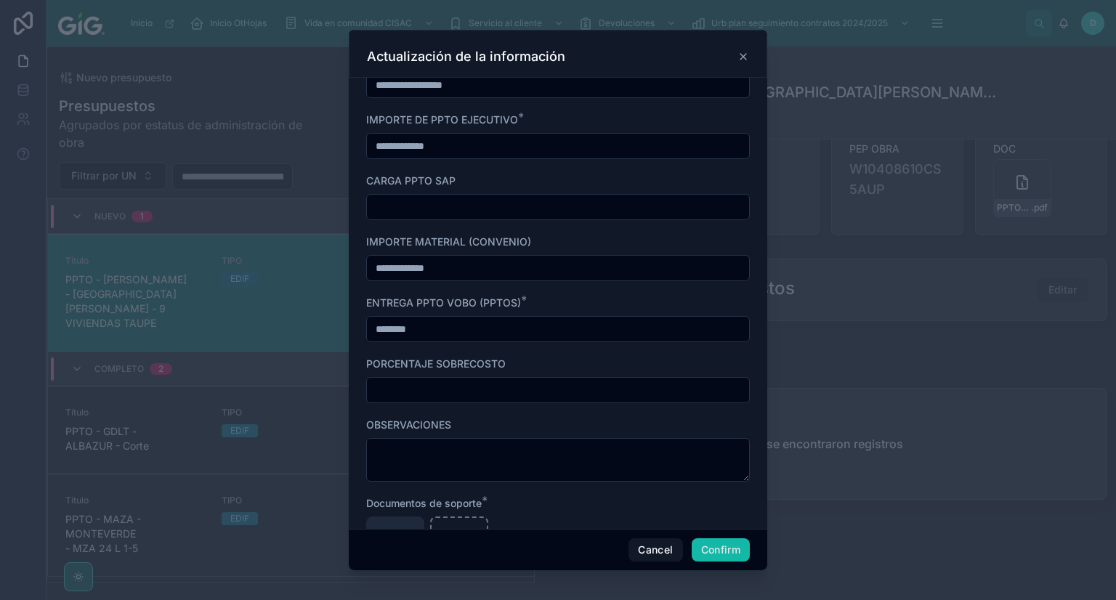
scroll to position [437, 0]
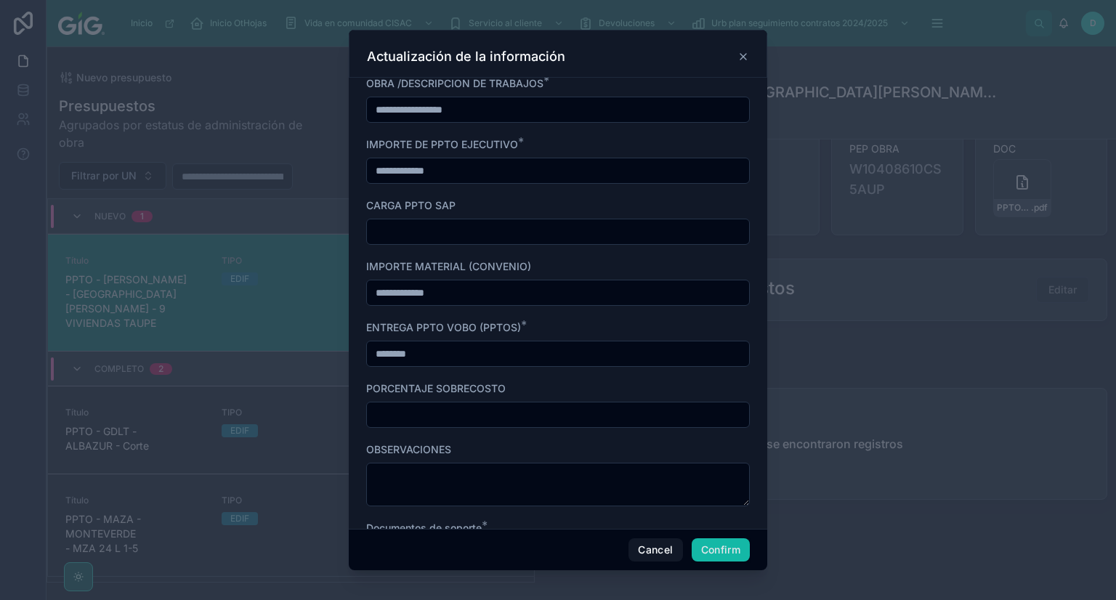
click at [450, 413] on input "text" at bounding box center [558, 415] width 382 height 20
type input "******"
click at [594, 304] on form "**********" at bounding box center [558, 191] width 384 height 1091
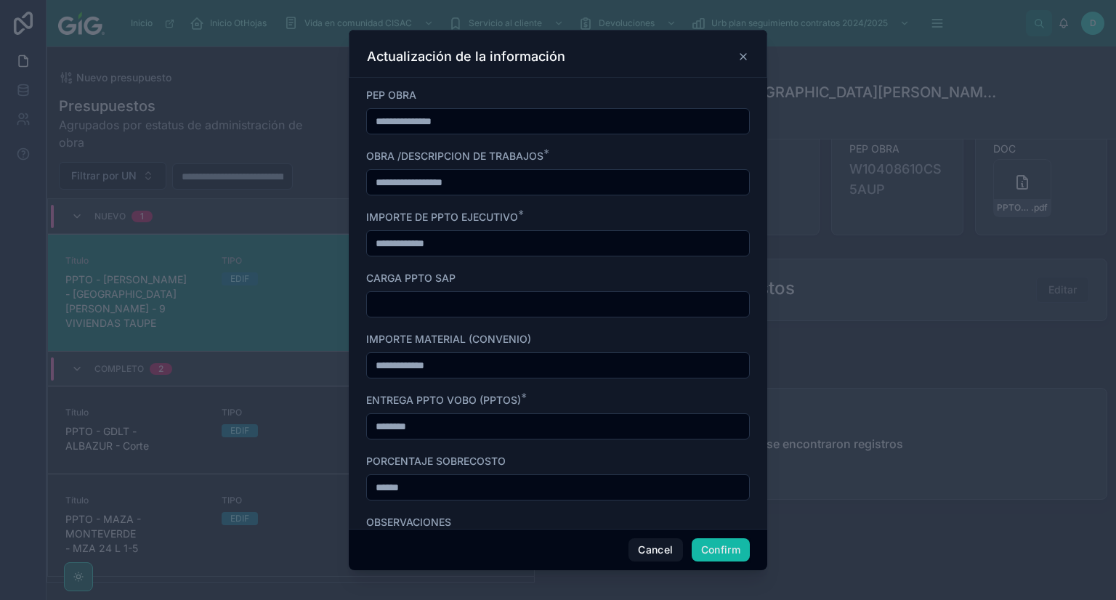
click at [549, 310] on input "text" at bounding box center [558, 304] width 382 height 20
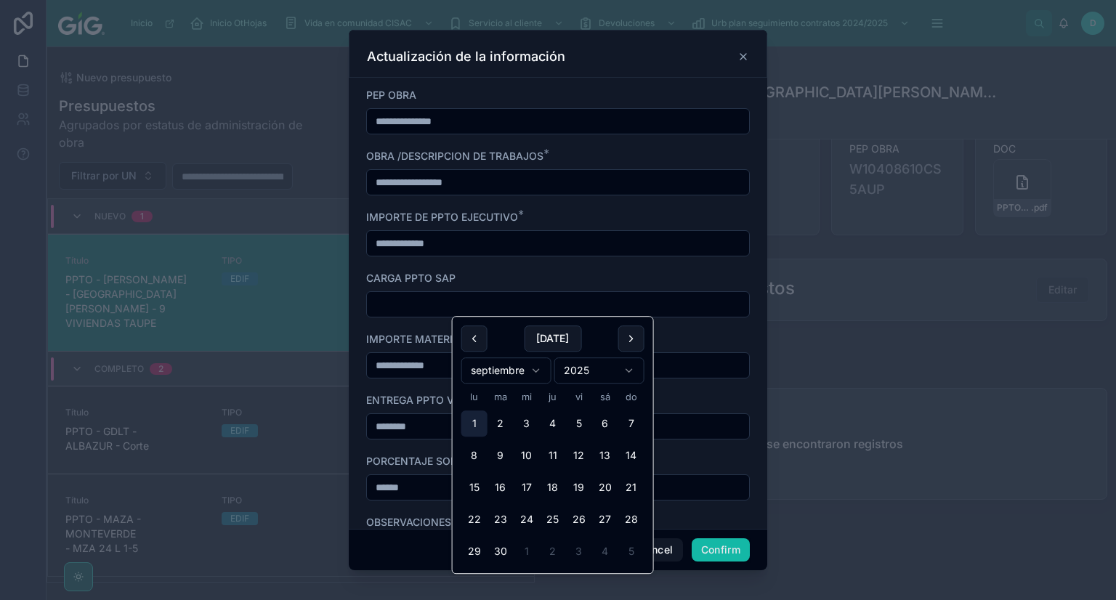
click at [480, 429] on button "1" at bounding box center [474, 424] width 26 height 26
type input "********"
click at [538, 254] on div "**********" at bounding box center [558, 243] width 384 height 26
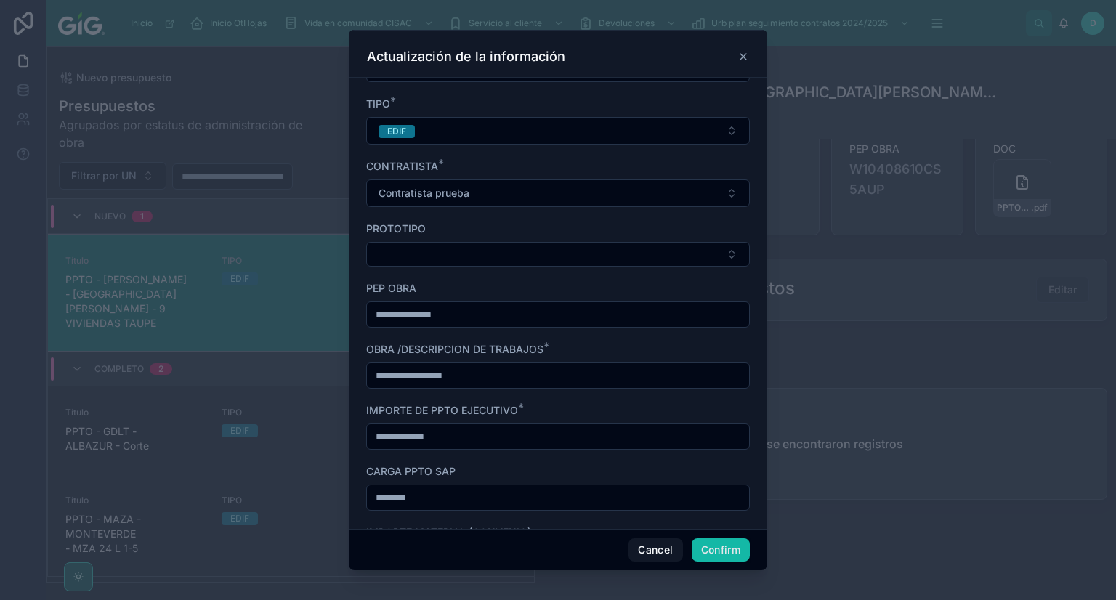
scroll to position [147, 0]
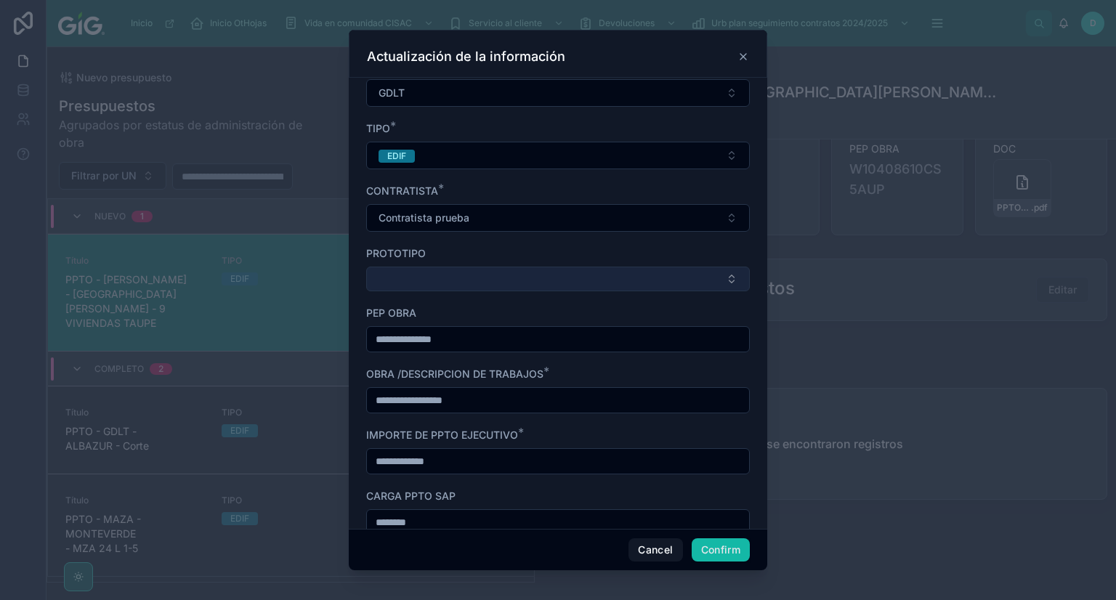
click at [479, 267] on button "Select Button" at bounding box center [558, 279] width 384 height 25
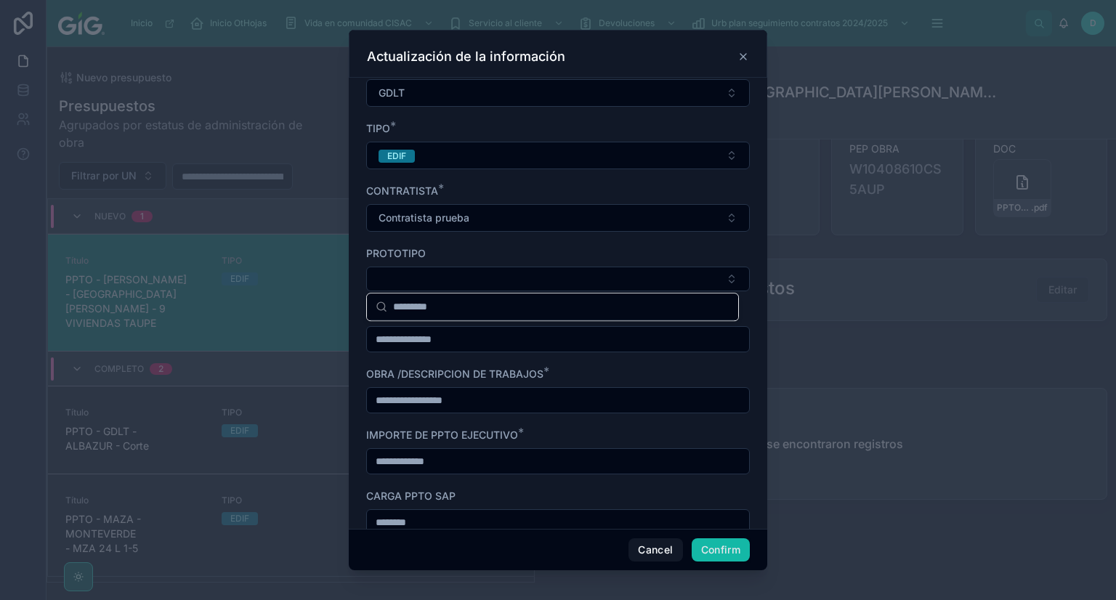
click at [487, 251] on div "PROTOTIPO" at bounding box center [558, 253] width 384 height 15
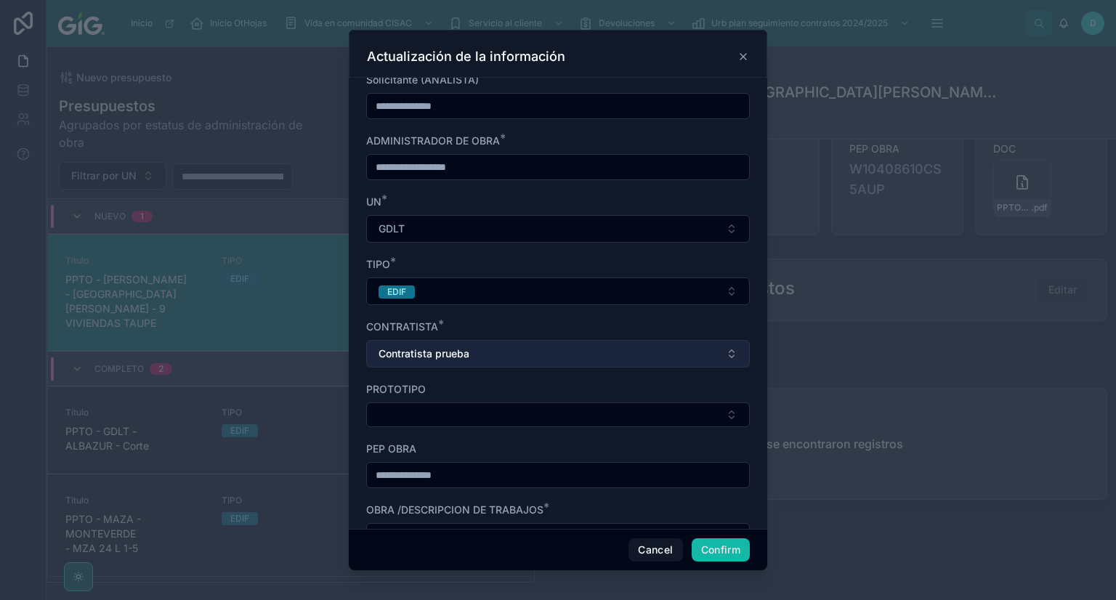
scroll to position [0, 0]
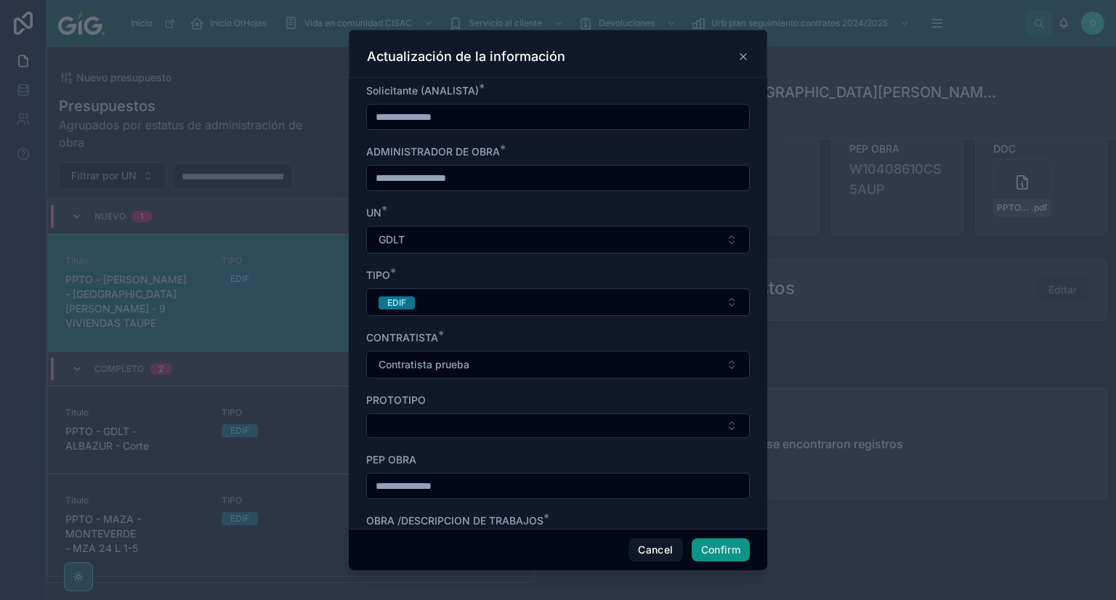
click at [727, 552] on button "Confirm" at bounding box center [721, 549] width 58 height 23
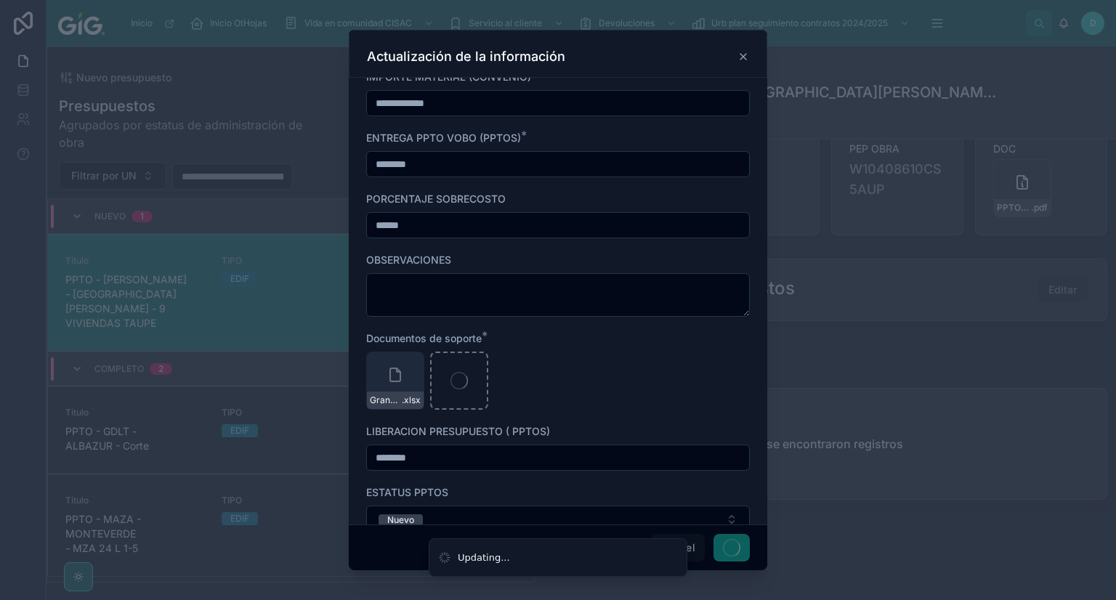
scroll to position [661, 0]
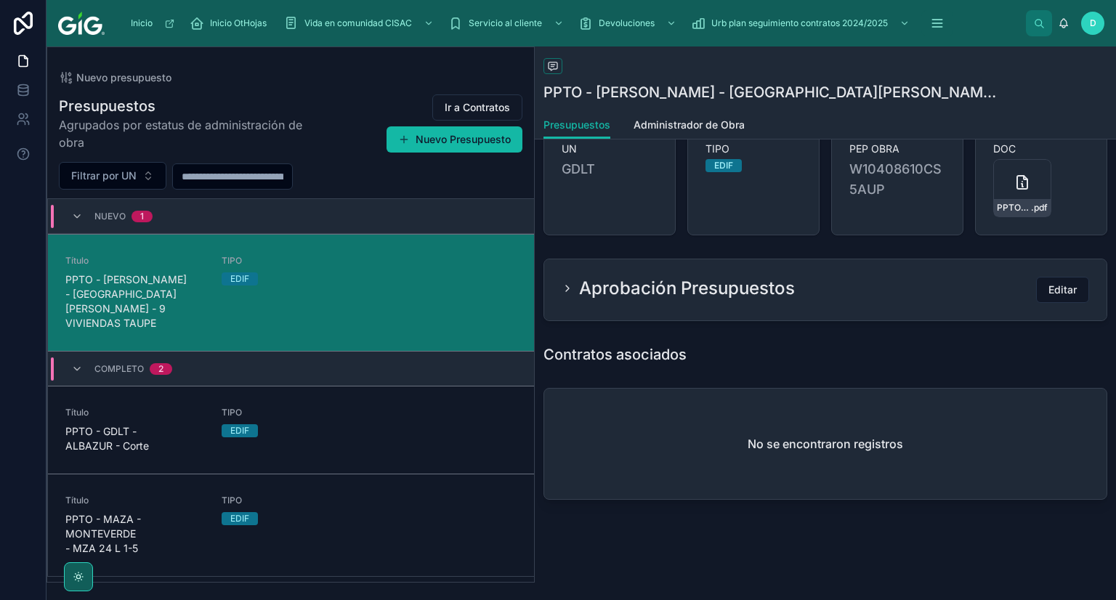
click at [243, 291] on div "TIPO EDIF" at bounding box center [291, 293] width 139 height 76
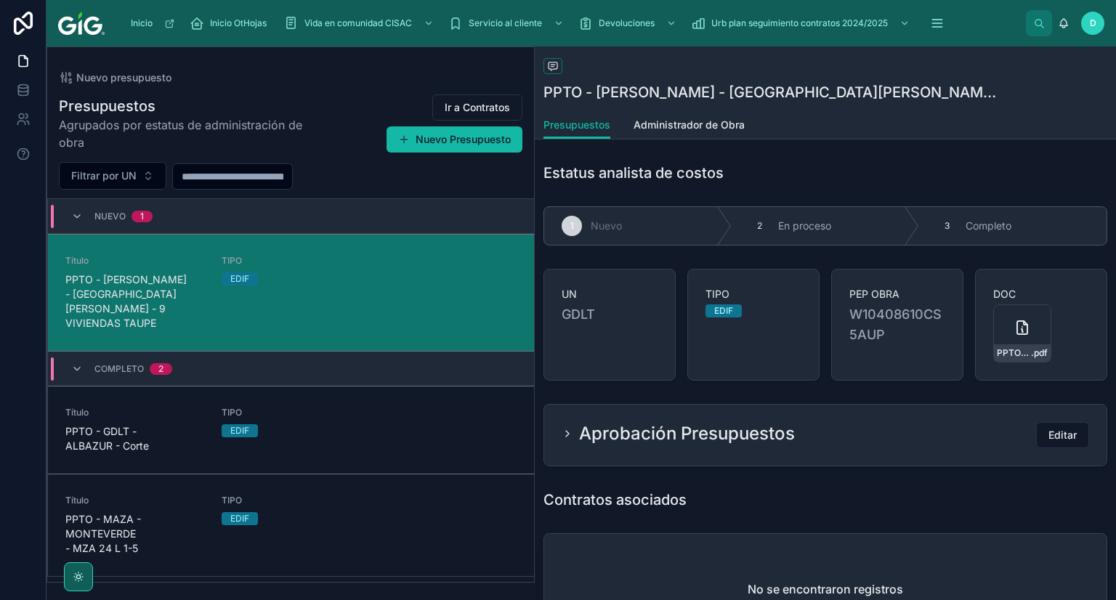
click at [817, 429] on div "Aprobación Presupuestos Editar" at bounding box center [826, 435] width 528 height 26
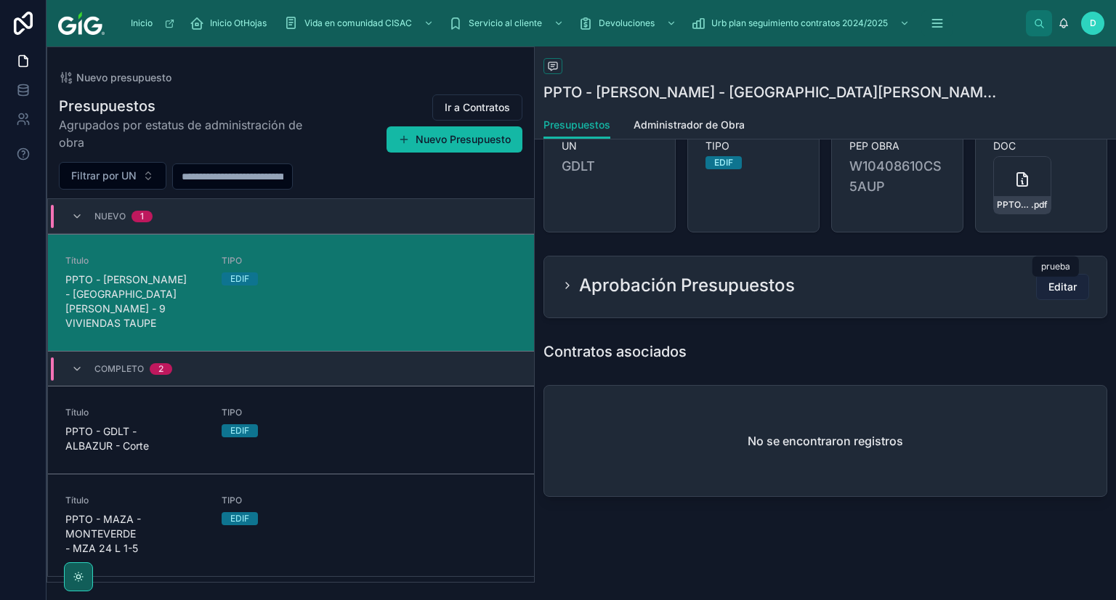
click at [1049, 288] on span "Editar" at bounding box center [1063, 287] width 28 height 15
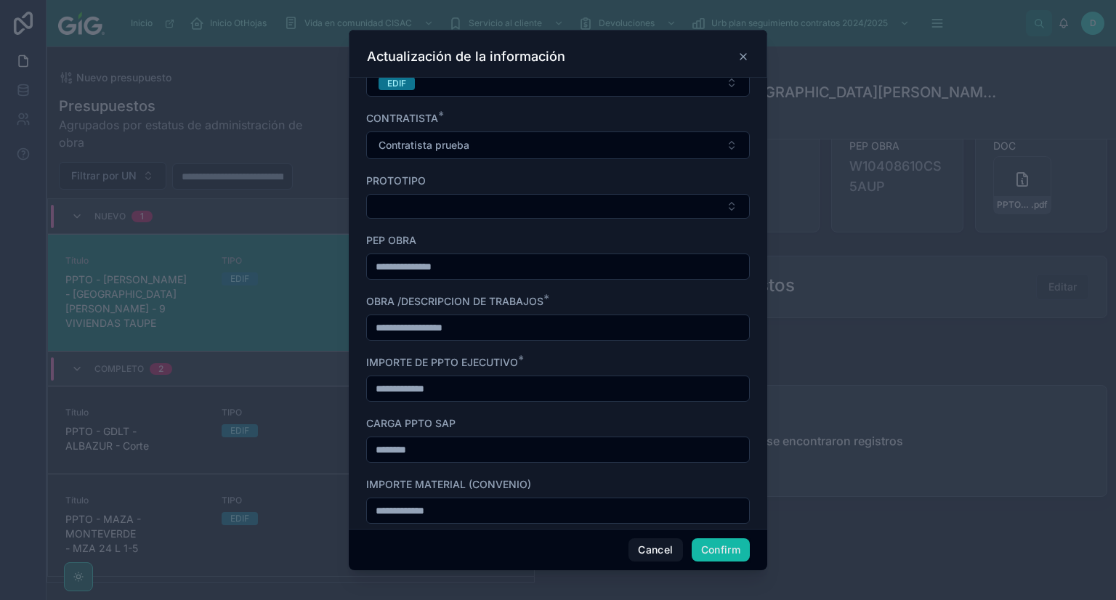
scroll to position [74, 0]
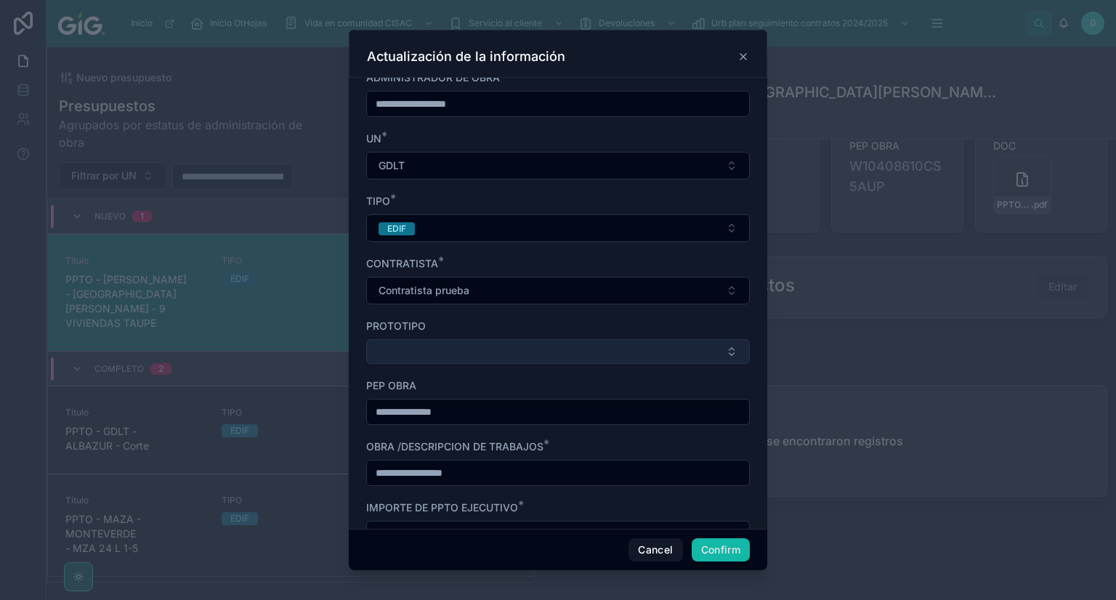
click at [464, 344] on button "Select Button" at bounding box center [558, 351] width 384 height 25
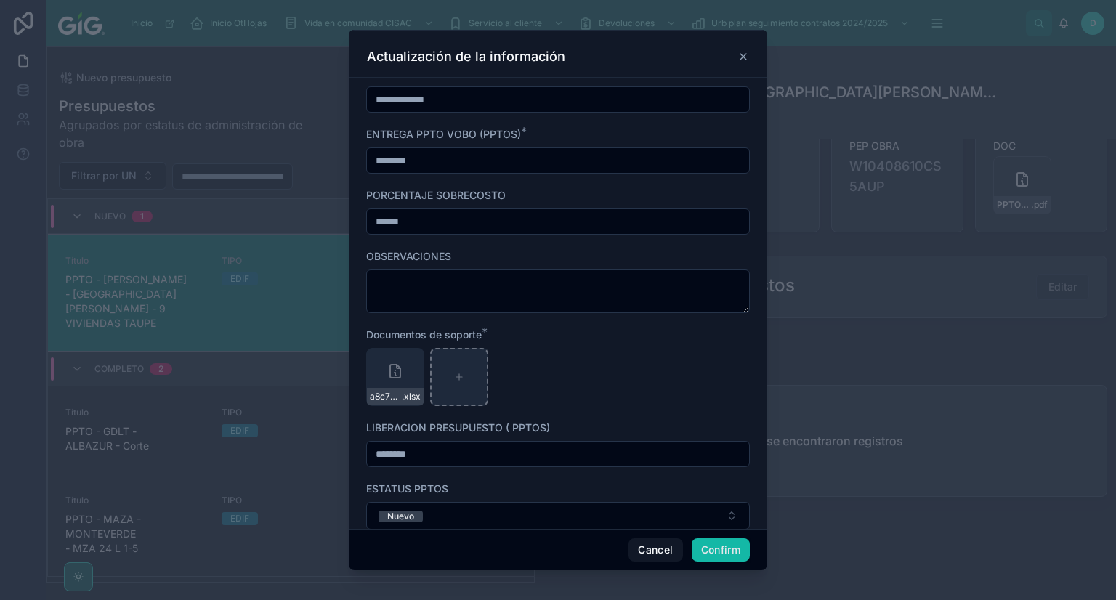
scroll to position [655, 0]
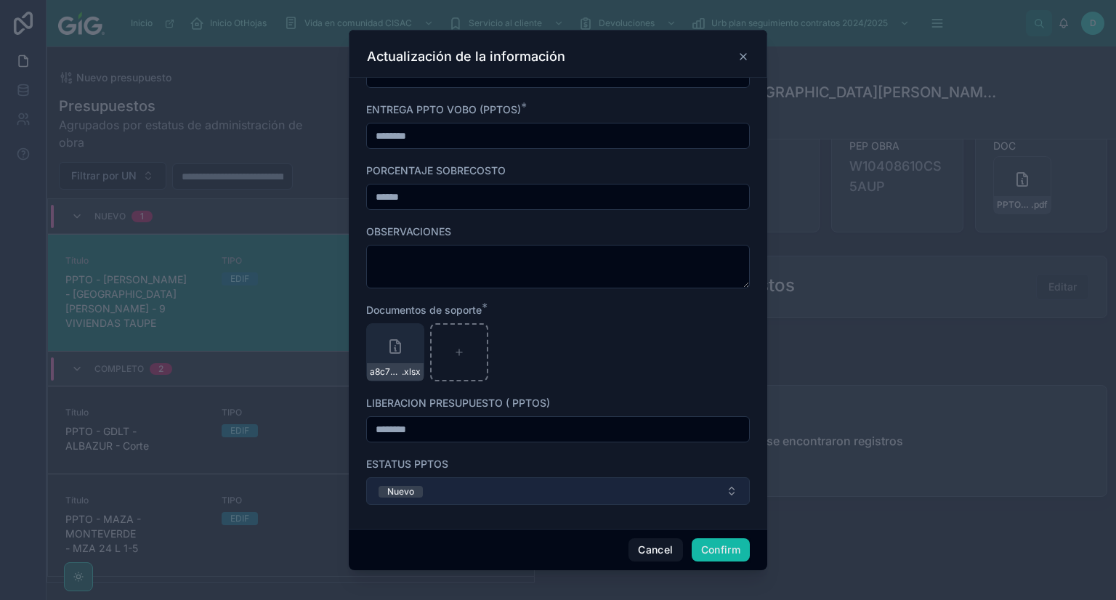
click at [439, 490] on button "Nuevo" at bounding box center [558, 491] width 384 height 28
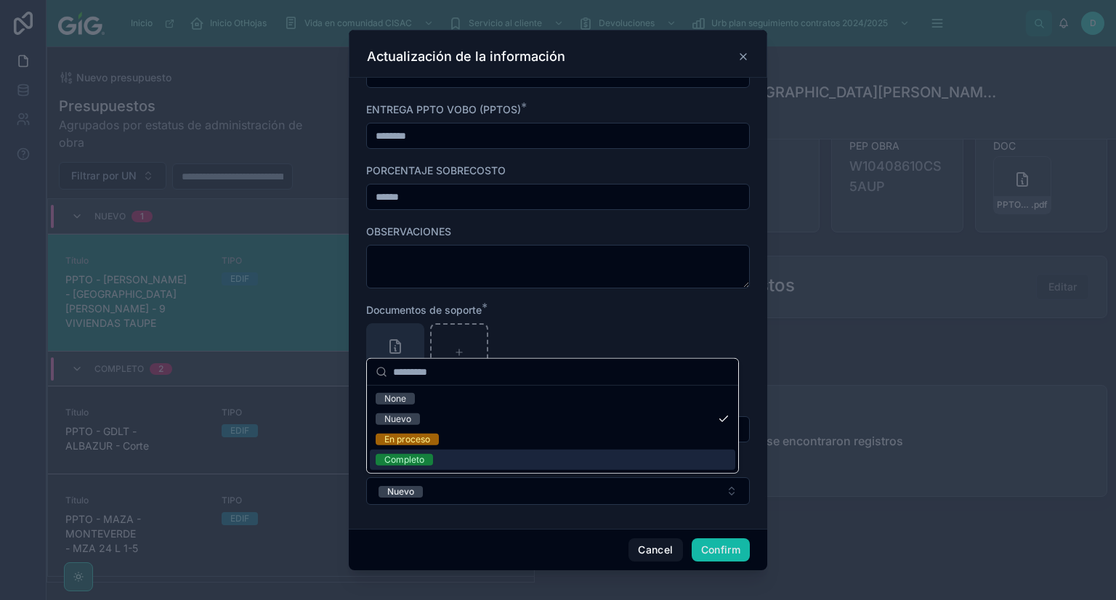
click at [427, 461] on span "Completo" at bounding box center [404, 460] width 57 height 12
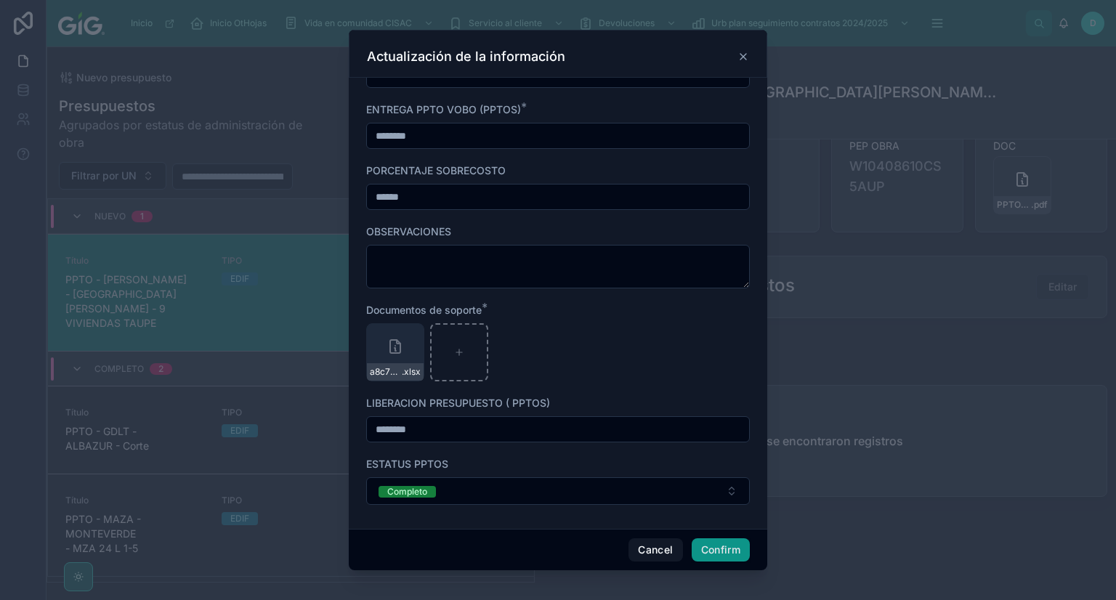
click at [698, 552] on button "Confirm" at bounding box center [721, 549] width 58 height 23
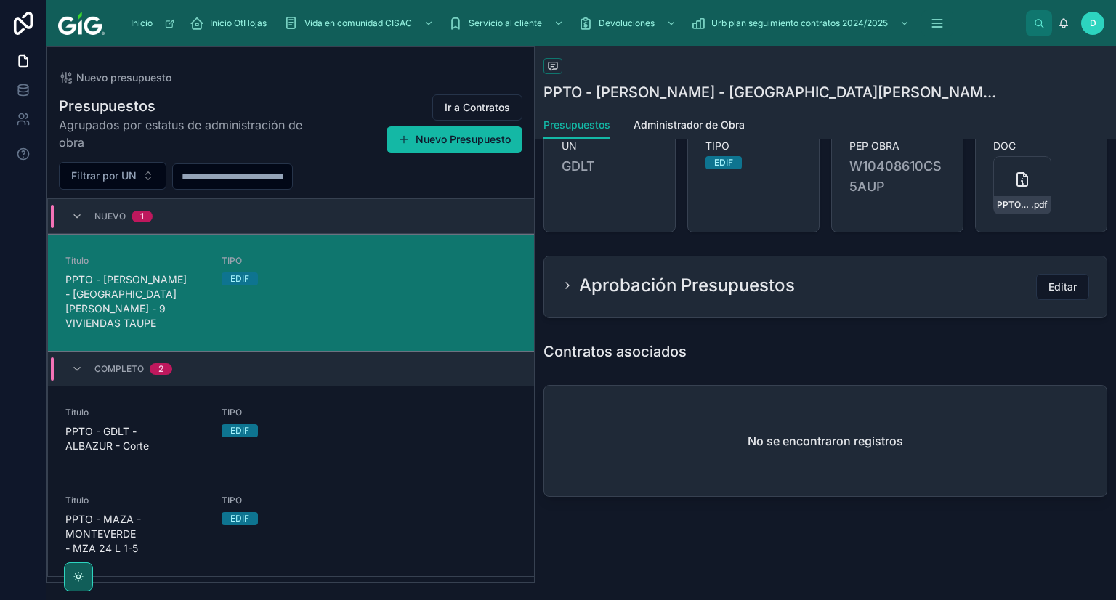
click at [650, 278] on h2 "Aprobación Presupuestos" at bounding box center [687, 285] width 216 height 23
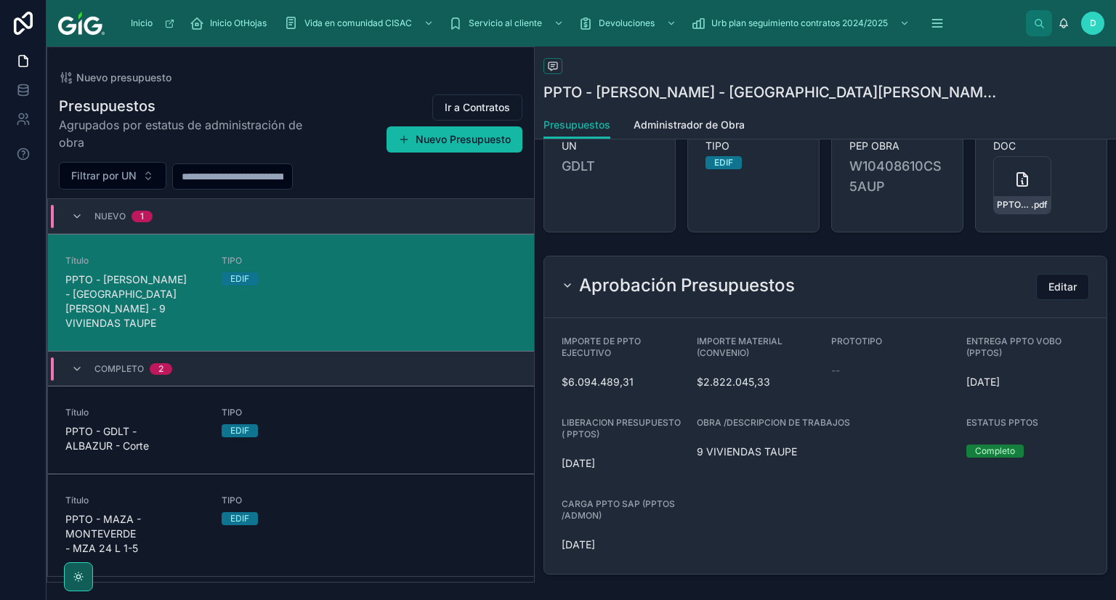
click at [419, 181] on div "Filtrar por UN" at bounding box center [290, 176] width 487 height 28
click at [205, 15] on div "Inicio OtHojas" at bounding box center [231, 23] width 83 height 23
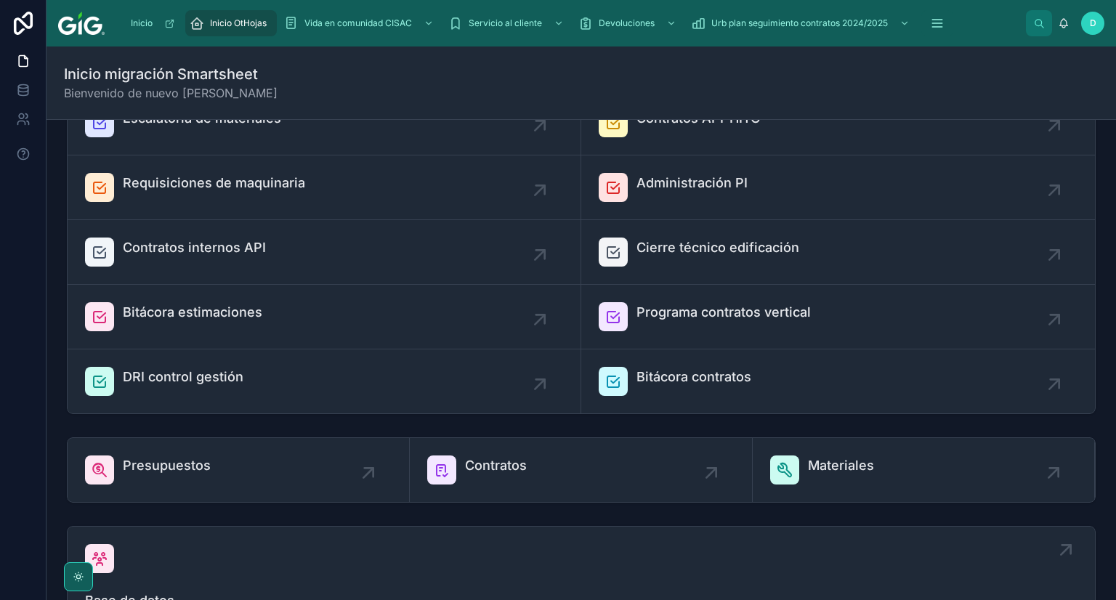
scroll to position [413, 0]
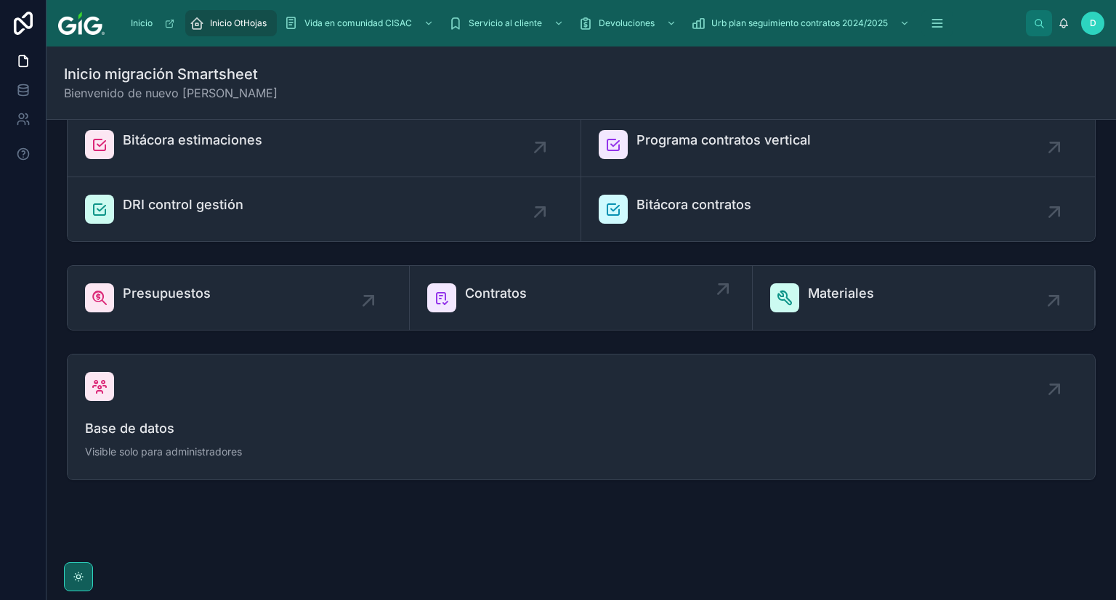
click at [506, 288] on span "Contratos" at bounding box center [496, 293] width 62 height 20
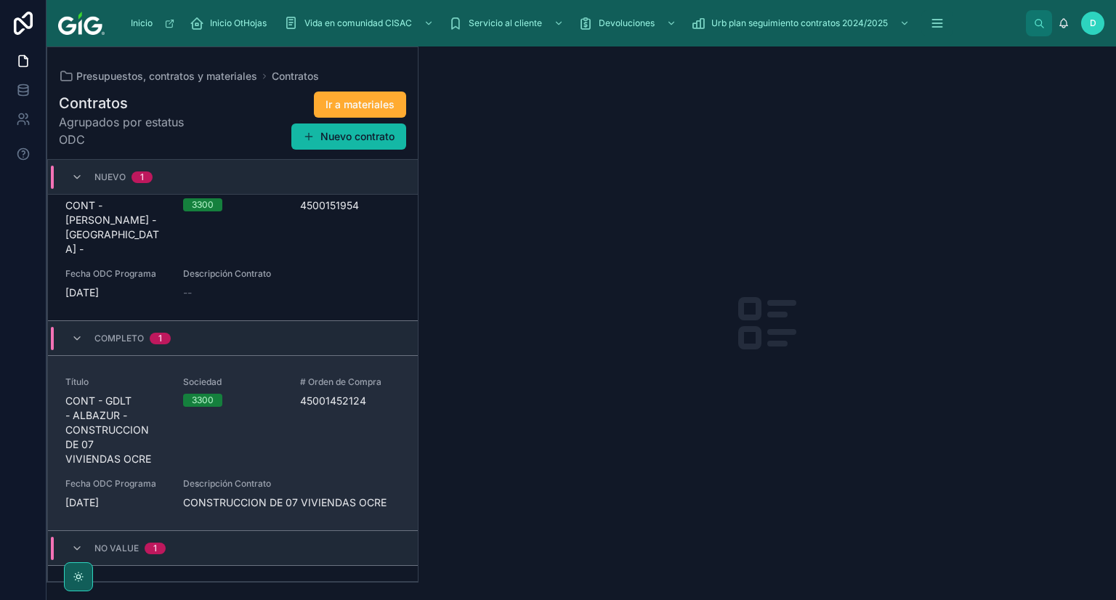
scroll to position [107, 0]
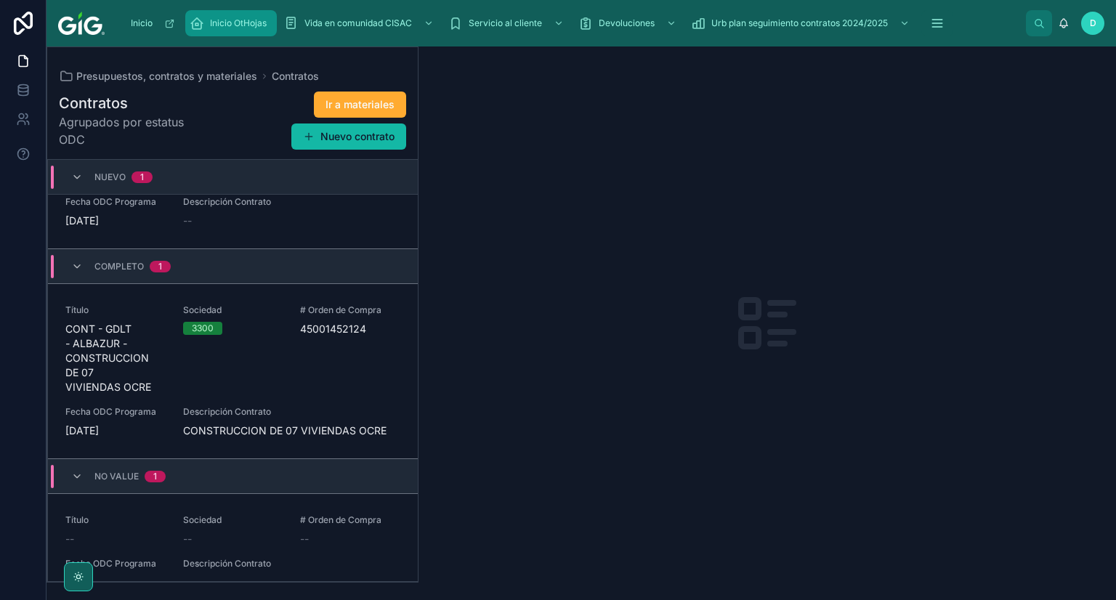
click at [230, 21] on span "Inicio OtHojas" at bounding box center [238, 23] width 57 height 12
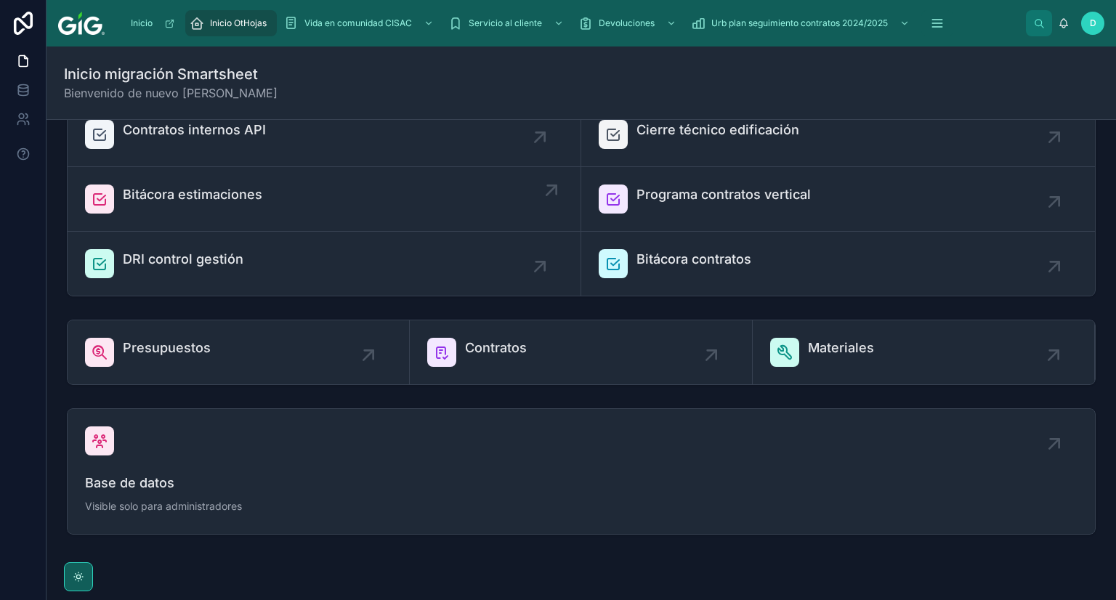
scroll to position [363, 0]
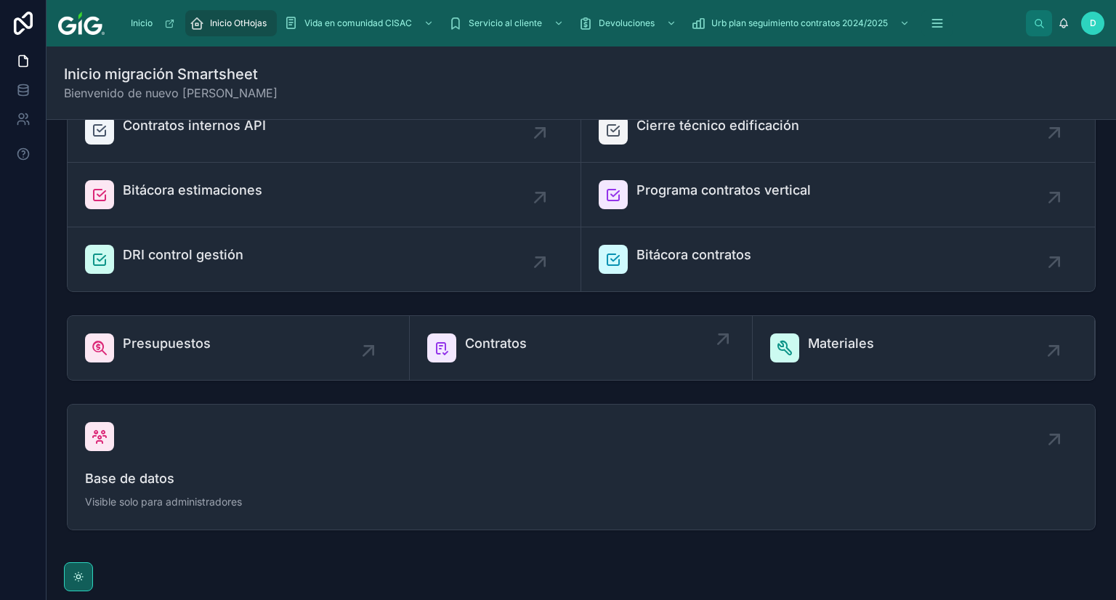
click at [515, 344] on span "Contratos" at bounding box center [496, 344] width 62 height 20
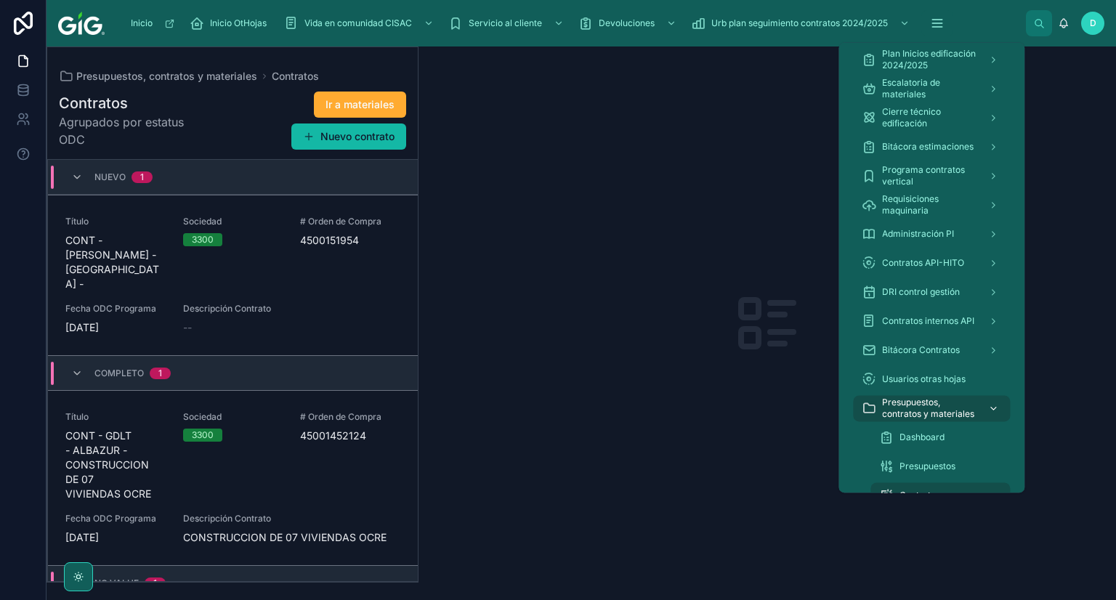
click at [940, 408] on span "Presupuestos, contratos y materiales" at bounding box center [929, 408] width 94 height 23
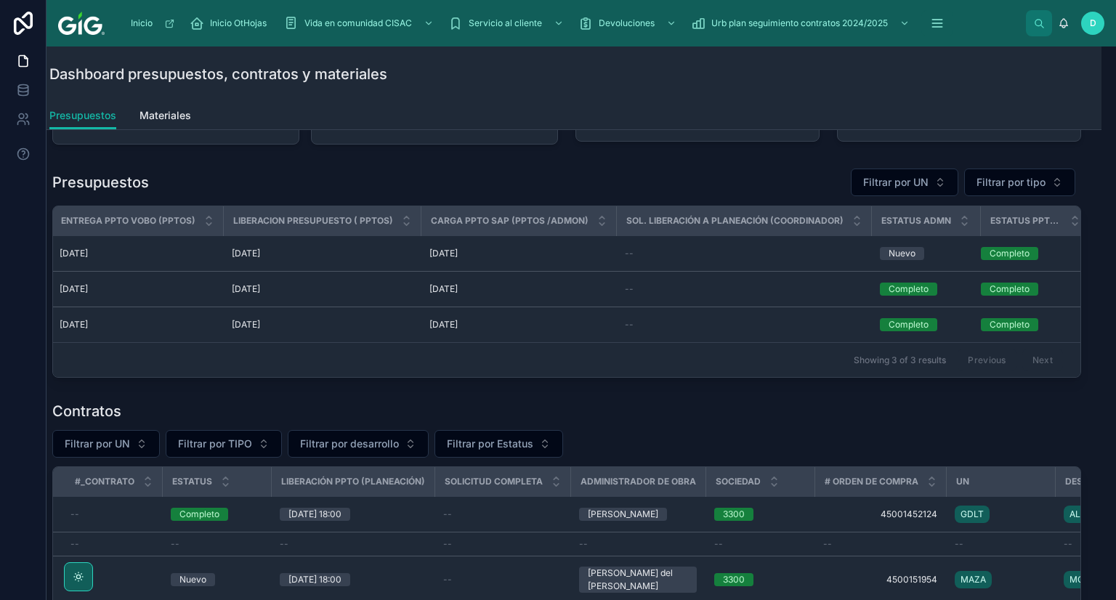
scroll to position [0, 1464]
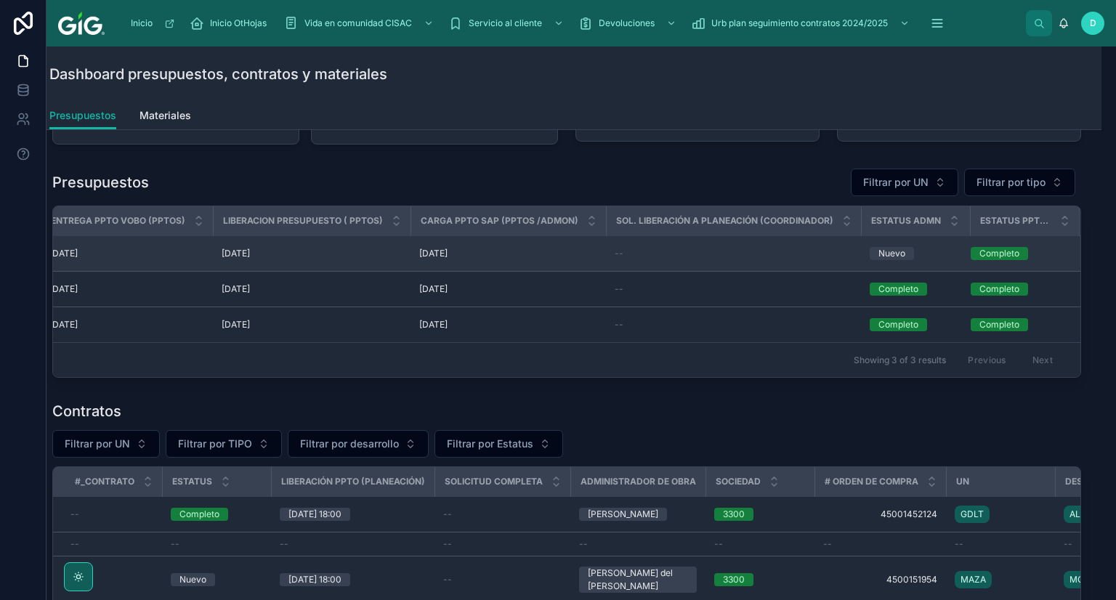
click at [880, 257] on div "Nuevo" at bounding box center [892, 253] width 27 height 13
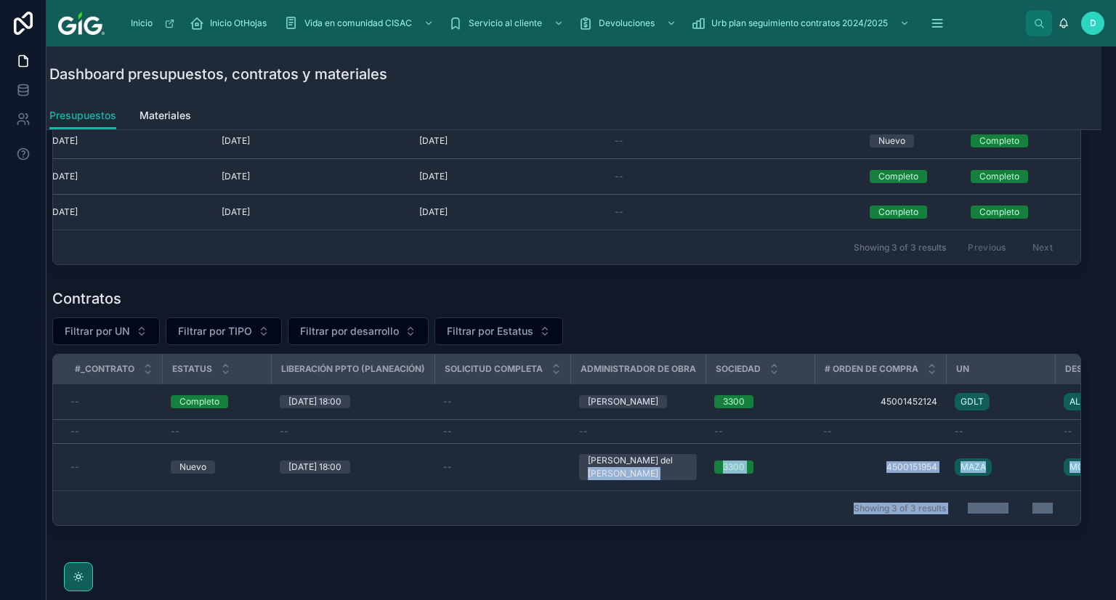
scroll to position [543, 15]
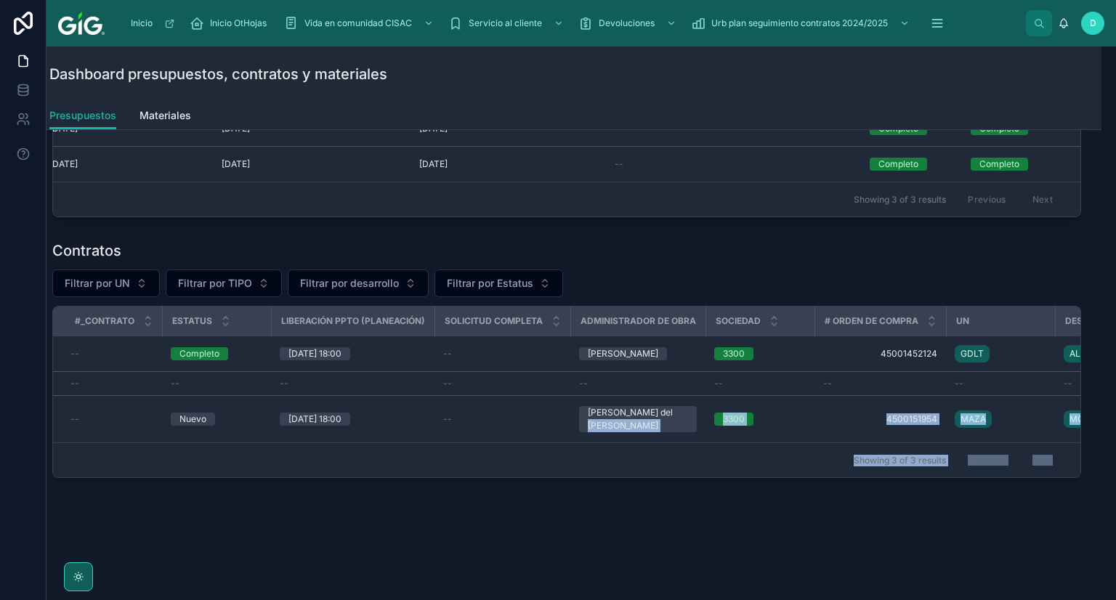
drag, startPoint x: 652, startPoint y: 591, endPoint x: 439, endPoint y: 615, distance: 214.3
click at [439, 599] on html "Inicio Inicio OtHojas Vida en comunidad CISAC Servicio al cliente Devoluciones …" at bounding box center [558, 300] width 1116 height 600
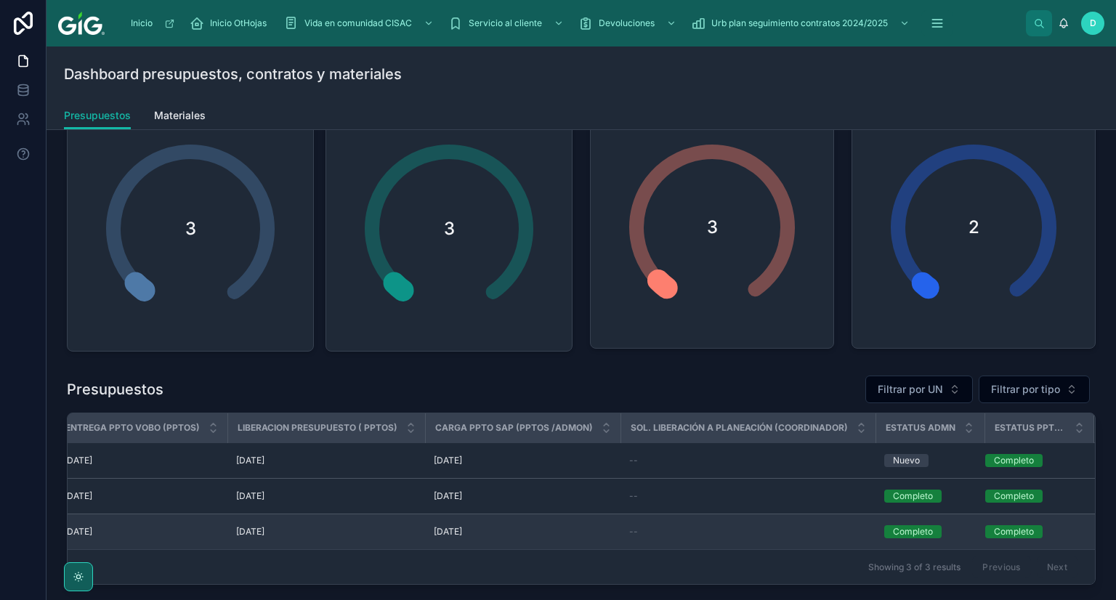
scroll to position [0, 0]
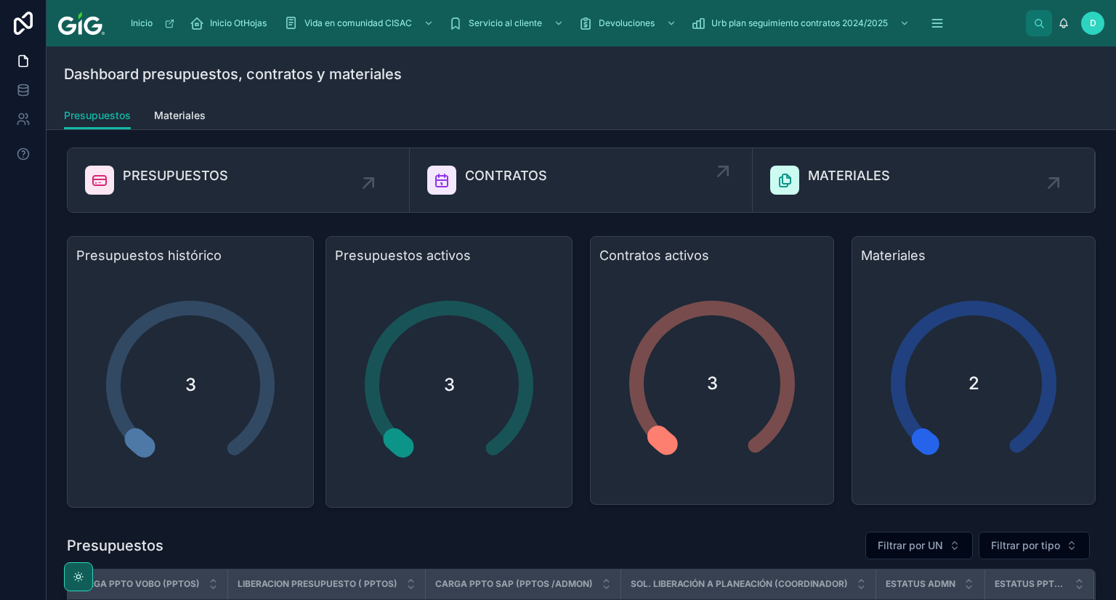
click at [528, 170] on span "CONTRATOS" at bounding box center [506, 176] width 82 height 20
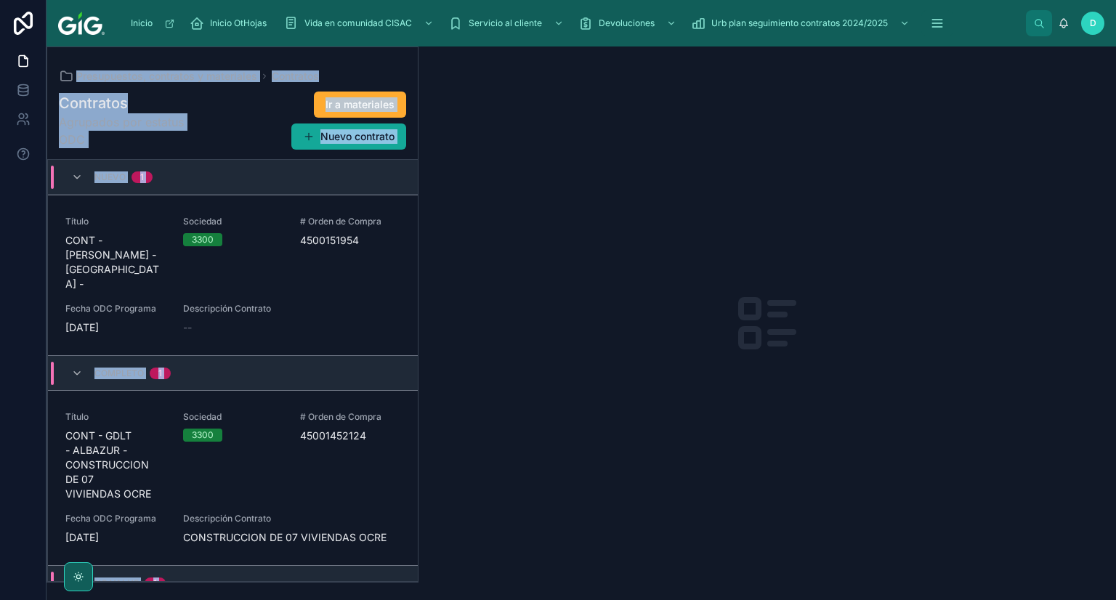
click at [352, 129] on button "Nuevo contrato" at bounding box center [348, 137] width 115 height 26
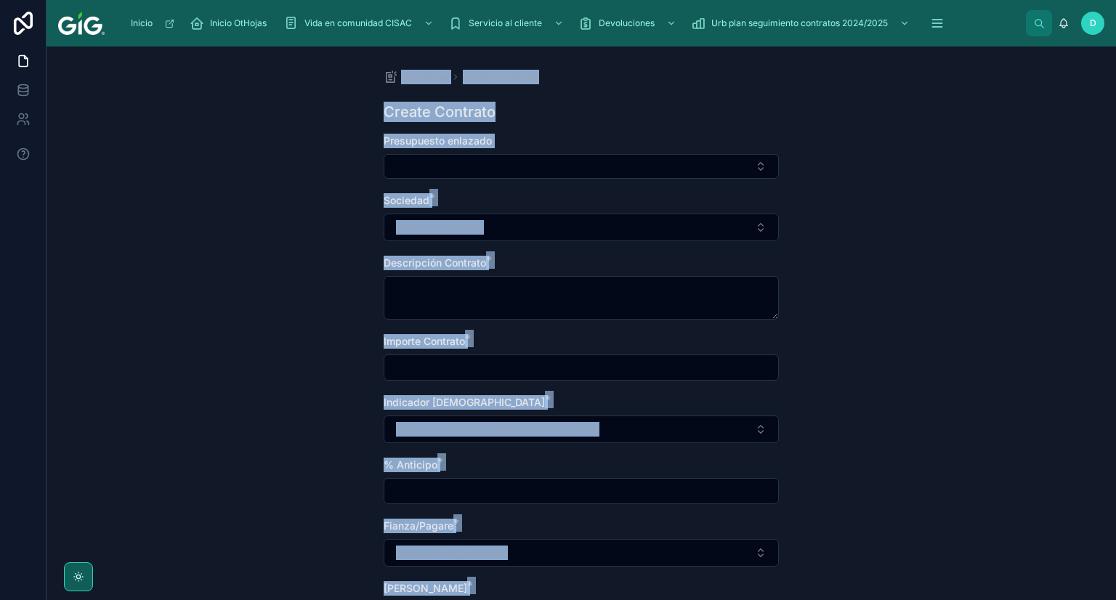
click at [1002, 378] on div "Contratos Create Contrato Create Contrato Presupuesto enlazado Sociedad * Selec…" at bounding box center [582, 324] width 1070 height 554
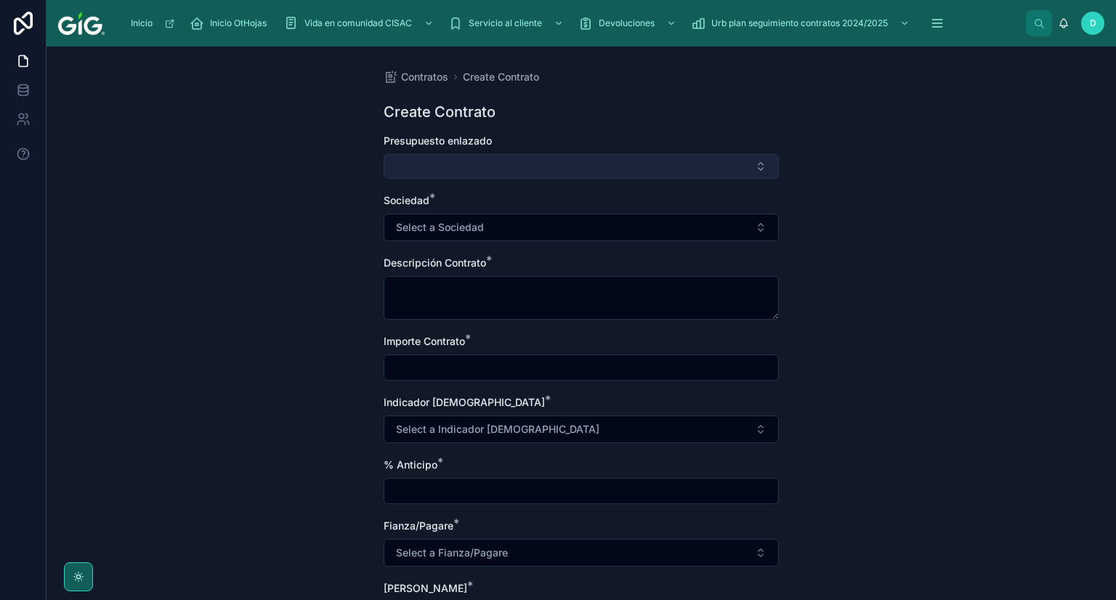
click at [756, 162] on button "Select Button" at bounding box center [581, 166] width 395 height 25
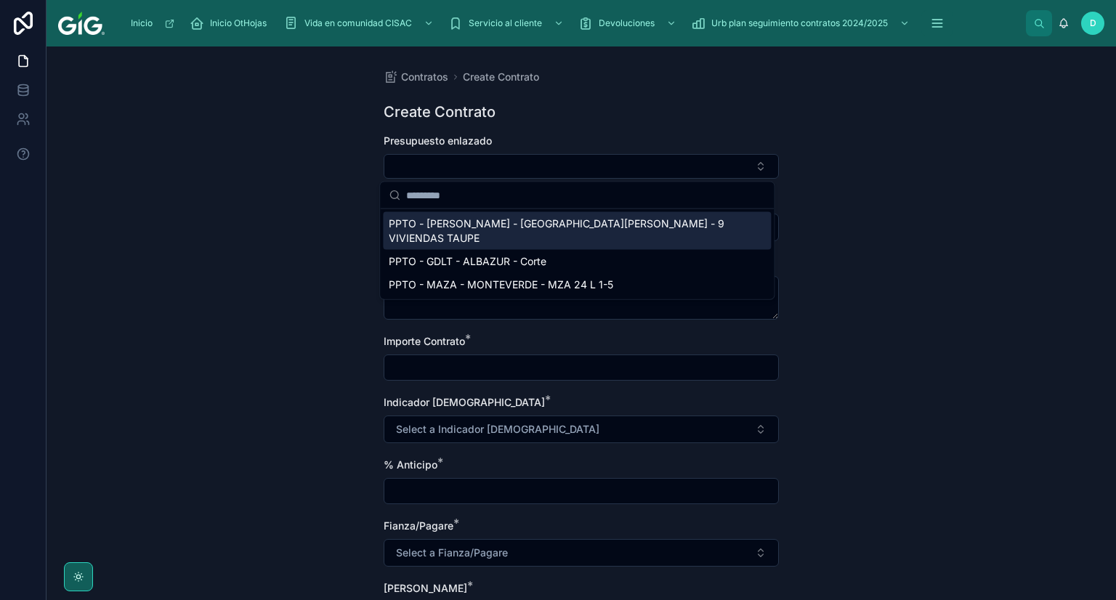
click at [666, 227] on div "PPTO - [PERSON_NAME] - [GEOGRAPHIC_DATA][PERSON_NAME] - 9 VIVIENDAS TAUPE" at bounding box center [577, 231] width 388 height 38
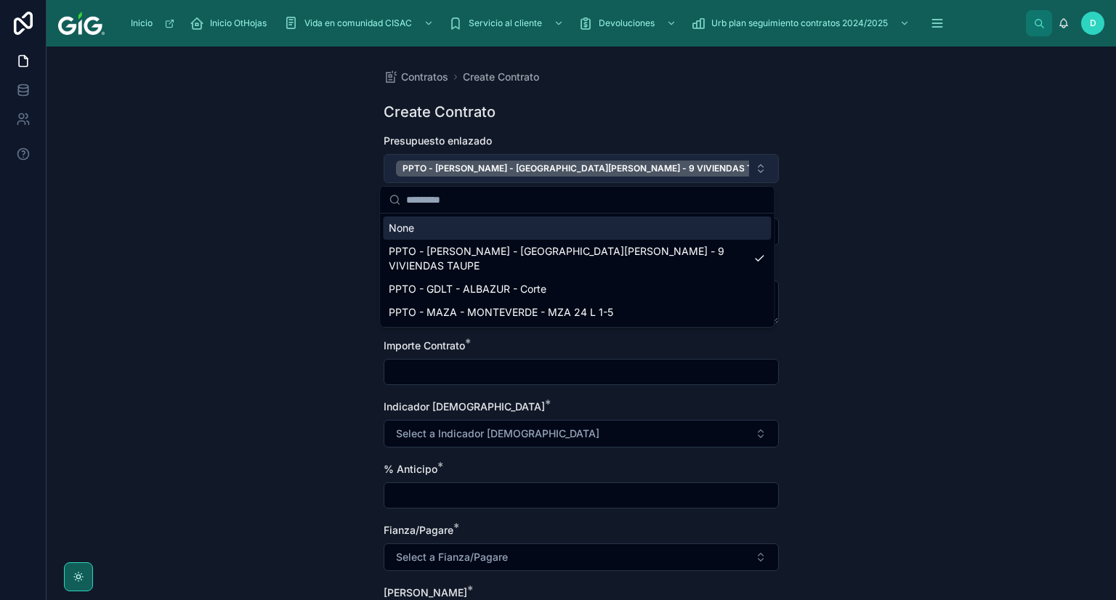
click at [760, 171] on button "PPTO - [PERSON_NAME] - [GEOGRAPHIC_DATA][PERSON_NAME] - 9 VIVIENDAS TAUPE" at bounding box center [581, 168] width 395 height 29
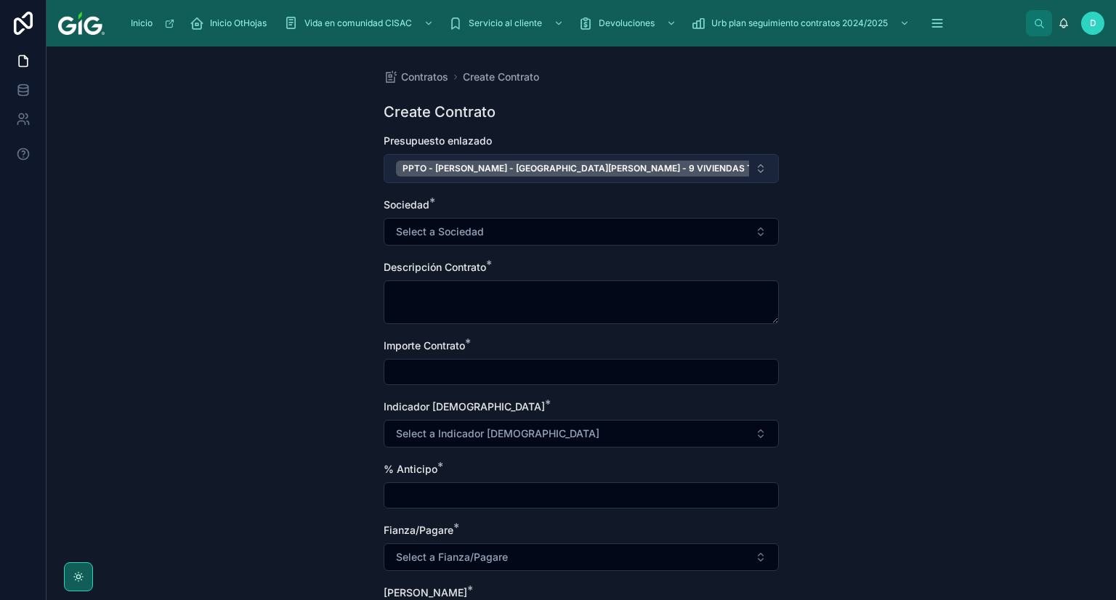
click at [760, 165] on button "PPTO - [PERSON_NAME] - [GEOGRAPHIC_DATA][PERSON_NAME] - 9 VIVIENDAS TAUPE" at bounding box center [581, 168] width 395 height 29
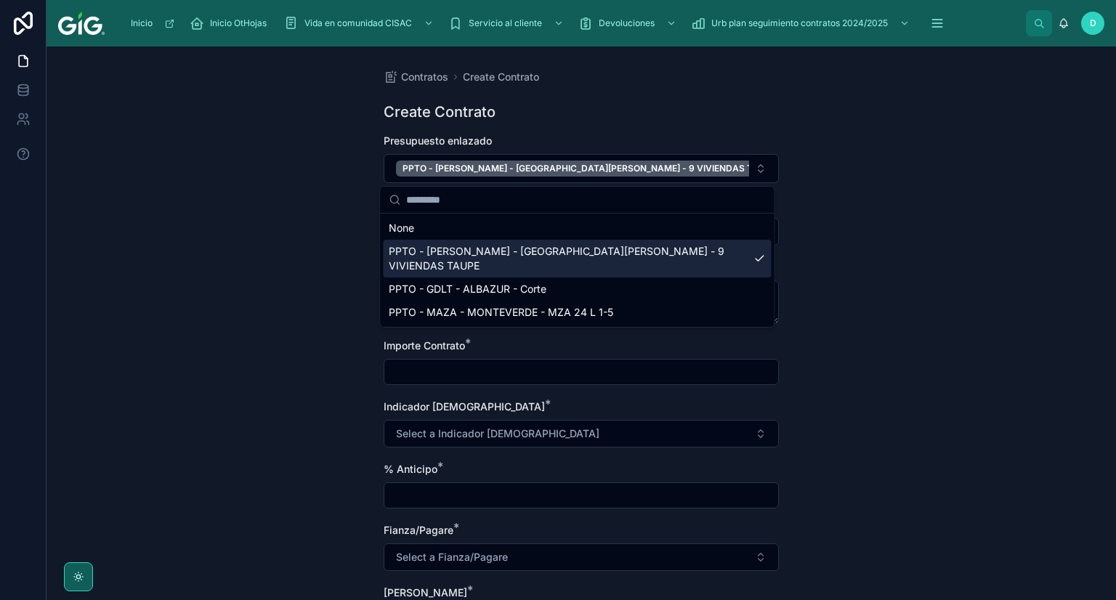
click at [517, 251] on span "PPTO - [PERSON_NAME] - [GEOGRAPHIC_DATA][PERSON_NAME] - 9 VIVIENDAS TAUPE" at bounding box center [568, 258] width 359 height 29
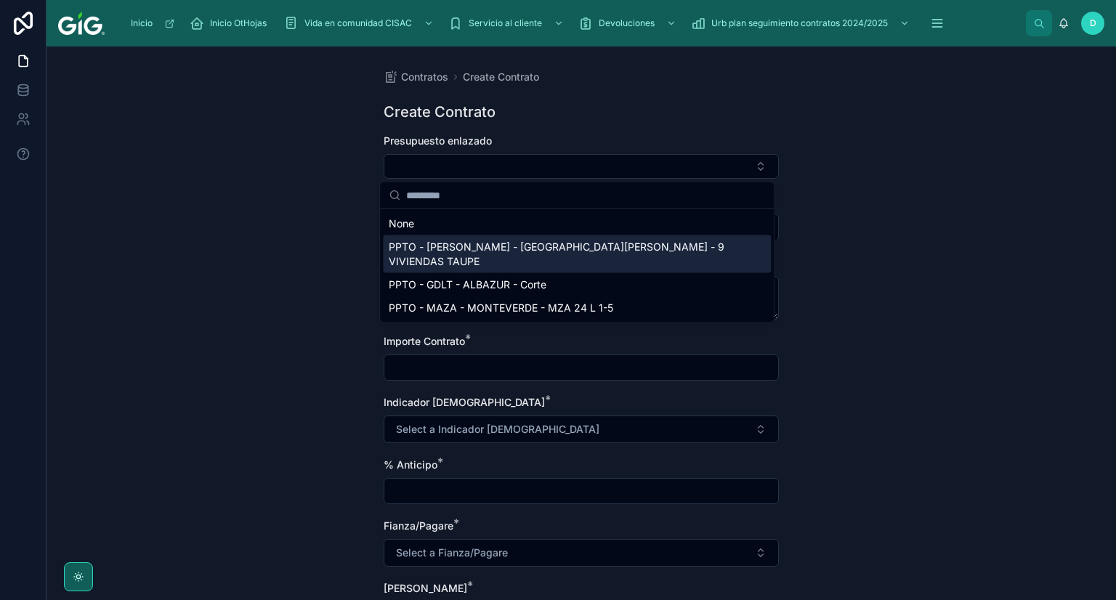
click at [526, 246] on span "PPTO - [PERSON_NAME] - [GEOGRAPHIC_DATA][PERSON_NAME] - 9 VIVIENDAS TAUPE" at bounding box center [568, 254] width 359 height 29
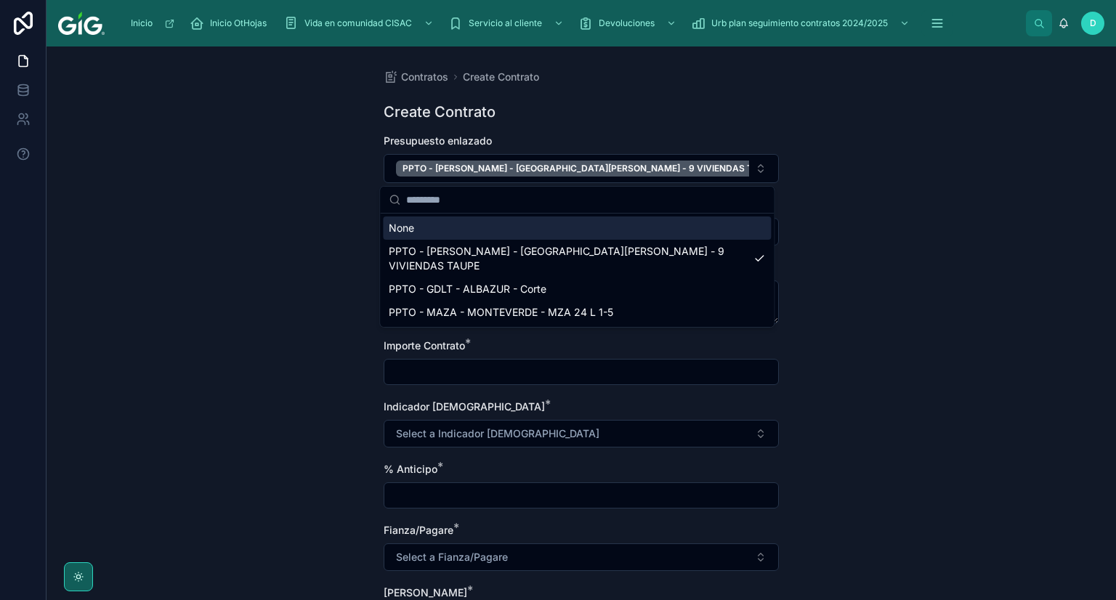
click at [176, 232] on div "Contratos Create Contrato Create Contrato Presupuesto enlazado PPTO - [PERSON_N…" at bounding box center [582, 324] width 1070 height 554
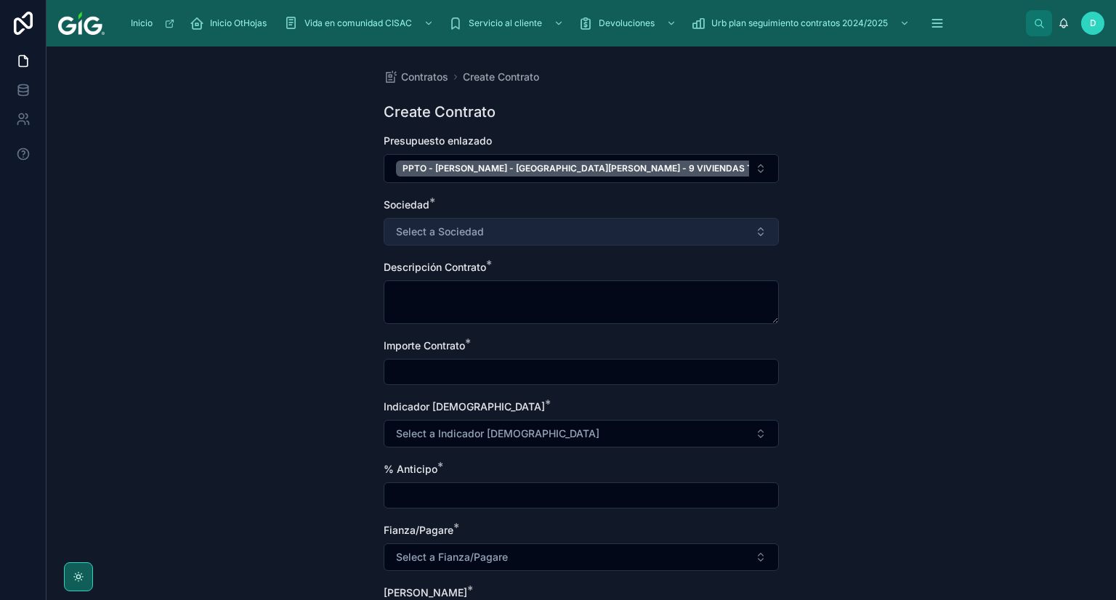
click at [466, 237] on span "Select a Sociedad" at bounding box center [440, 232] width 88 height 15
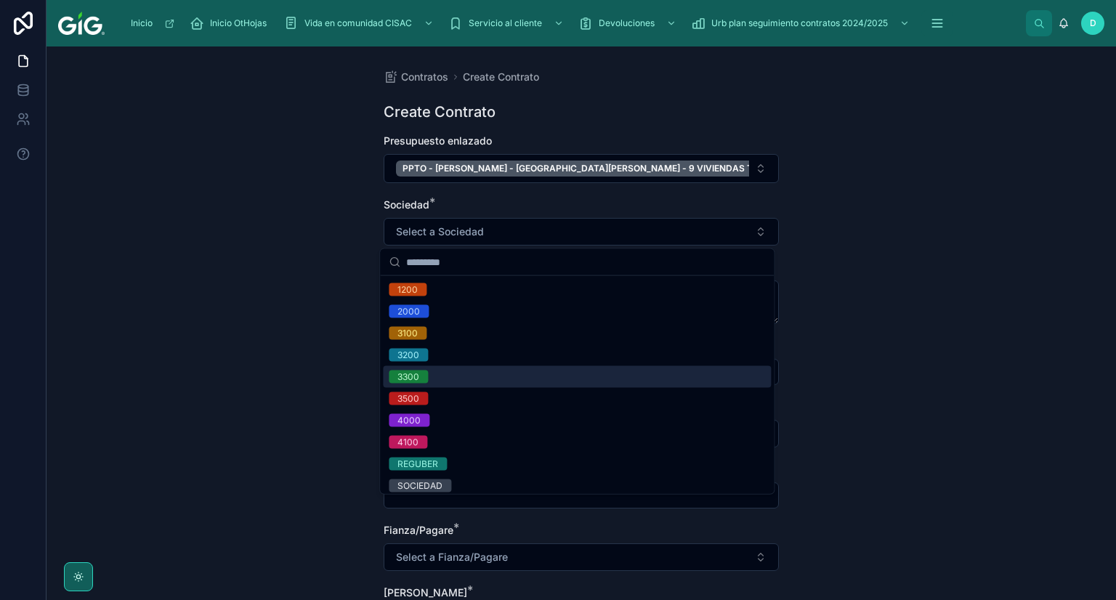
click at [413, 376] on div "3300" at bounding box center [408, 377] width 22 height 13
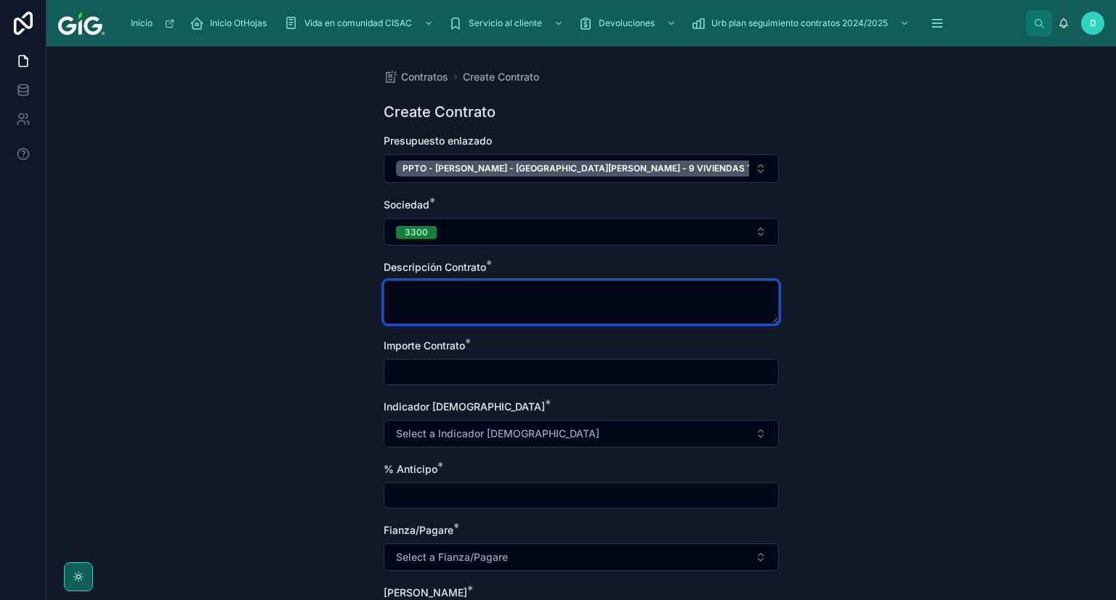
click at [456, 296] on textarea at bounding box center [581, 302] width 395 height 44
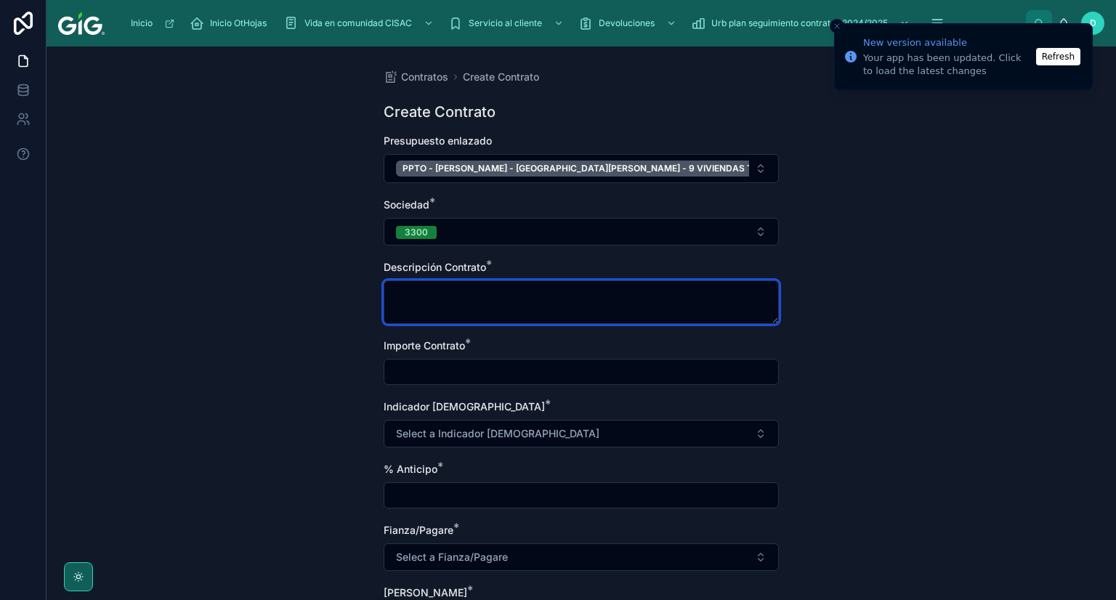
click at [493, 304] on textarea at bounding box center [581, 302] width 395 height 44
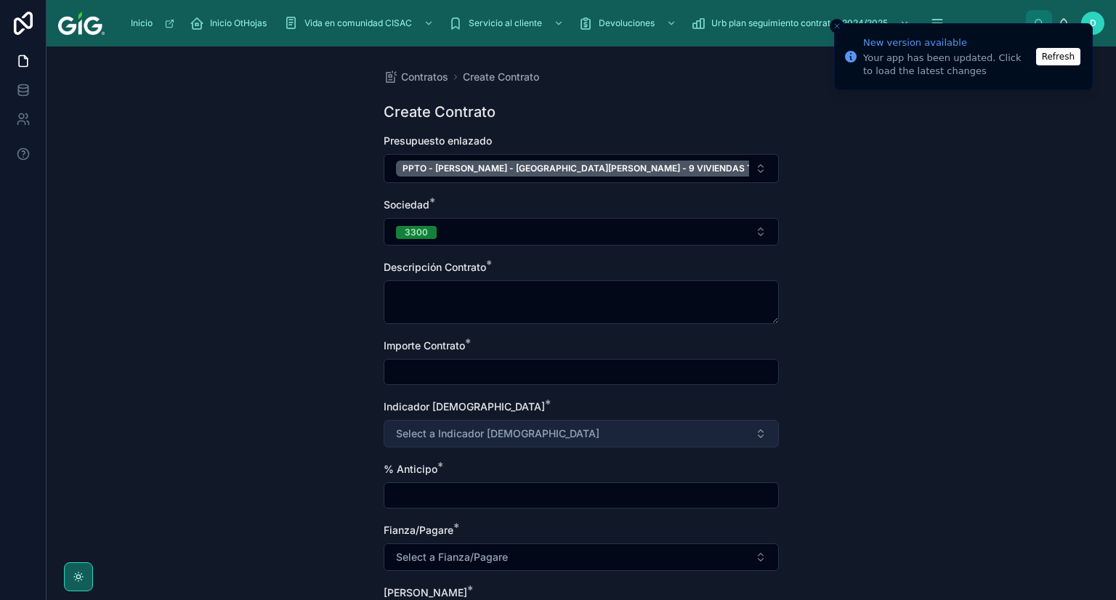
click at [517, 424] on button "Select a Indicador [DEMOGRAPHIC_DATA]" at bounding box center [581, 434] width 395 height 28
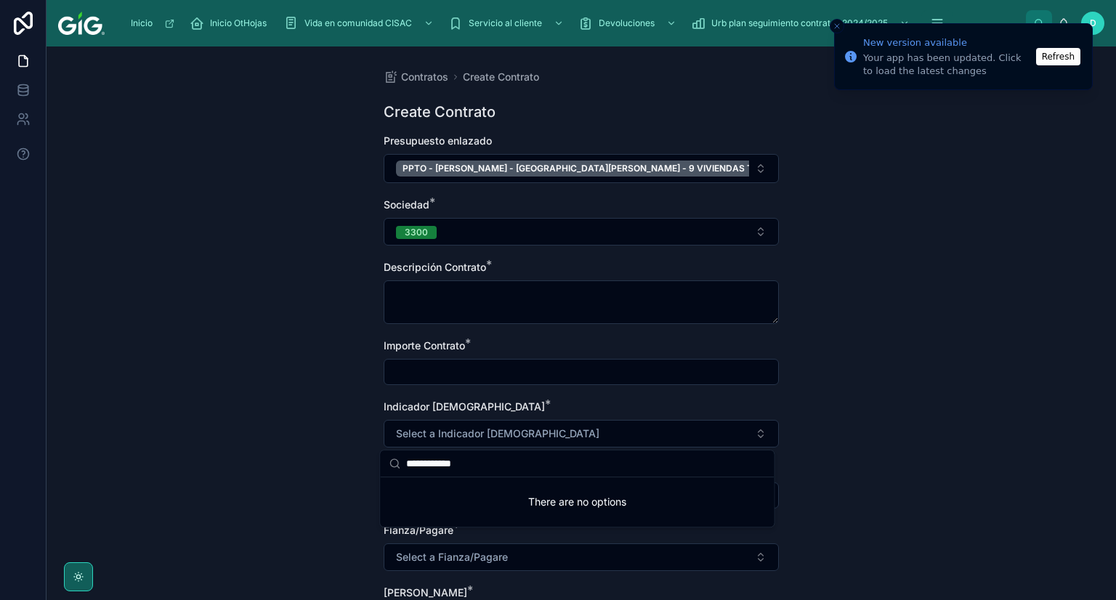
type input "**********"
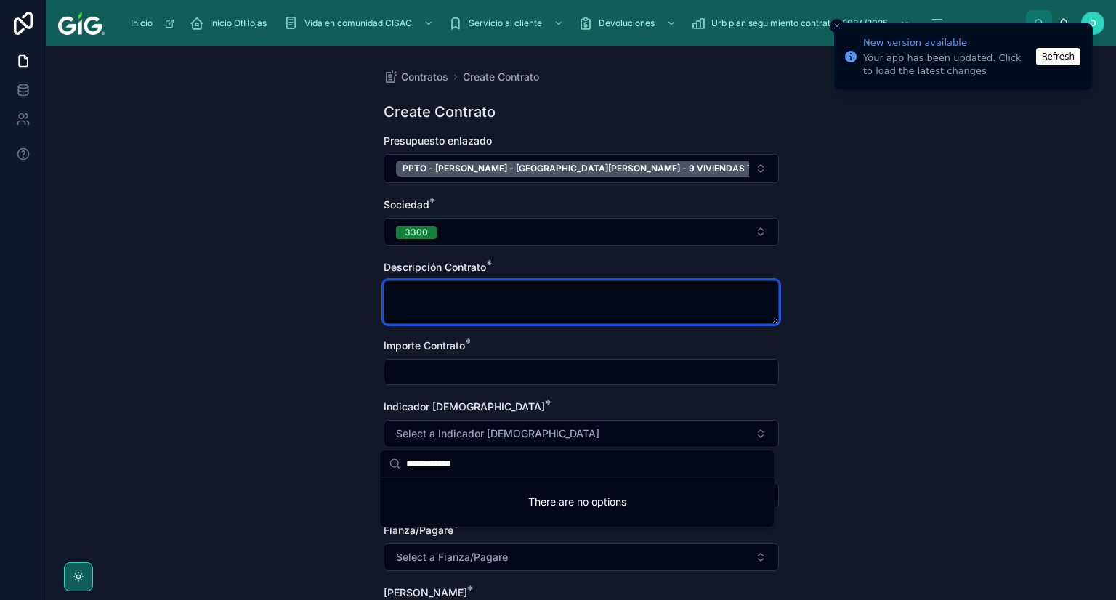
click at [472, 296] on textarea at bounding box center [581, 302] width 395 height 44
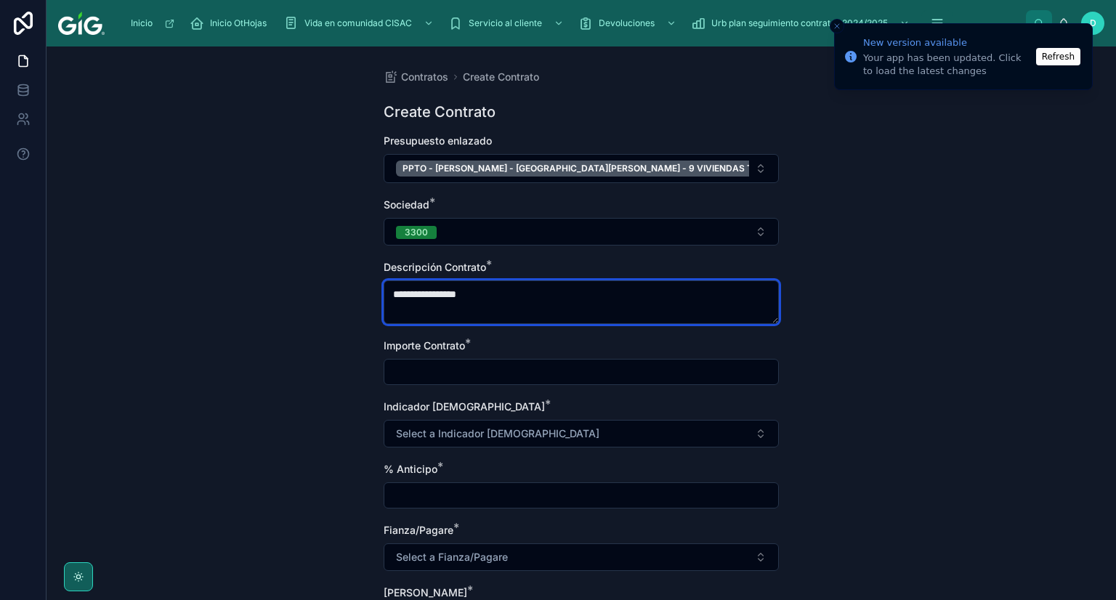
type textarea "**********"
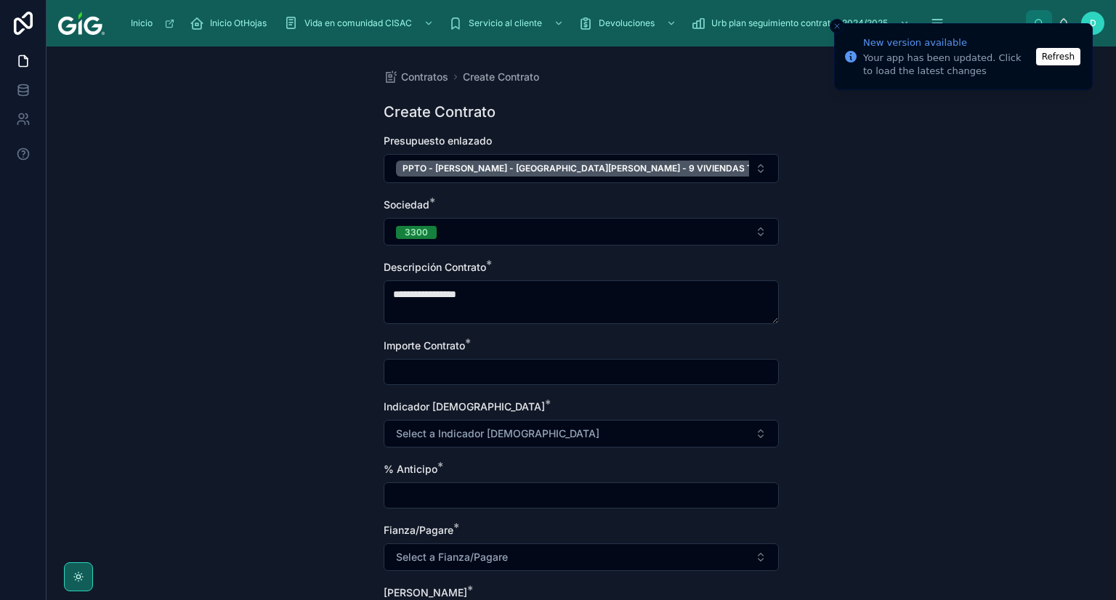
click at [453, 370] on input "text" at bounding box center [581, 372] width 394 height 20
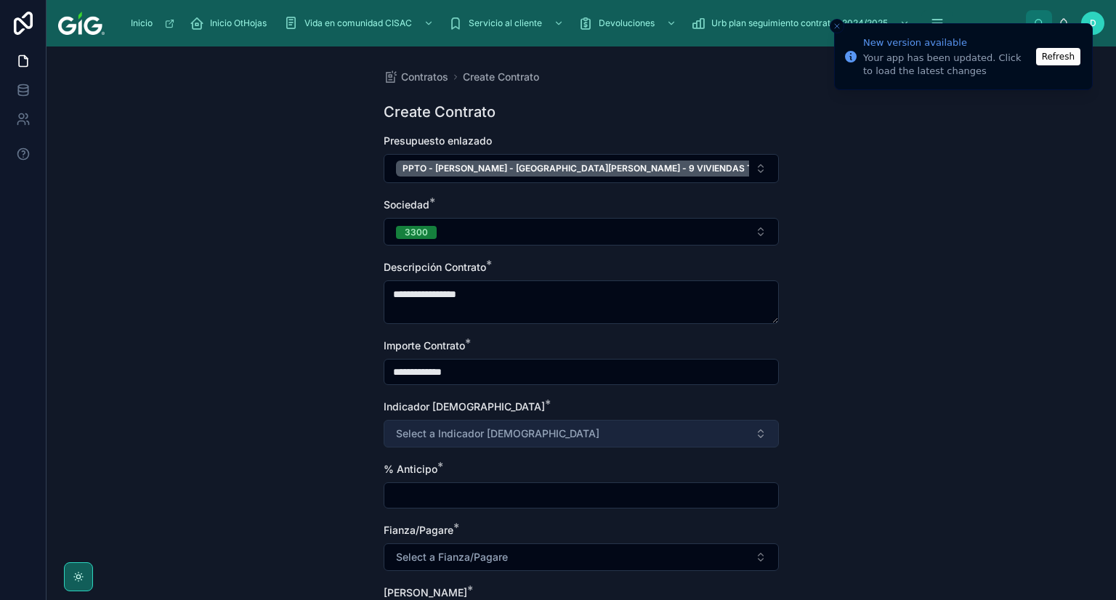
type input "**********"
click at [524, 432] on button "Select a Indicador [DEMOGRAPHIC_DATA]" at bounding box center [581, 434] width 395 height 28
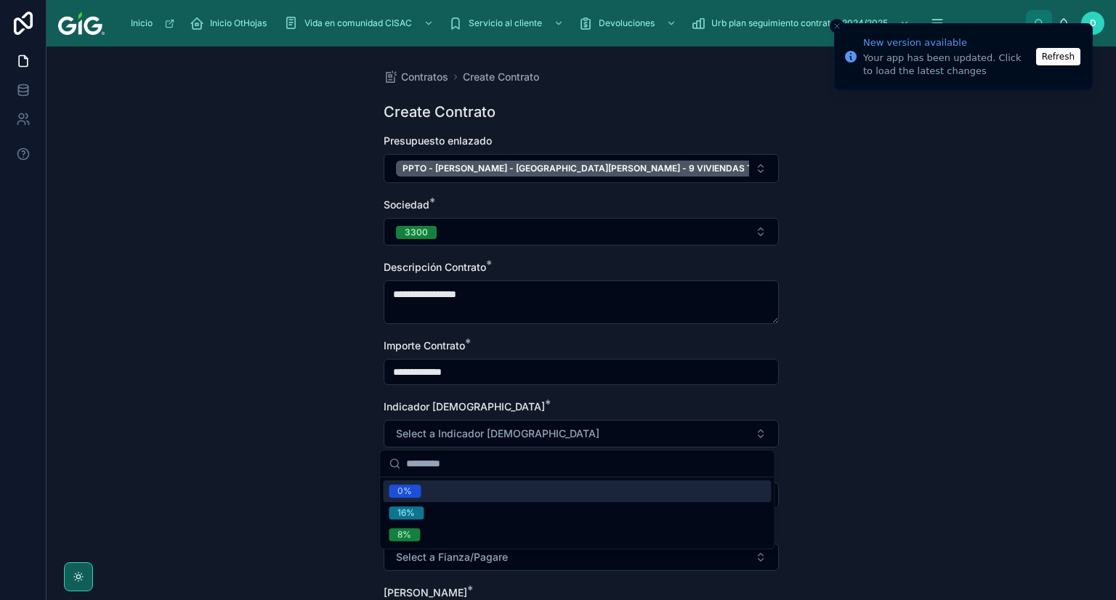
click at [418, 492] on span "0%" at bounding box center [405, 491] width 32 height 13
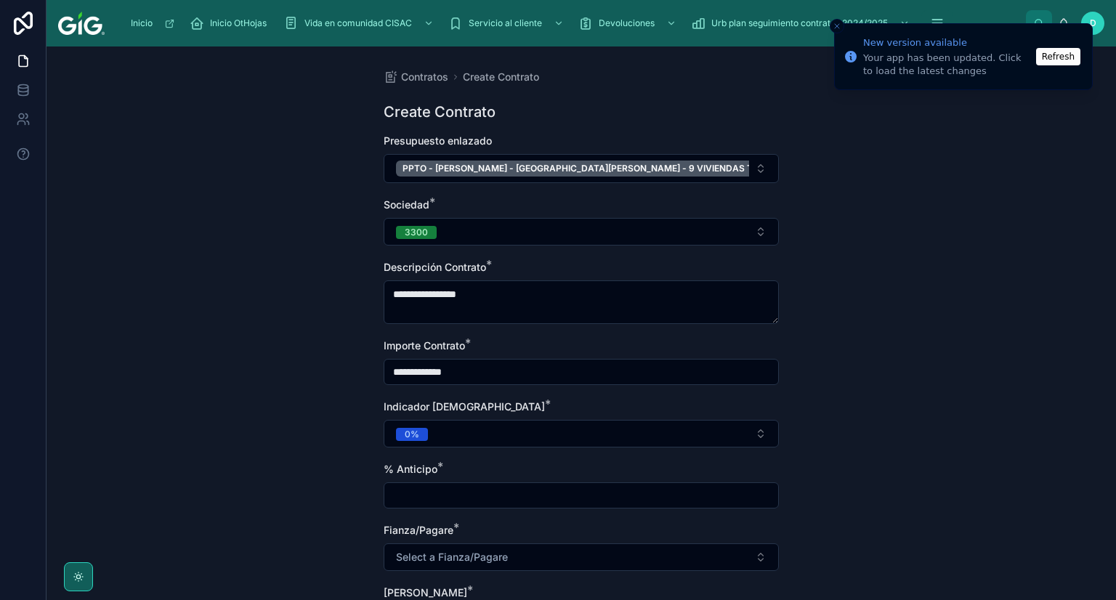
click at [424, 496] on input "text" at bounding box center [581, 495] width 394 height 20
type input "*****"
click at [804, 481] on div "**********" at bounding box center [582, 324] width 1070 height 554
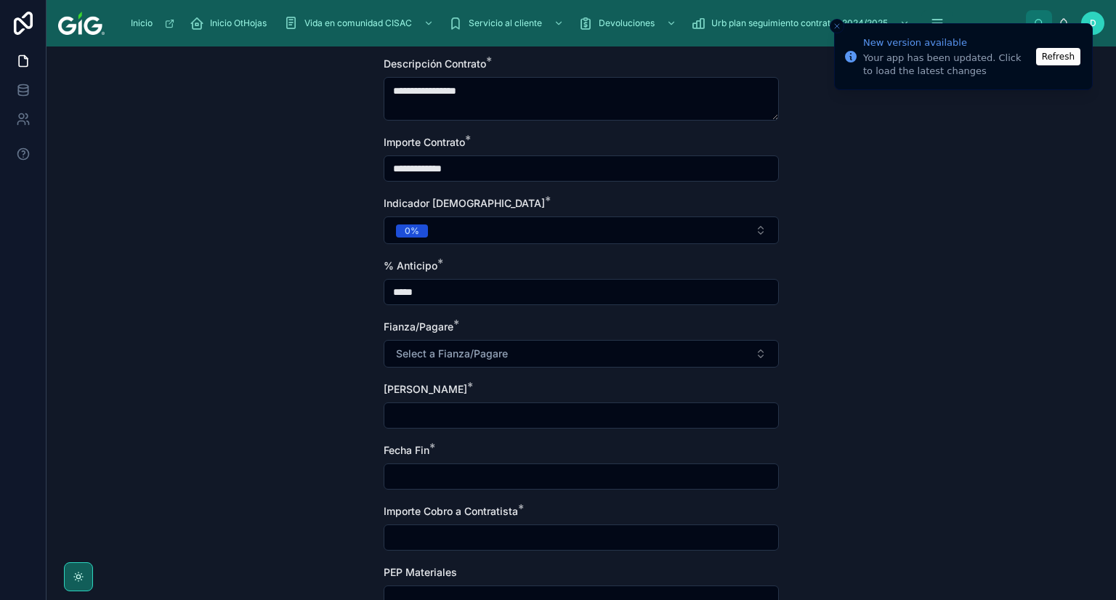
scroll to position [218, 0]
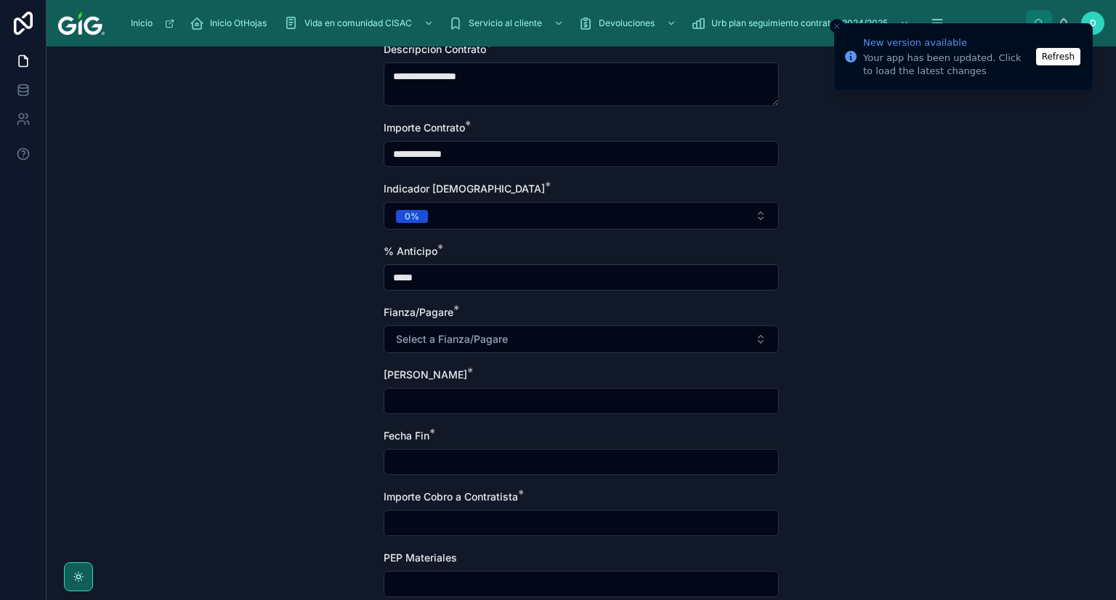
click at [573, 404] on input "text" at bounding box center [581, 401] width 394 height 20
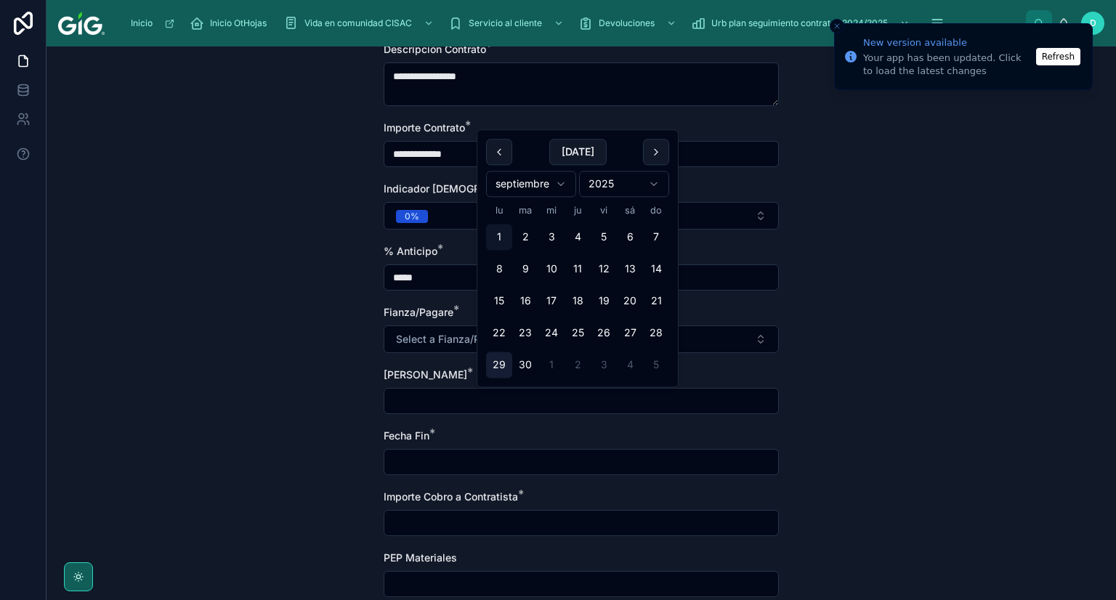
click at [507, 355] on button "29" at bounding box center [499, 365] width 26 height 26
type input "*********"
click at [429, 462] on input "text" at bounding box center [581, 462] width 394 height 20
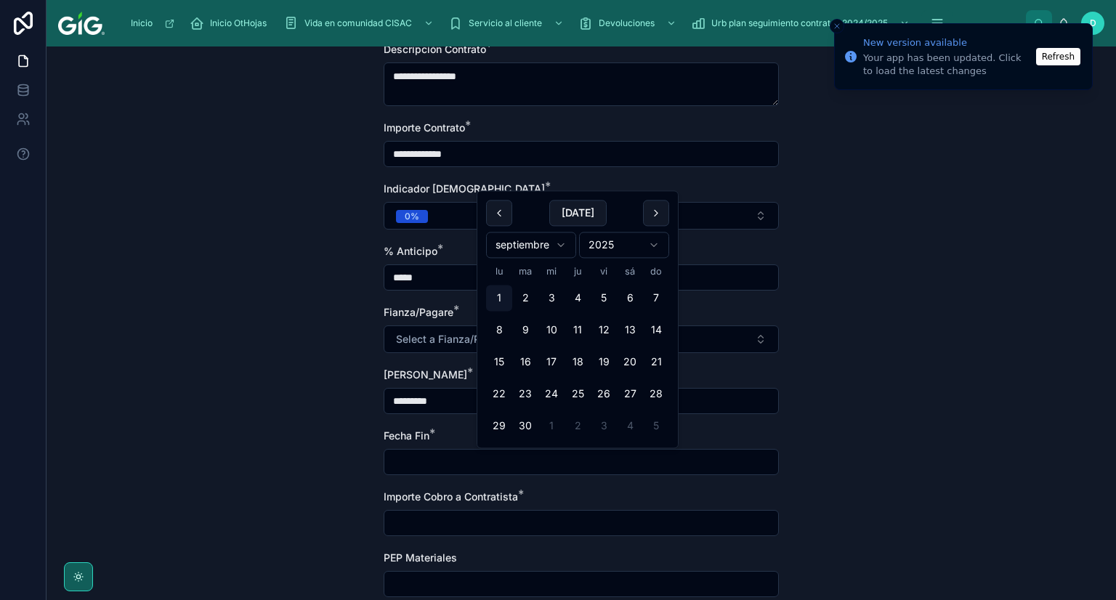
click at [560, 247] on html "**********" at bounding box center [558, 300] width 1116 height 600
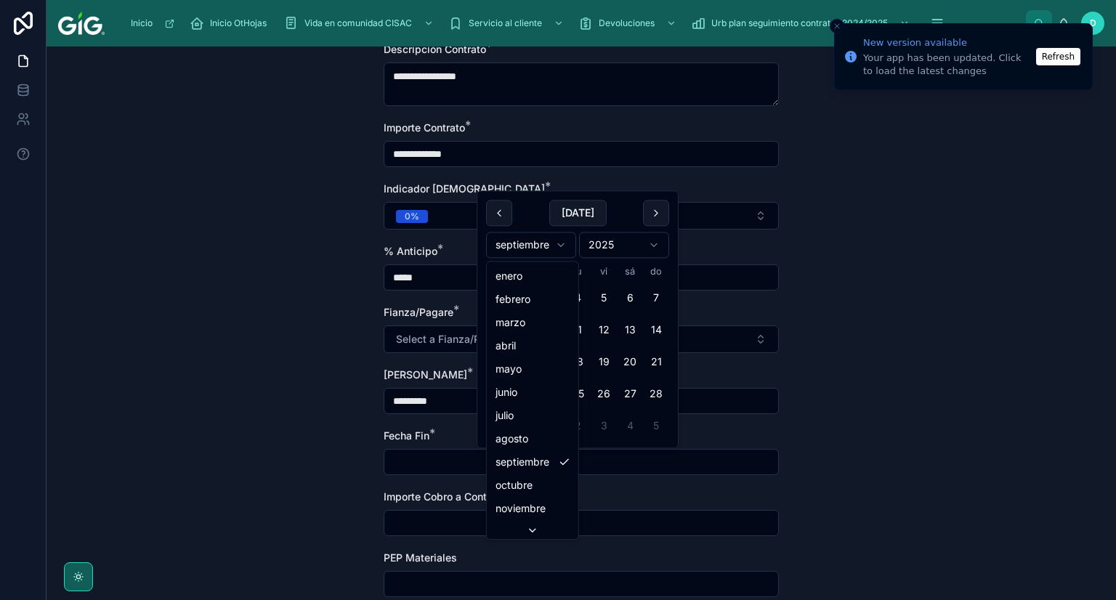
click at [560, 247] on html "**********" at bounding box center [558, 300] width 1116 height 600
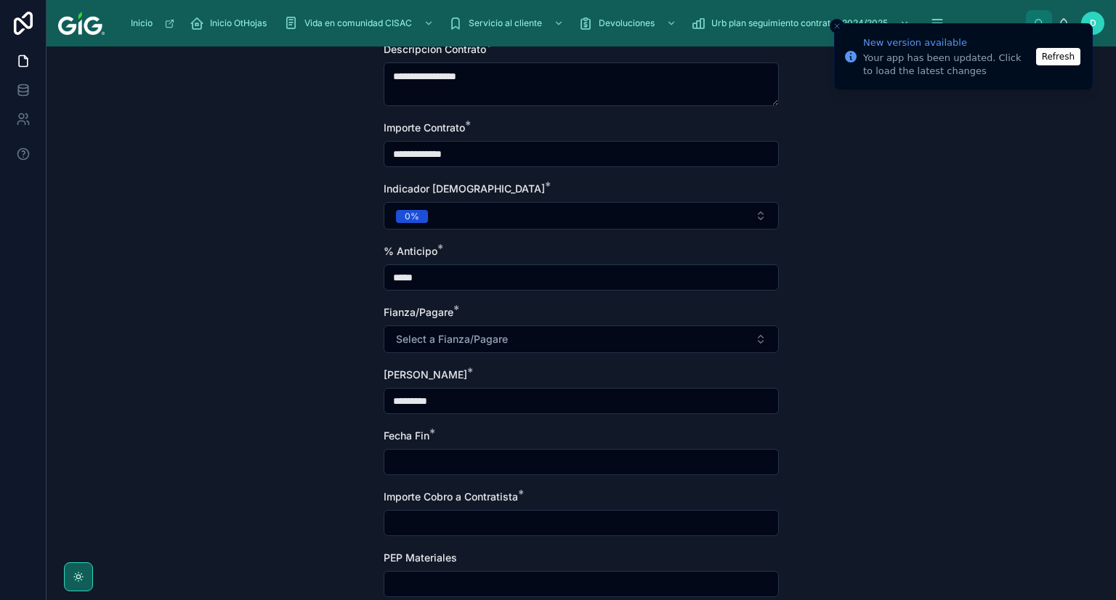
click at [458, 470] on input "text" at bounding box center [581, 462] width 394 height 20
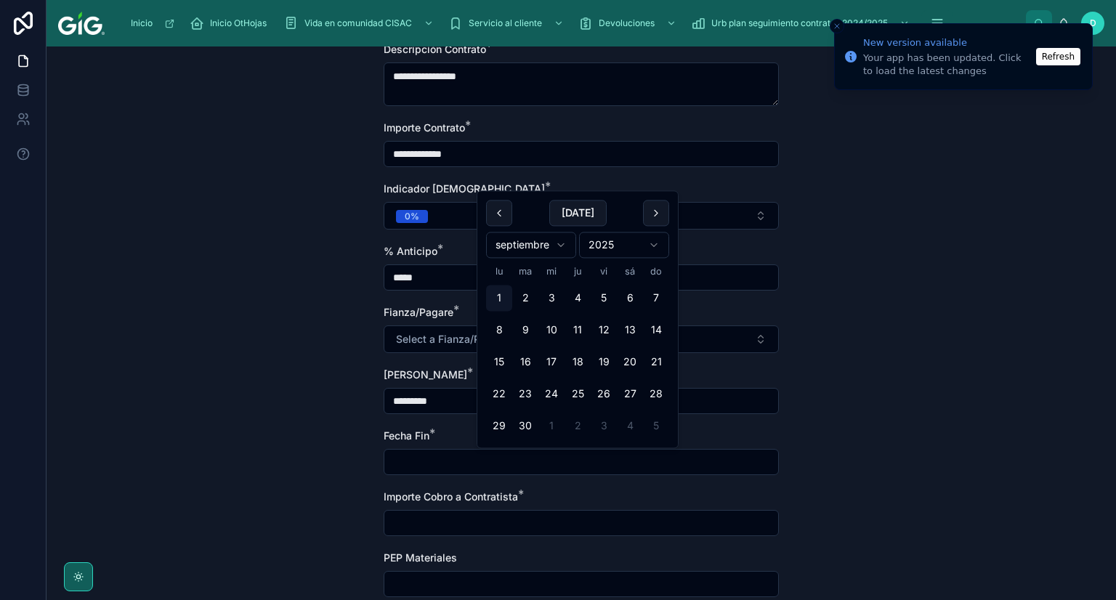
click at [555, 245] on html "**********" at bounding box center [558, 300] width 1116 height 600
click at [663, 432] on button "30" at bounding box center [656, 426] width 26 height 26
type input "**********"
click at [438, 520] on input "text" at bounding box center [581, 523] width 394 height 20
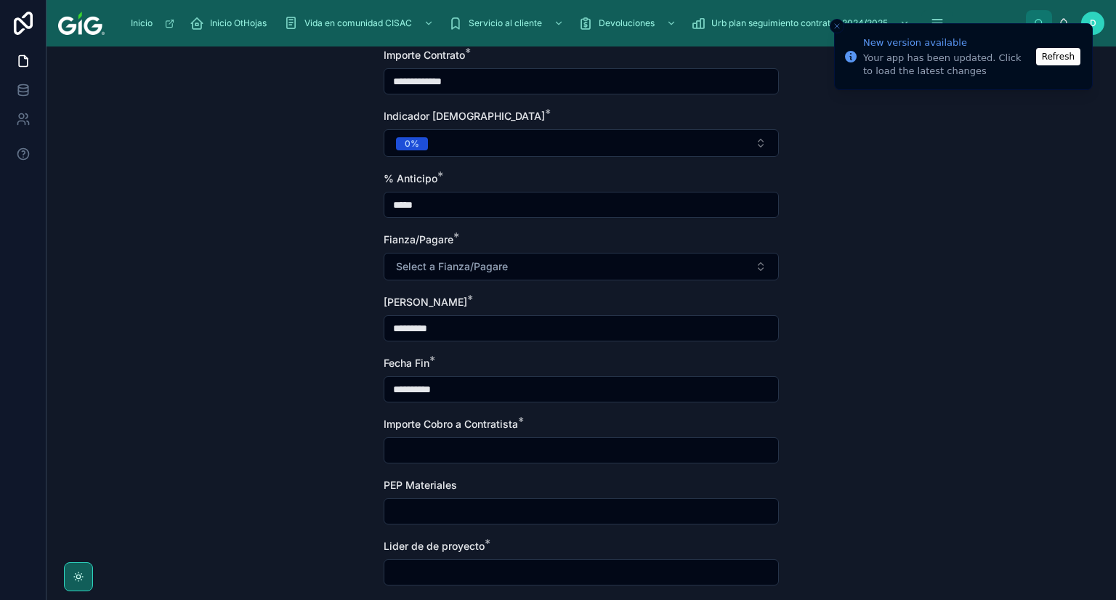
scroll to position [363, 0]
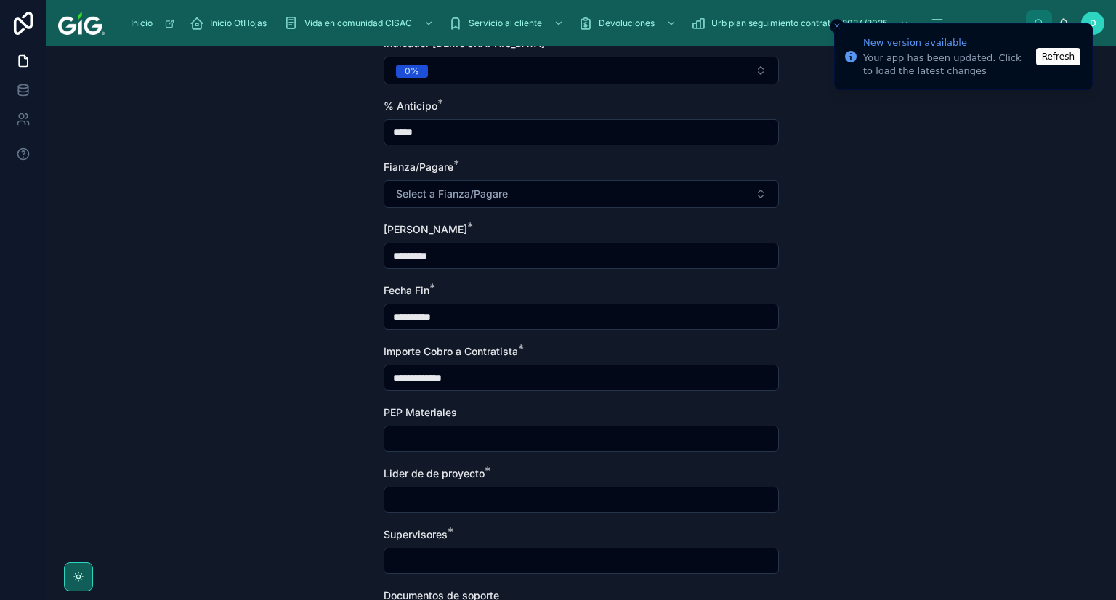
type input "**********"
click at [421, 434] on input "text" at bounding box center [581, 439] width 394 height 20
type input "**********"
click at [440, 490] on input "text" at bounding box center [581, 500] width 394 height 20
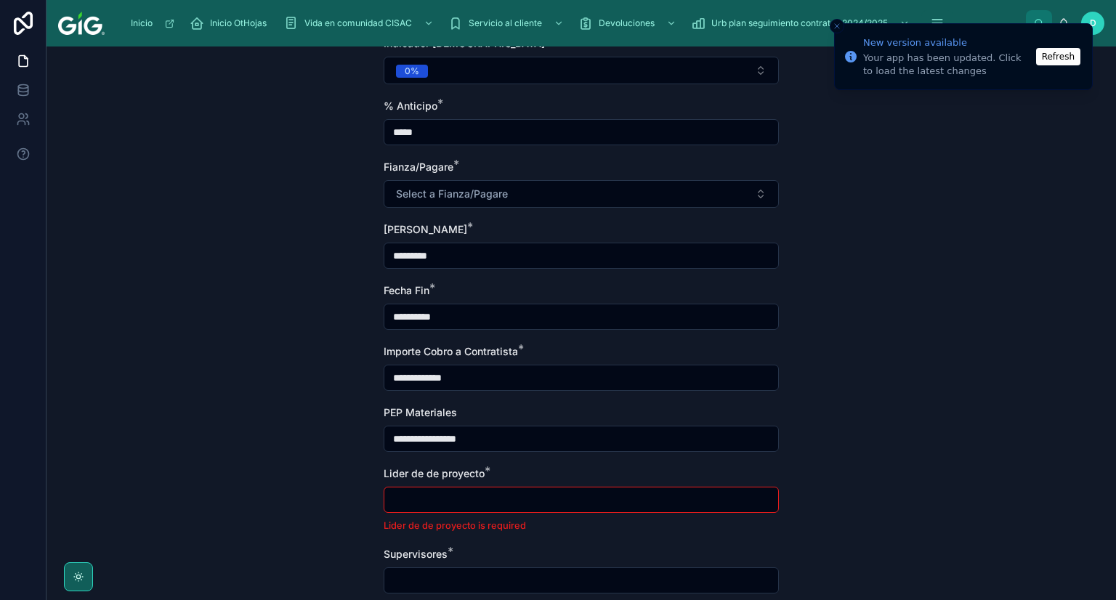
click at [443, 501] on input "text" at bounding box center [581, 500] width 394 height 20
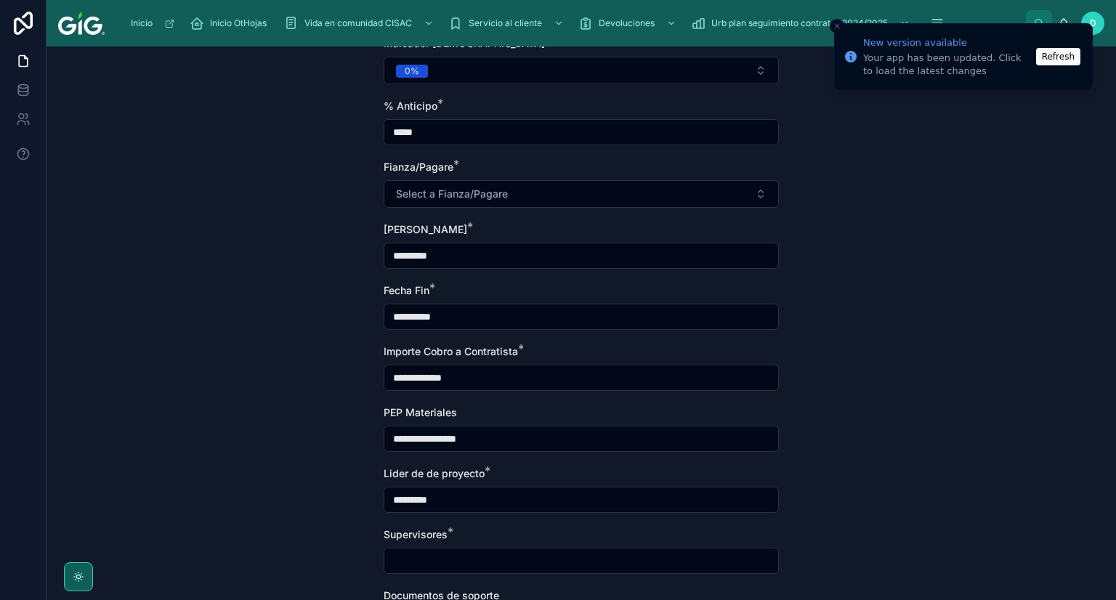
type input "*********"
click at [416, 546] on div "Supervisores *" at bounding box center [581, 551] width 395 height 47
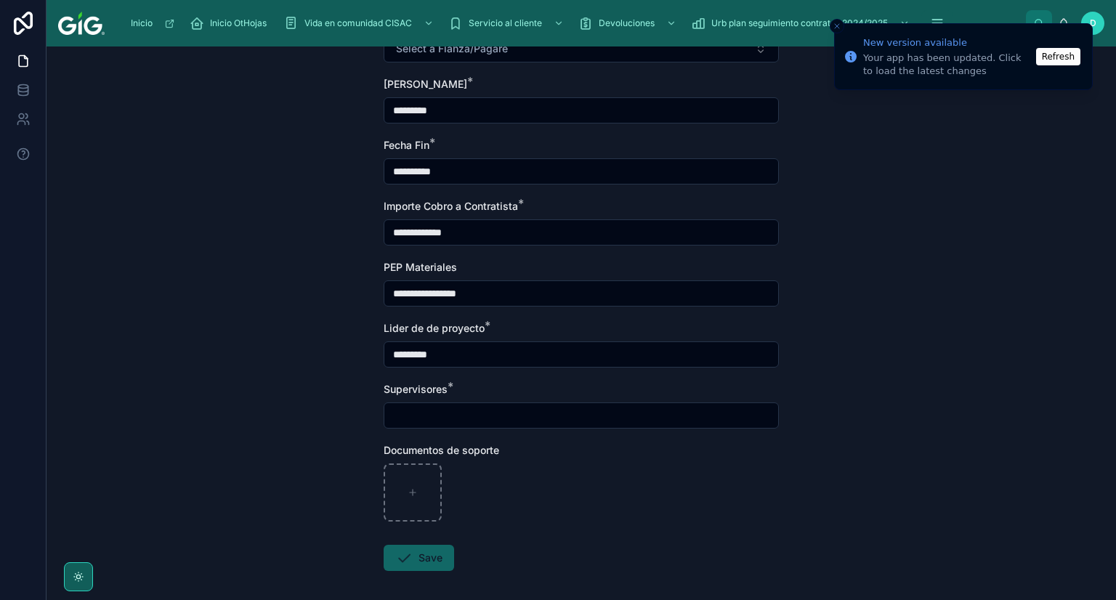
click at [416, 420] on input "text" at bounding box center [581, 415] width 394 height 20
type input "*********"
click at [407, 565] on span "Save" at bounding box center [419, 561] width 70 height 15
click at [393, 499] on div at bounding box center [413, 493] width 58 height 58
type input "**********"
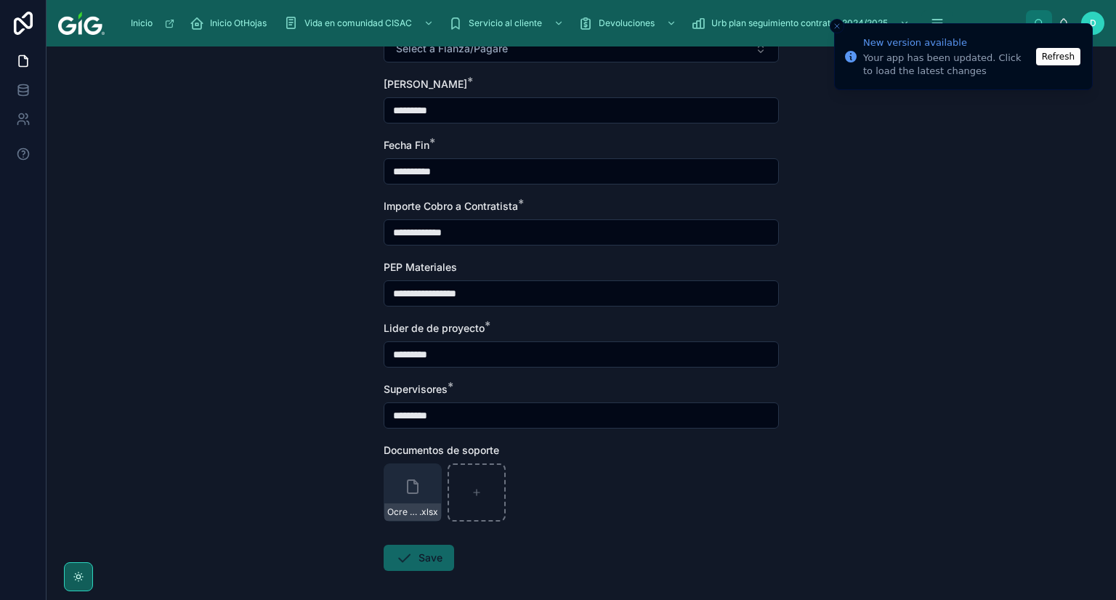
click at [426, 561] on span "Save" at bounding box center [419, 561] width 70 height 15
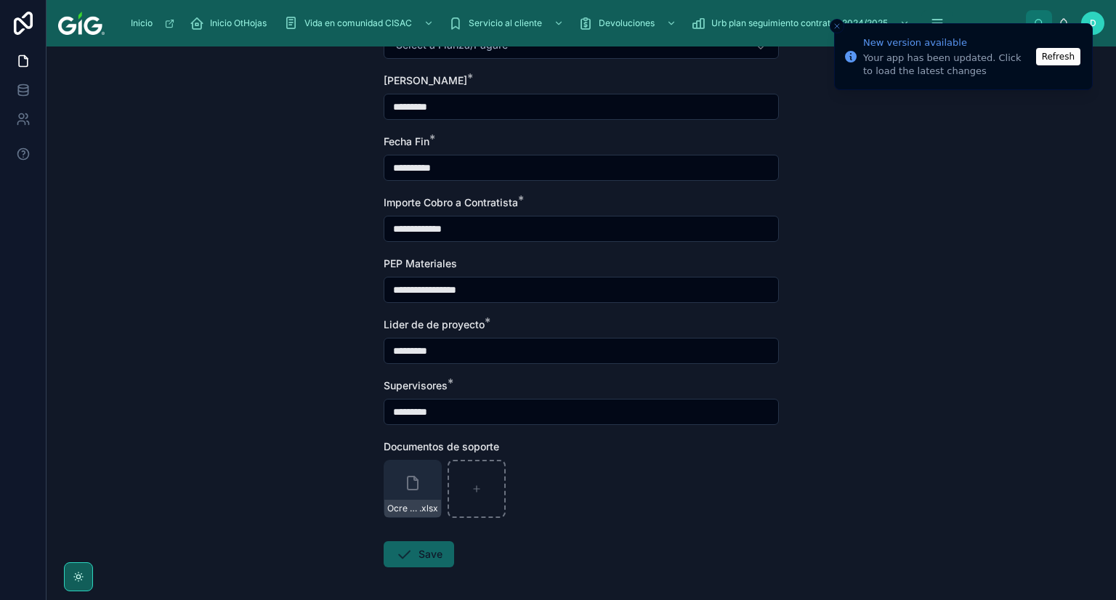
scroll to position [573, 0]
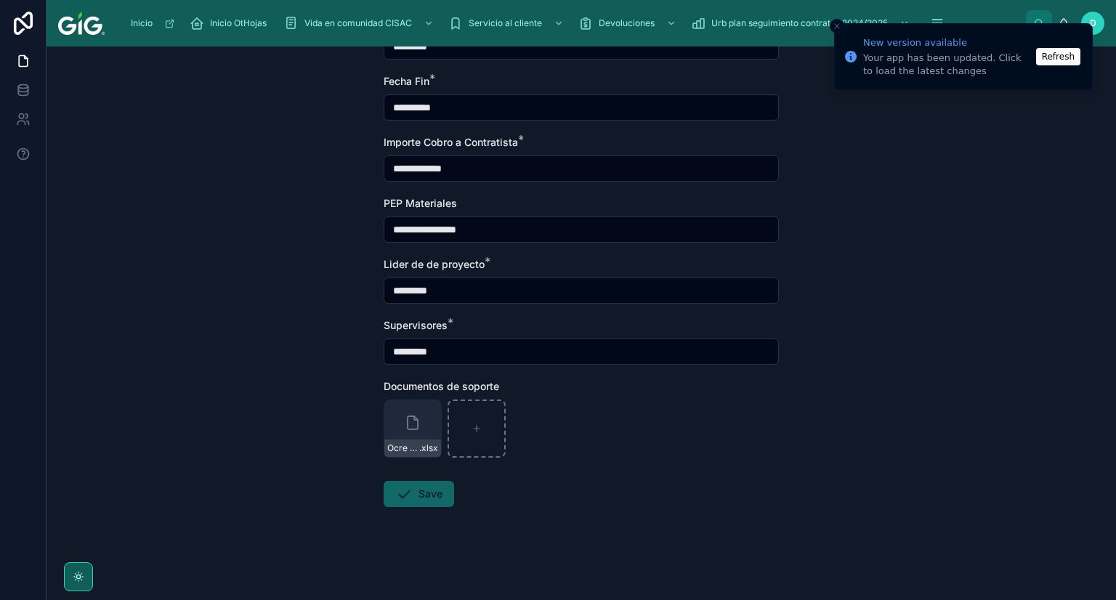
click at [397, 495] on span "Save" at bounding box center [419, 497] width 70 height 15
click at [398, 495] on span "Save" at bounding box center [419, 497] width 70 height 15
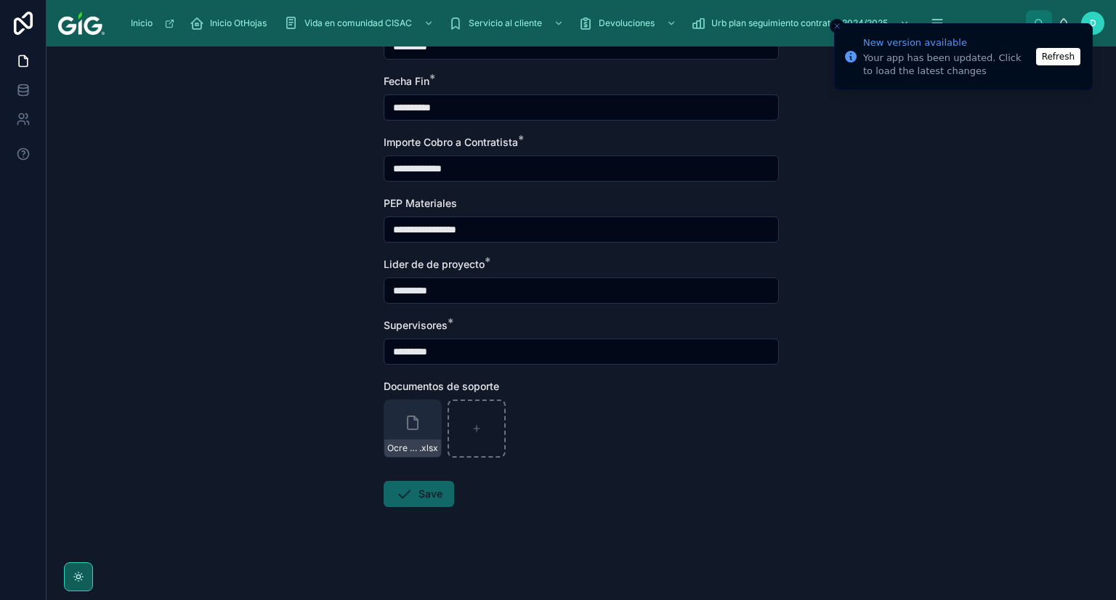
click at [398, 495] on span "Save" at bounding box center [419, 497] width 70 height 15
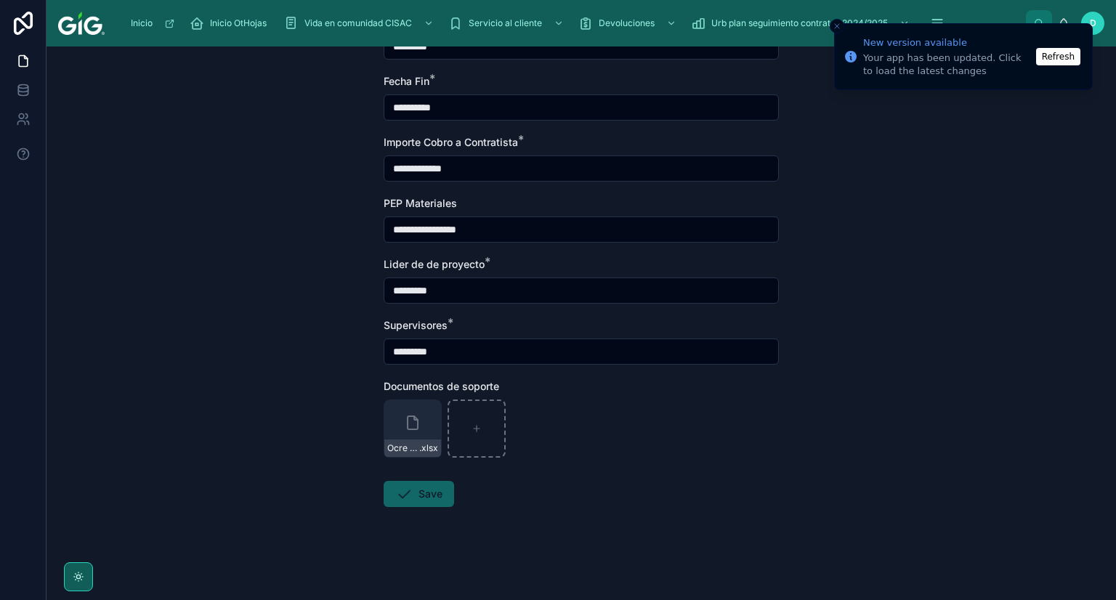
click at [398, 494] on span "Save" at bounding box center [419, 497] width 70 height 15
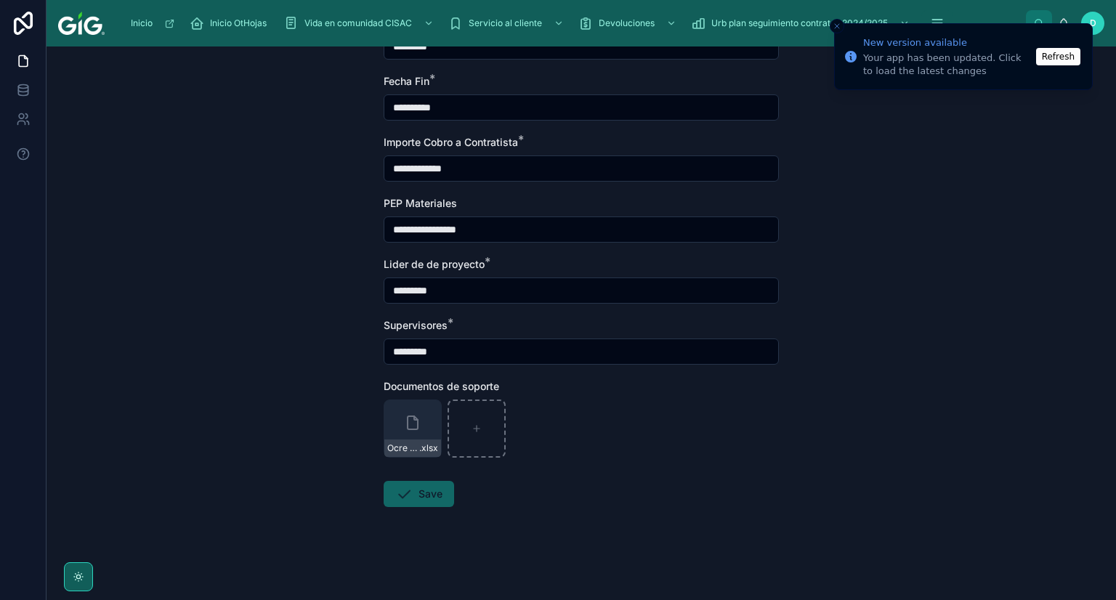
click at [390, 510] on form "**********" at bounding box center [581, 80] width 395 height 1039
click at [388, 498] on span "Save" at bounding box center [419, 497] width 70 height 15
click at [384, 495] on span "Save" at bounding box center [419, 497] width 70 height 15
click at [302, 435] on div "**********" at bounding box center [582, 324] width 1070 height 554
drag, startPoint x: 1003, startPoint y: 225, endPoint x: 813, endPoint y: 522, distance: 352.6
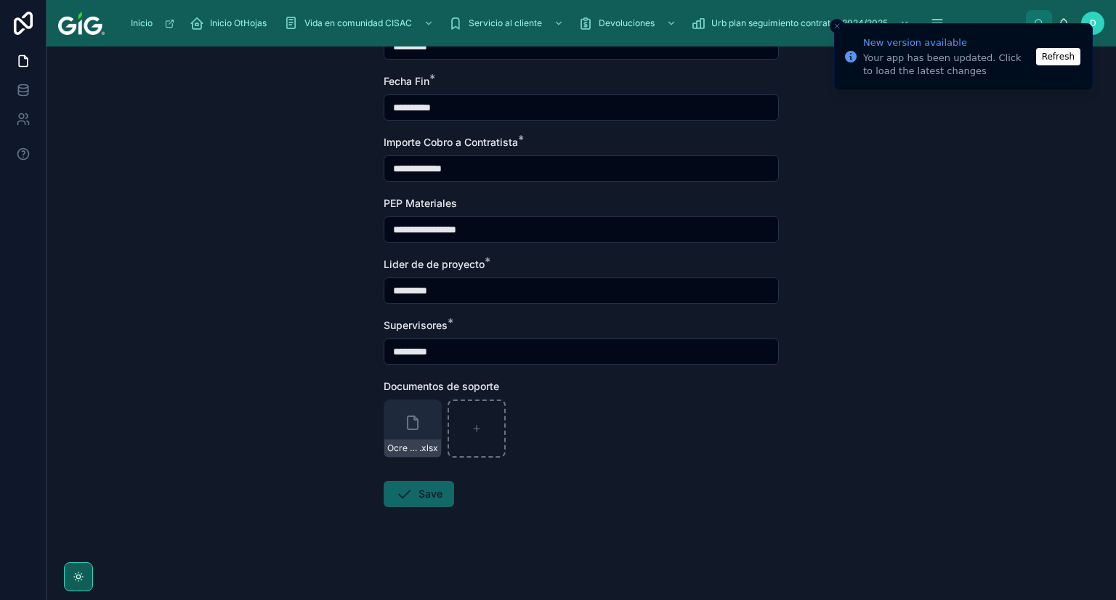
click at [1004, 225] on div "**********" at bounding box center [582, 324] width 1070 height 554
click at [1059, 56] on button "Refresh" at bounding box center [1058, 56] width 44 height 17
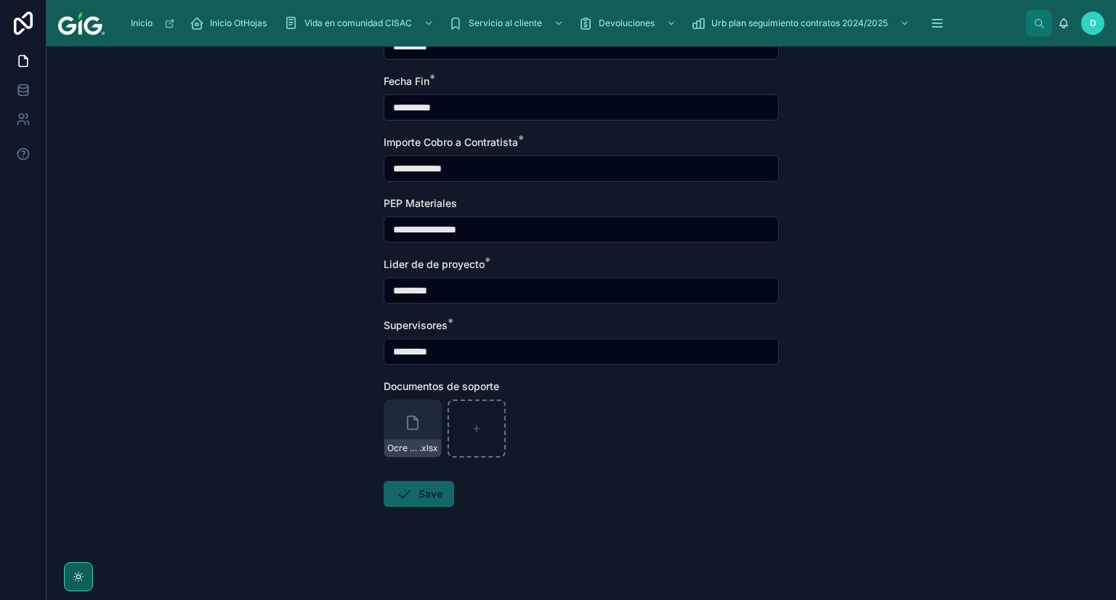
click at [417, 493] on span "Save" at bounding box center [419, 497] width 70 height 15
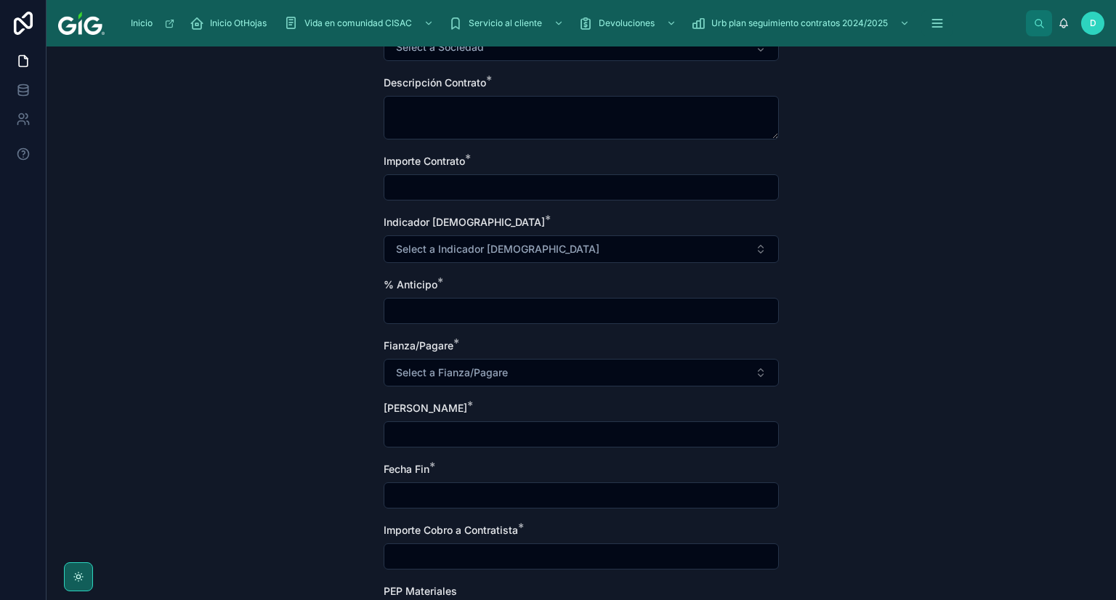
scroll to position [363, 0]
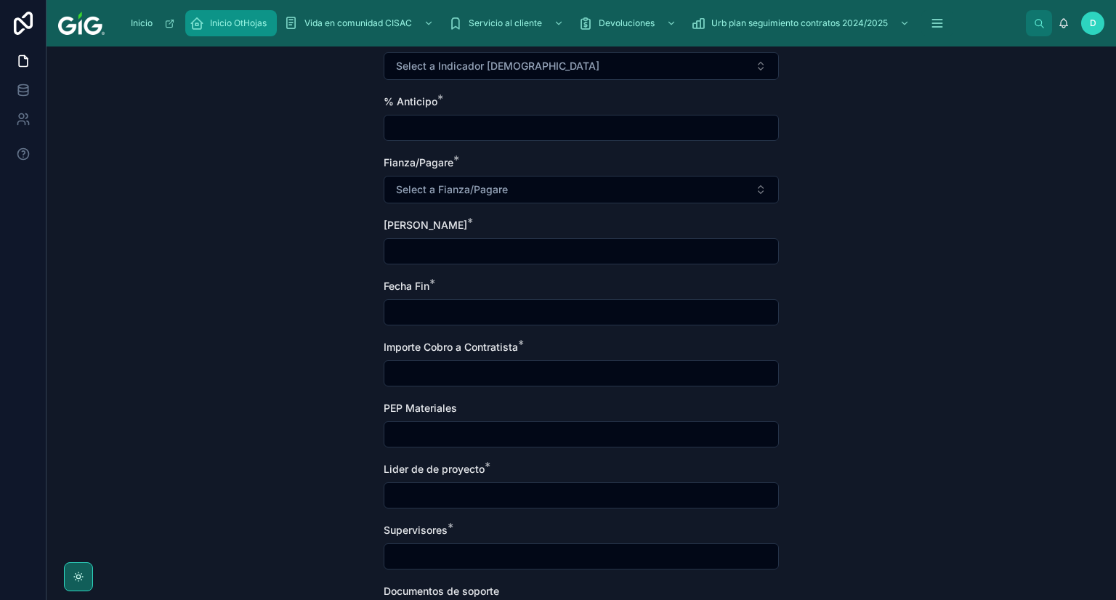
click at [227, 33] on div "Inicio OtHojas" at bounding box center [231, 23] width 83 height 23
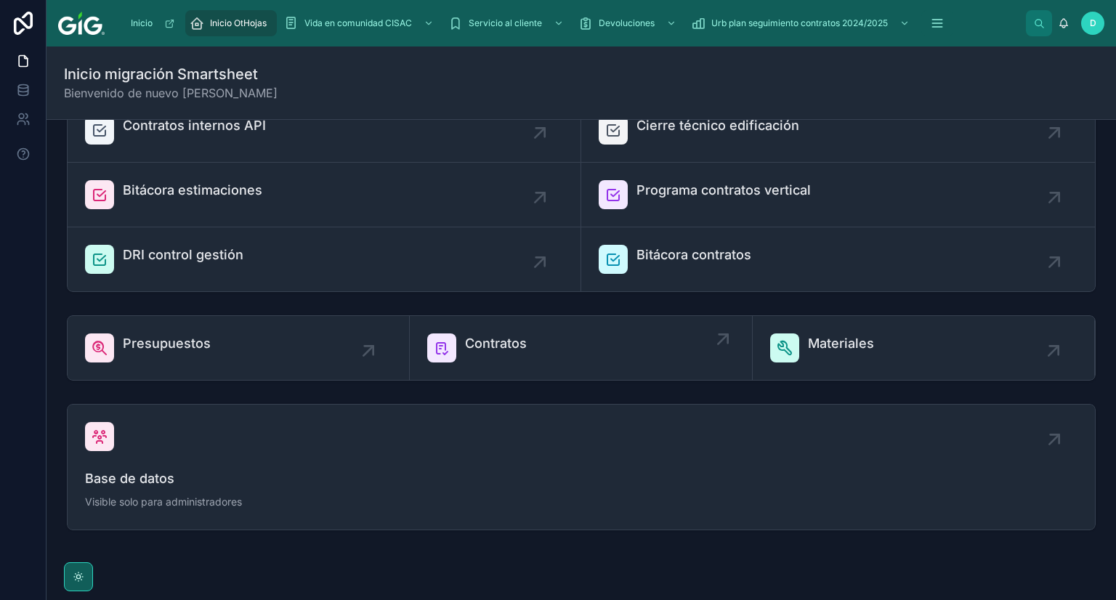
click at [488, 344] on span "Contratos" at bounding box center [496, 344] width 62 height 20
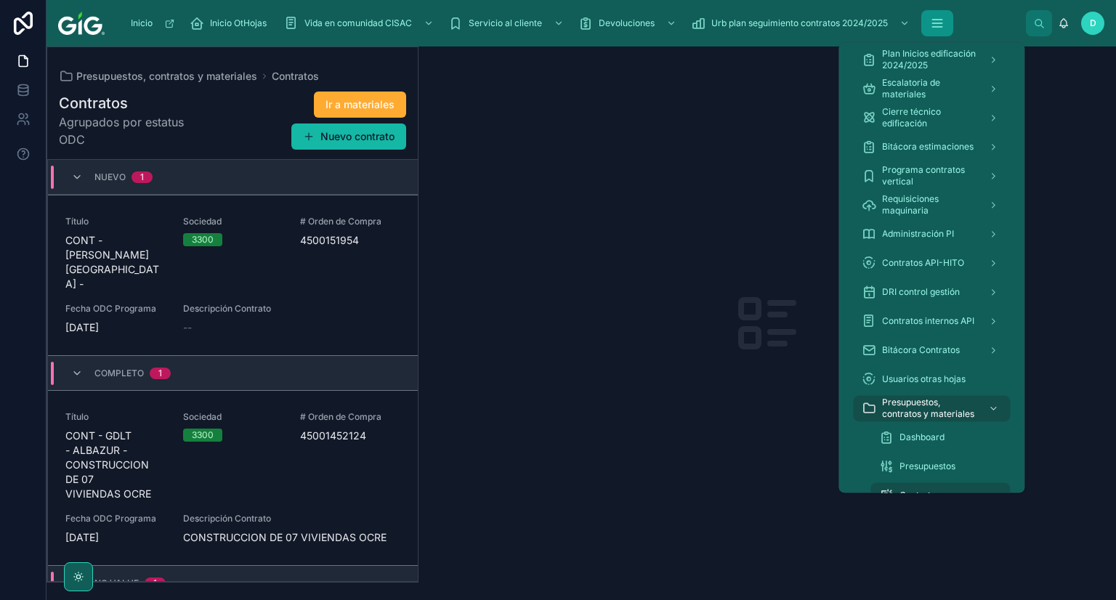
click at [937, 15] on button "scrollable content" at bounding box center [937, 23] width 32 height 26
click at [938, 23] on icon "scrollable content" at bounding box center [936, 23] width 9 height 0
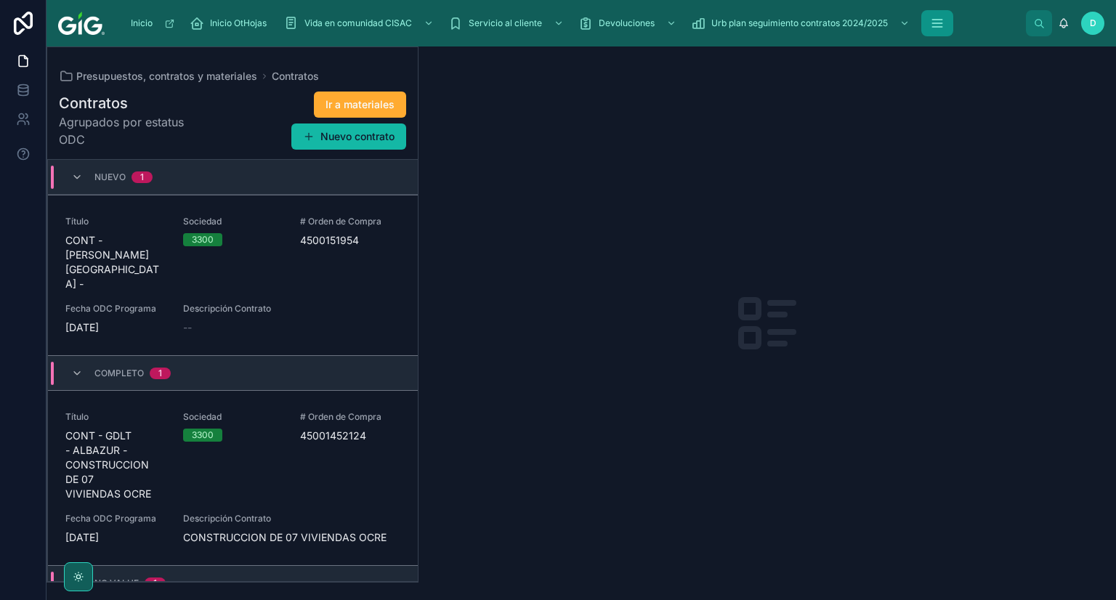
click at [940, 33] on button "scrollable content" at bounding box center [937, 23] width 32 height 26
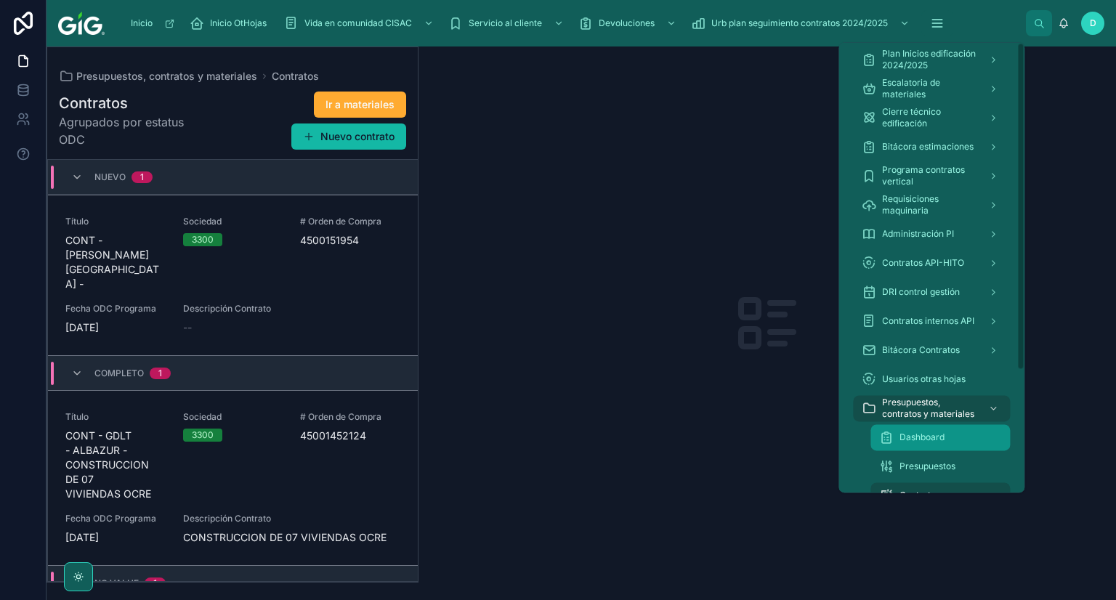
click at [924, 445] on div "Dashboard" at bounding box center [940, 437] width 122 height 23
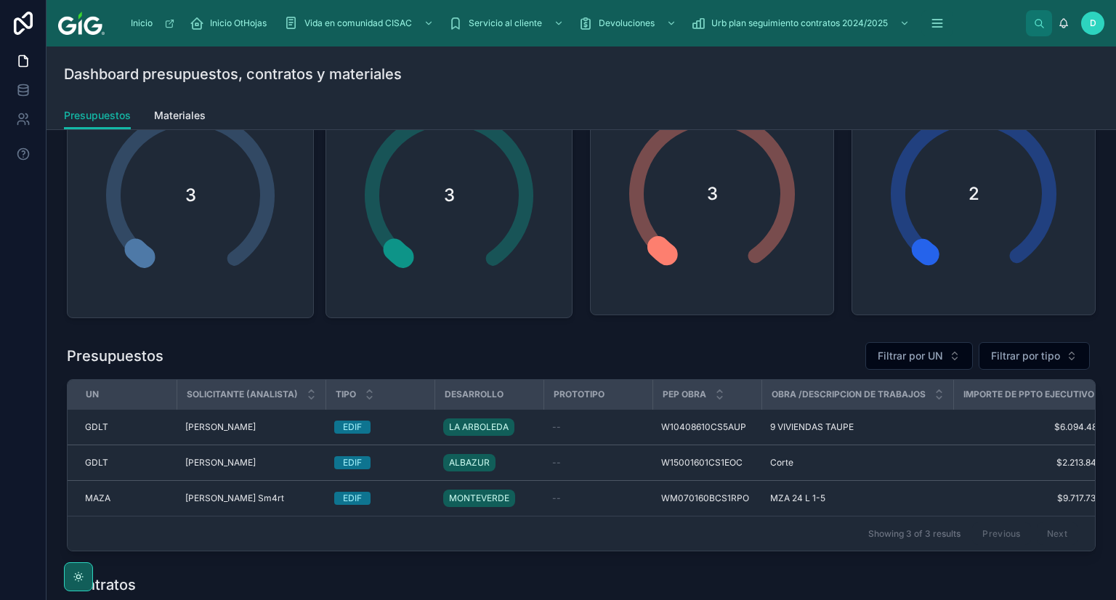
scroll to position [174, 0]
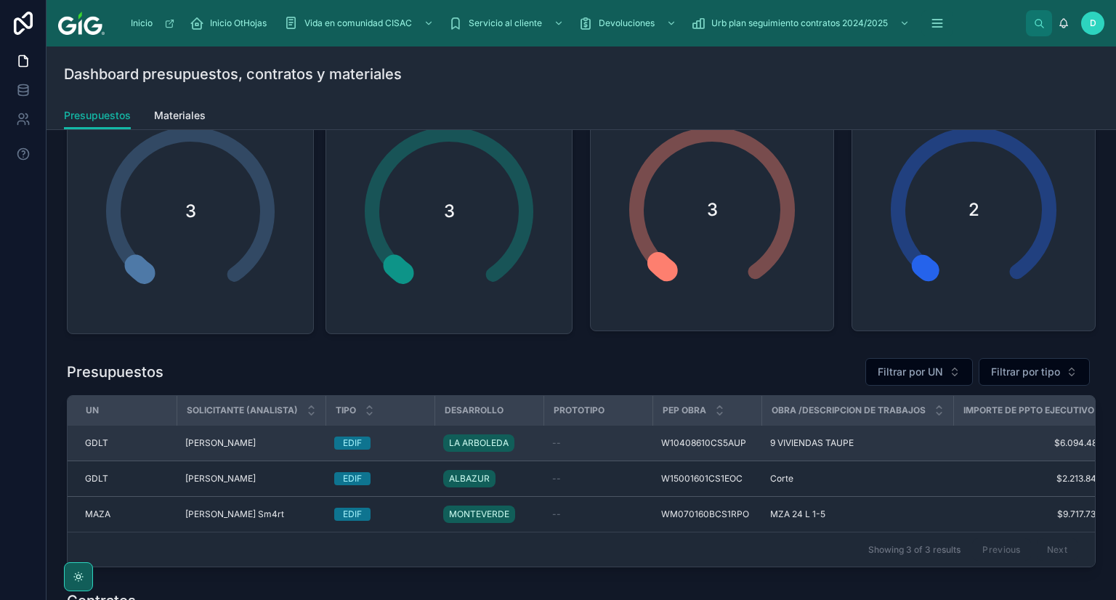
click at [456, 443] on span "LA ARBOLEDA" at bounding box center [479, 443] width 60 height 12
click at [492, 437] on span "LA ARBOLEDA" at bounding box center [479, 443] width 60 height 12
click at [494, 437] on span "LA ARBOLEDA" at bounding box center [479, 443] width 60 height 12
click at [496, 437] on span "LA ARBOLEDA" at bounding box center [479, 443] width 60 height 12
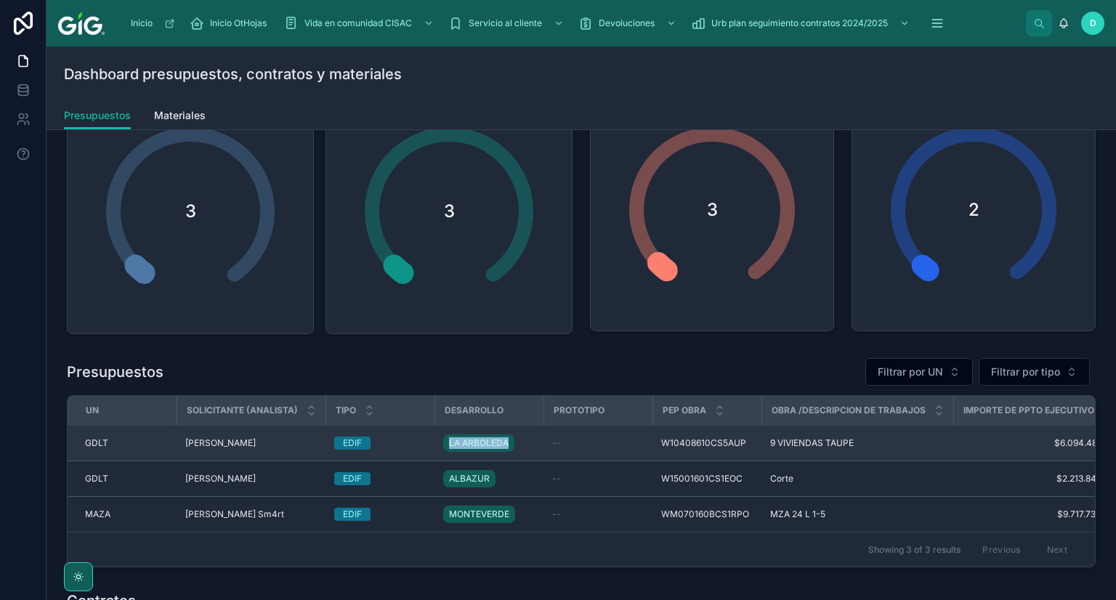
click at [496, 437] on span "LA ARBOLEDA" at bounding box center [479, 443] width 60 height 12
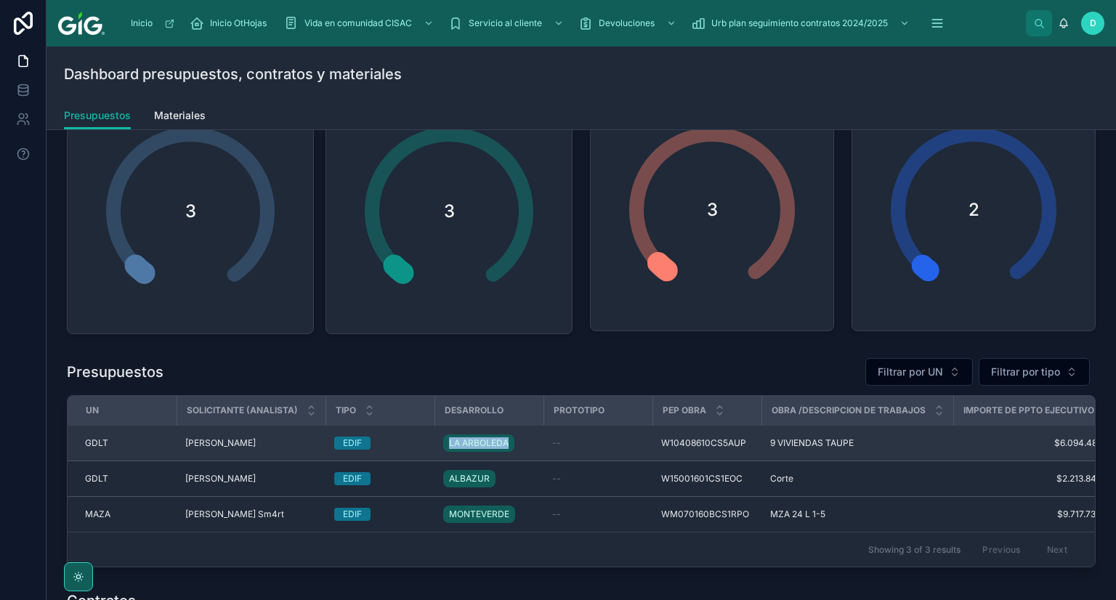
click at [509, 445] on div "LA ARBOLEDA" at bounding box center [478, 443] width 71 height 17
